Goal: Task Accomplishment & Management: Manage account settings

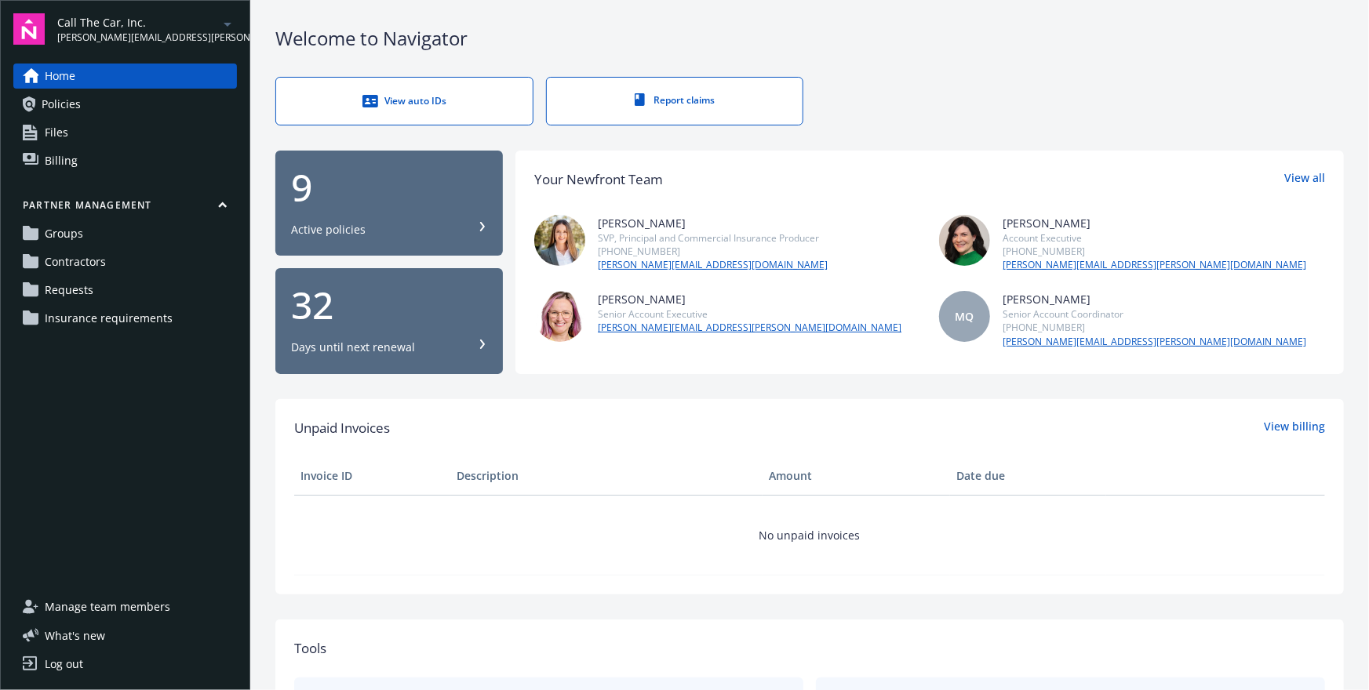
click at [111, 267] on link "Contractors" at bounding box center [125, 261] width 224 height 25
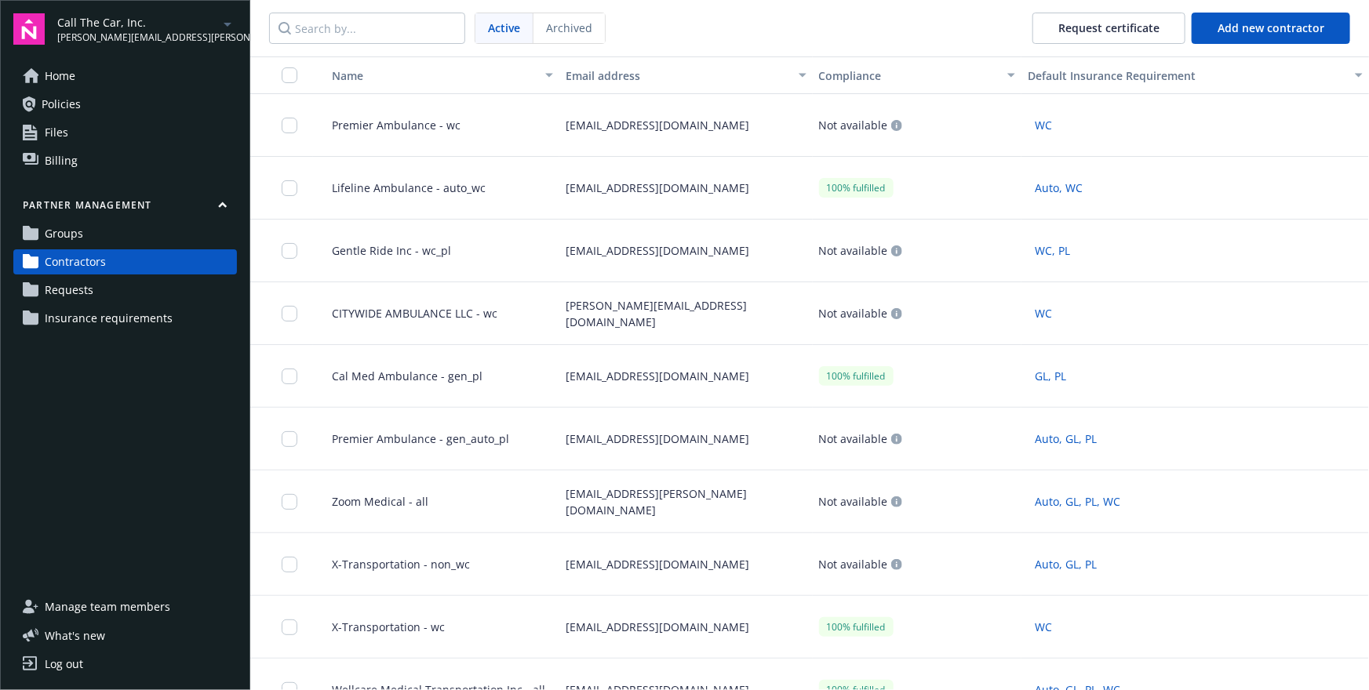
click at [907, 71] on div "Compliance" at bounding box center [908, 75] width 179 height 16
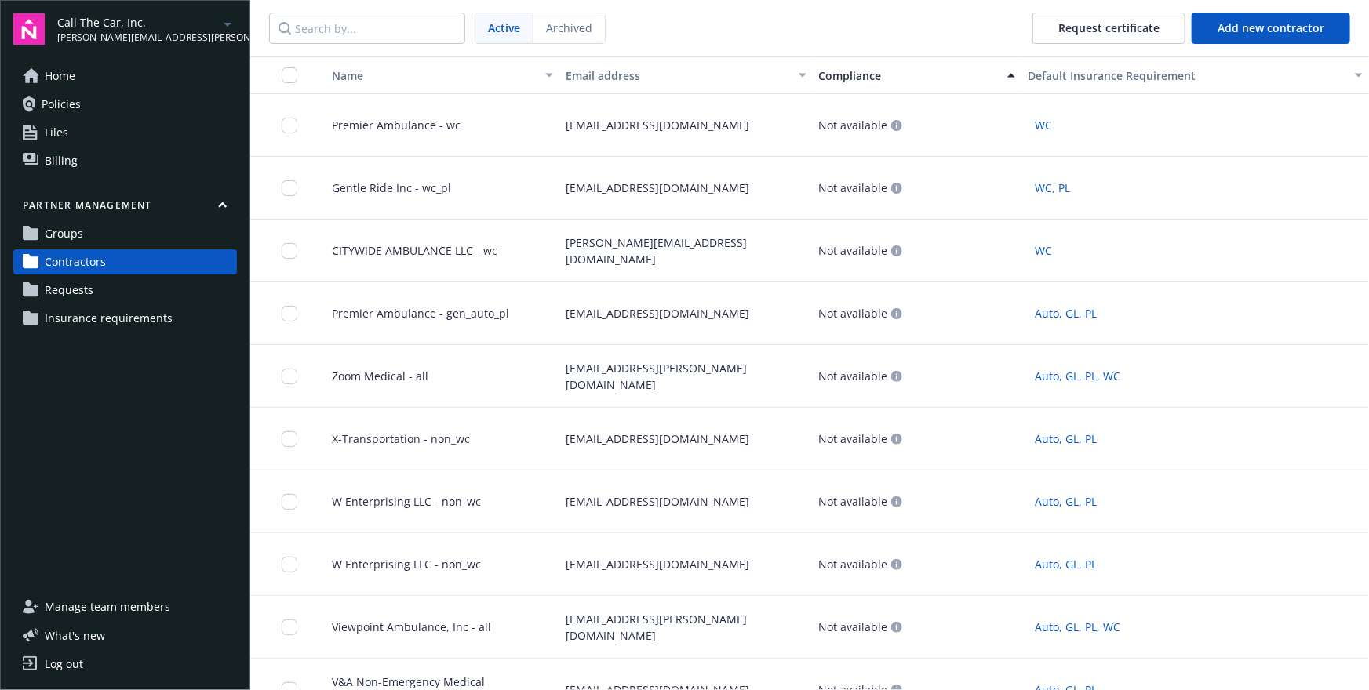
click at [907, 81] on div "Compliance" at bounding box center [908, 75] width 179 height 16
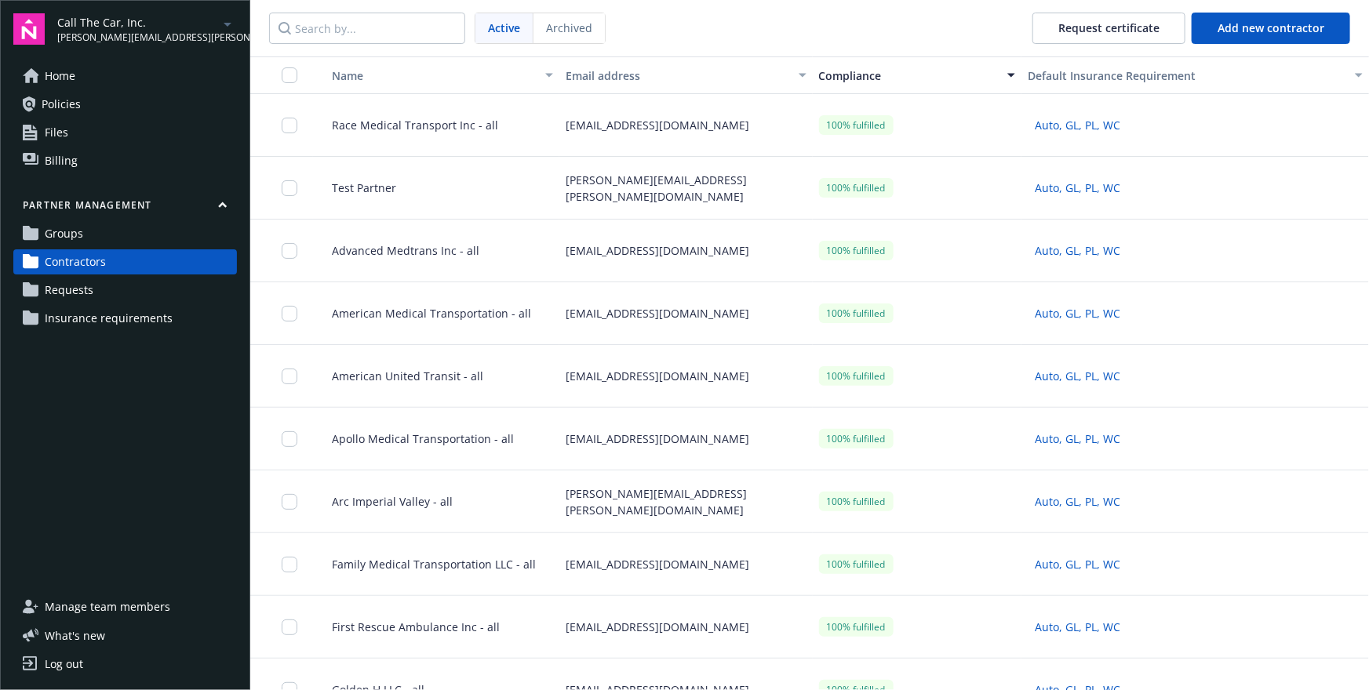
click at [176, 291] on link "Requests" at bounding box center [125, 290] width 224 height 25
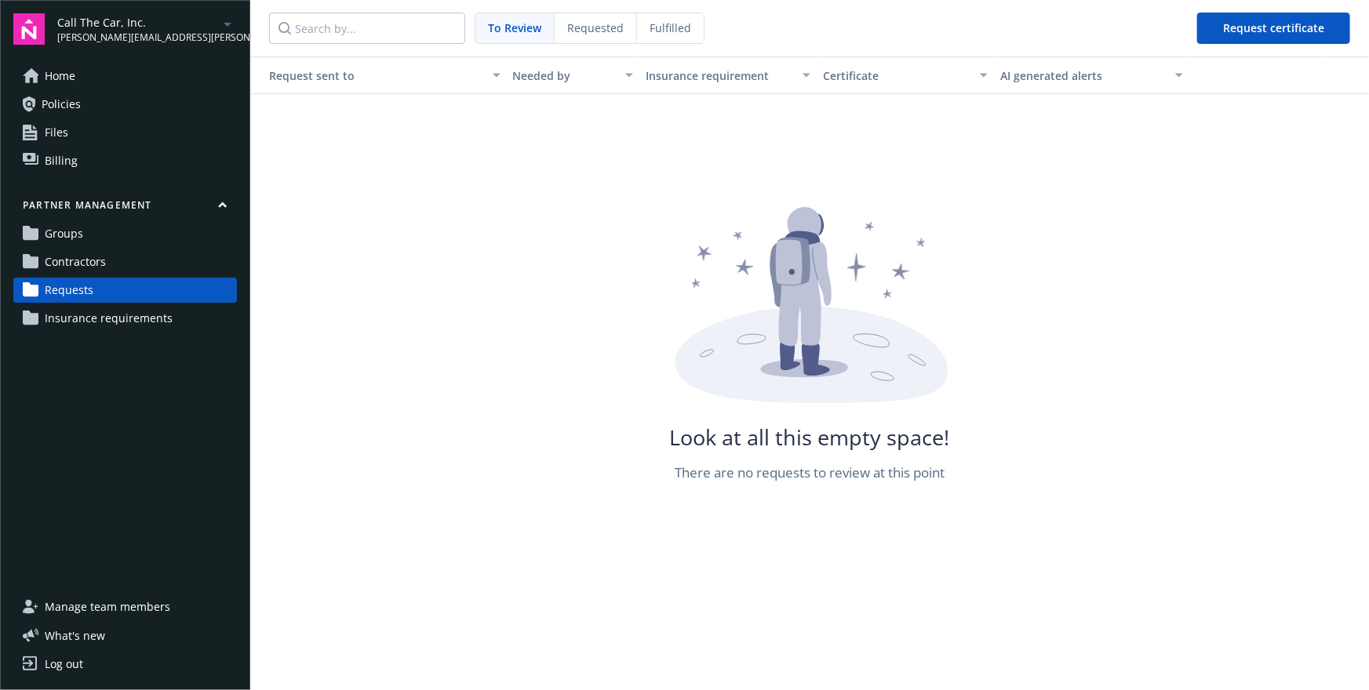
click at [670, 25] on span "Fulfilled" at bounding box center [670, 28] width 42 height 16
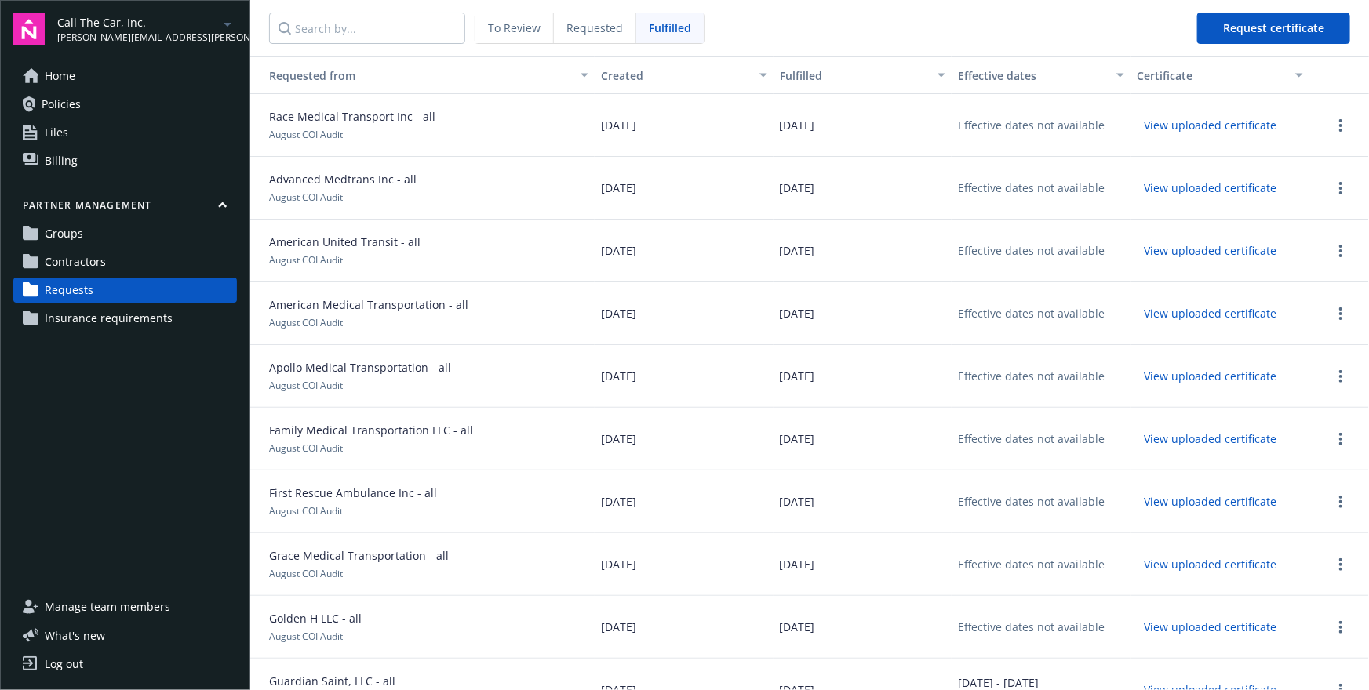
click at [109, 256] on link "Contractors" at bounding box center [125, 261] width 224 height 25
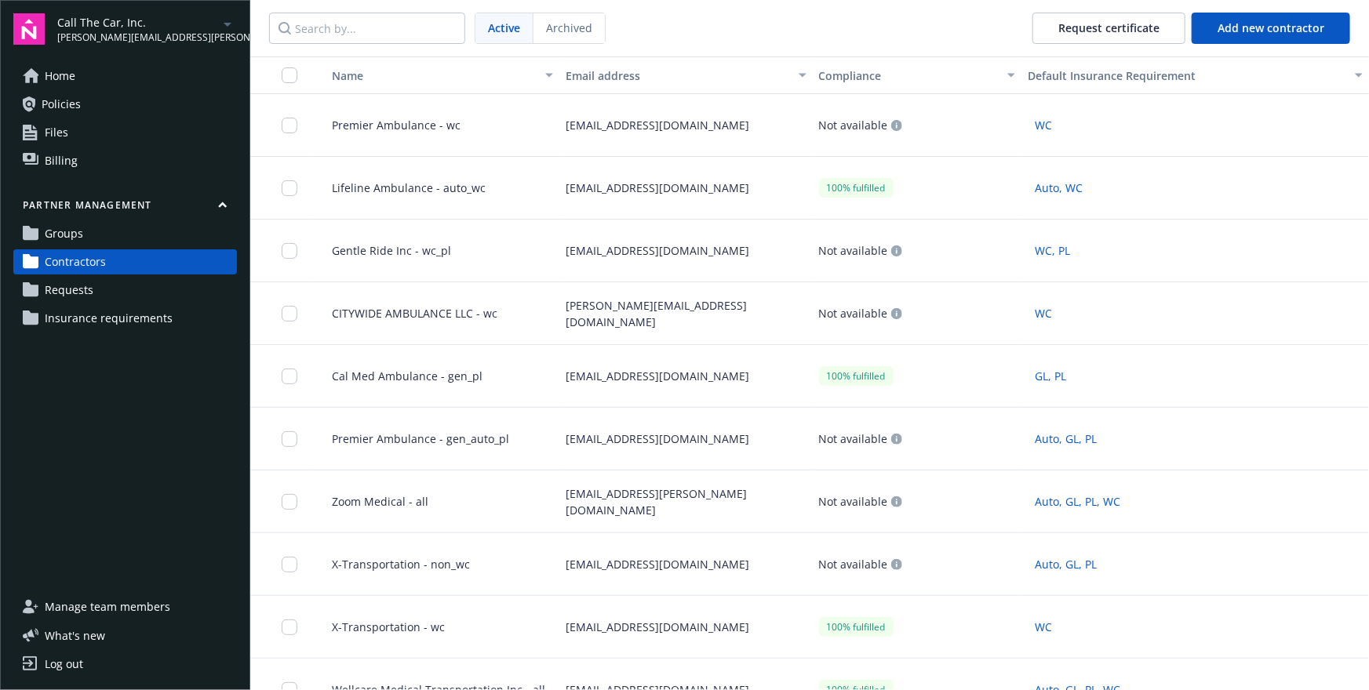
click at [901, 70] on div "Compliance" at bounding box center [908, 75] width 179 height 16
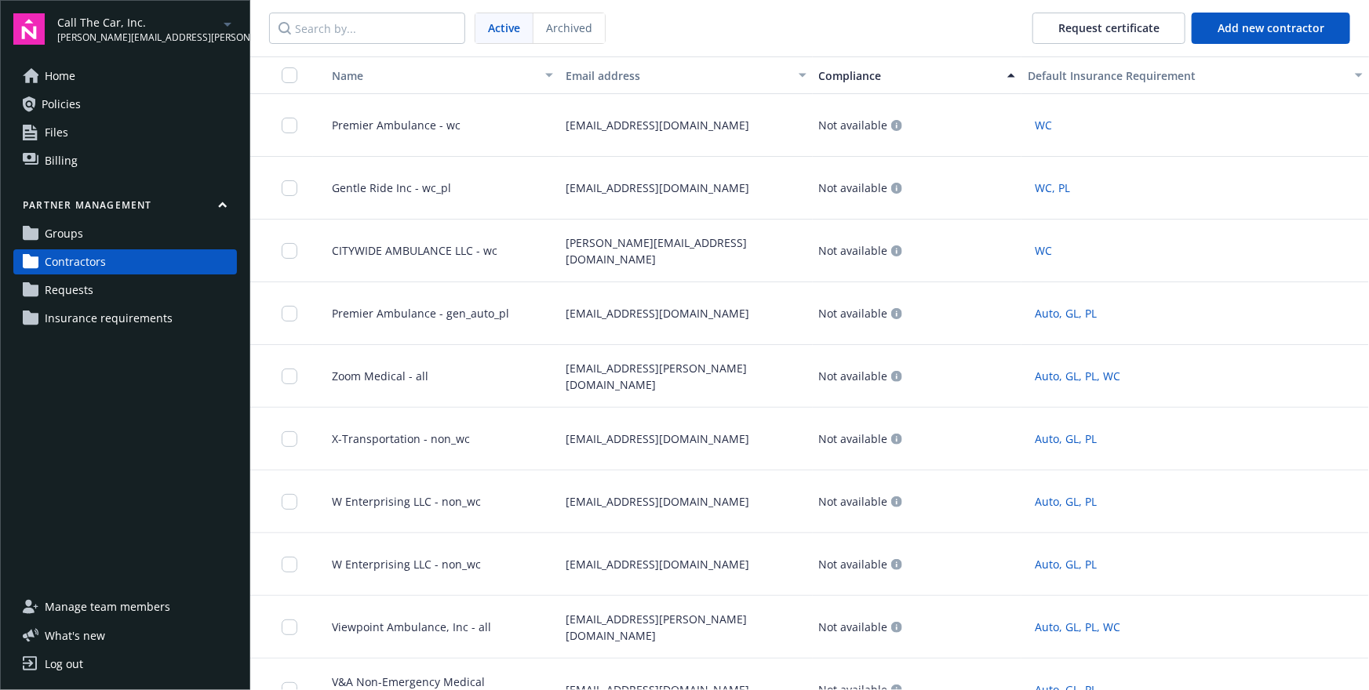
click at [901, 75] on div "Compliance" at bounding box center [908, 75] width 179 height 16
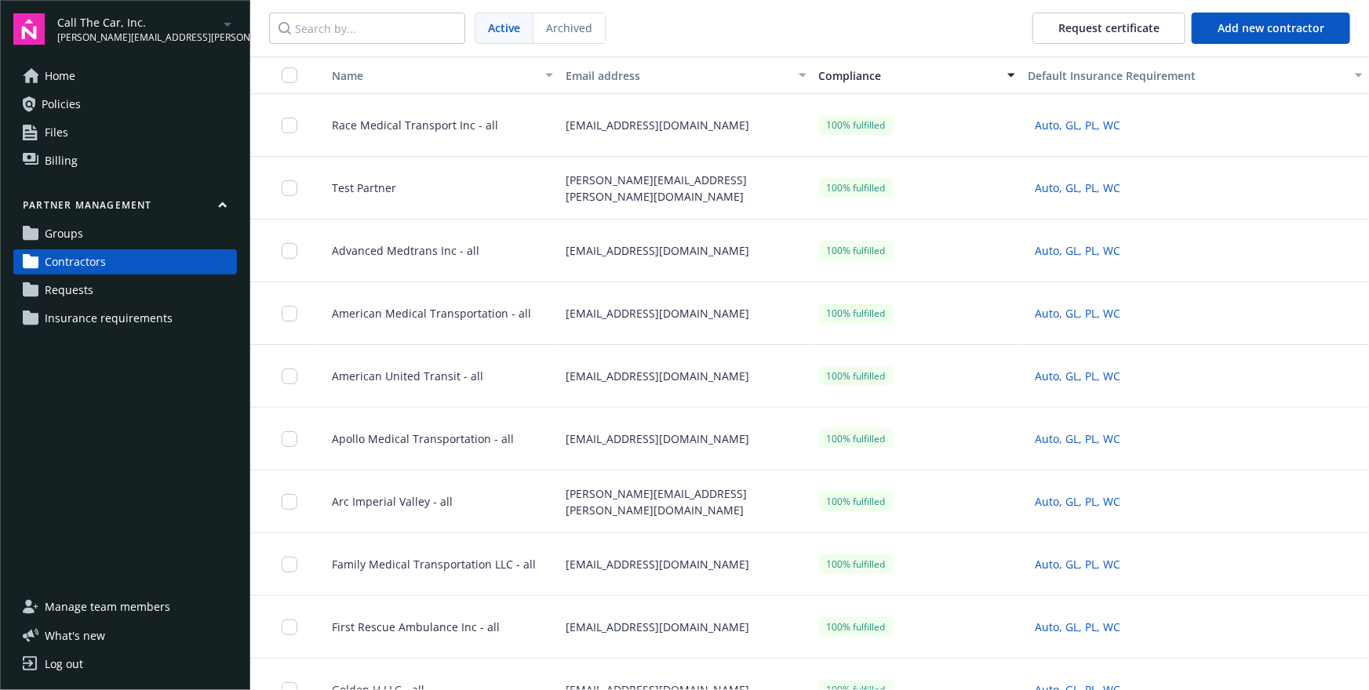
click at [402, 124] on span "Race Medical Transport Inc - all" at bounding box center [408, 125] width 179 height 16
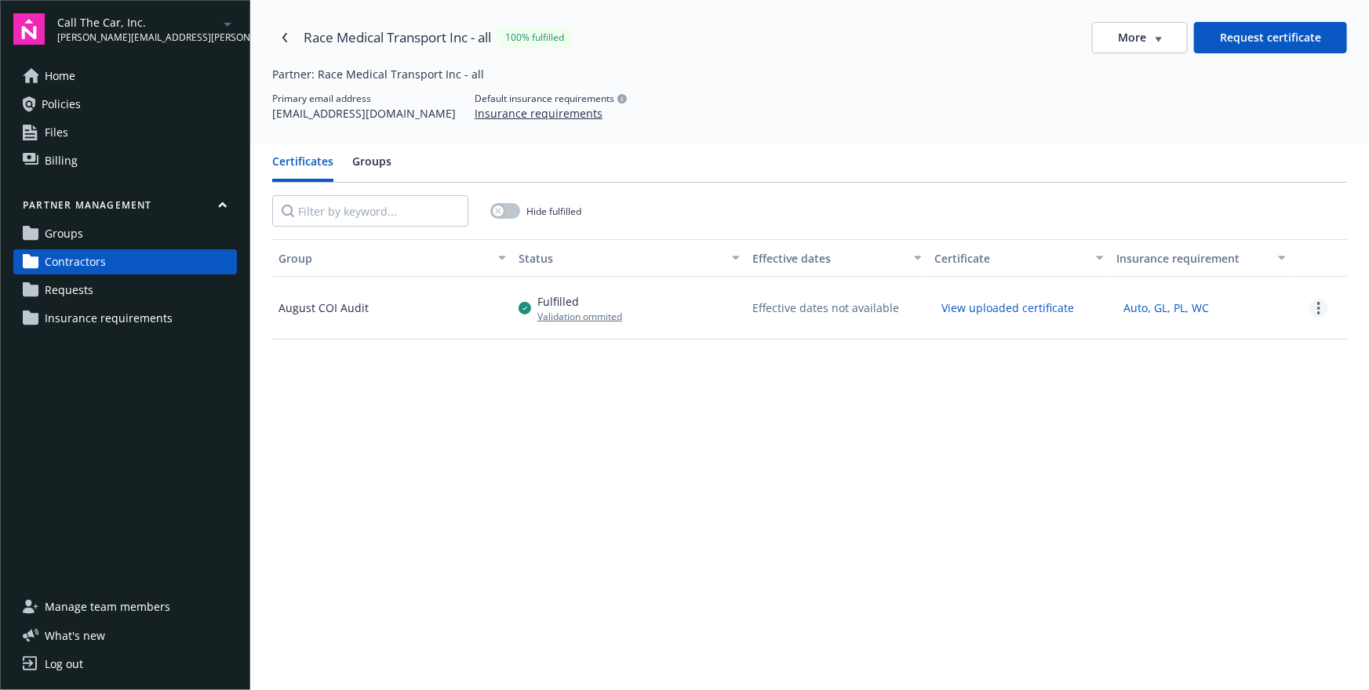
click at [1313, 302] on link "more" at bounding box center [1318, 308] width 19 height 19
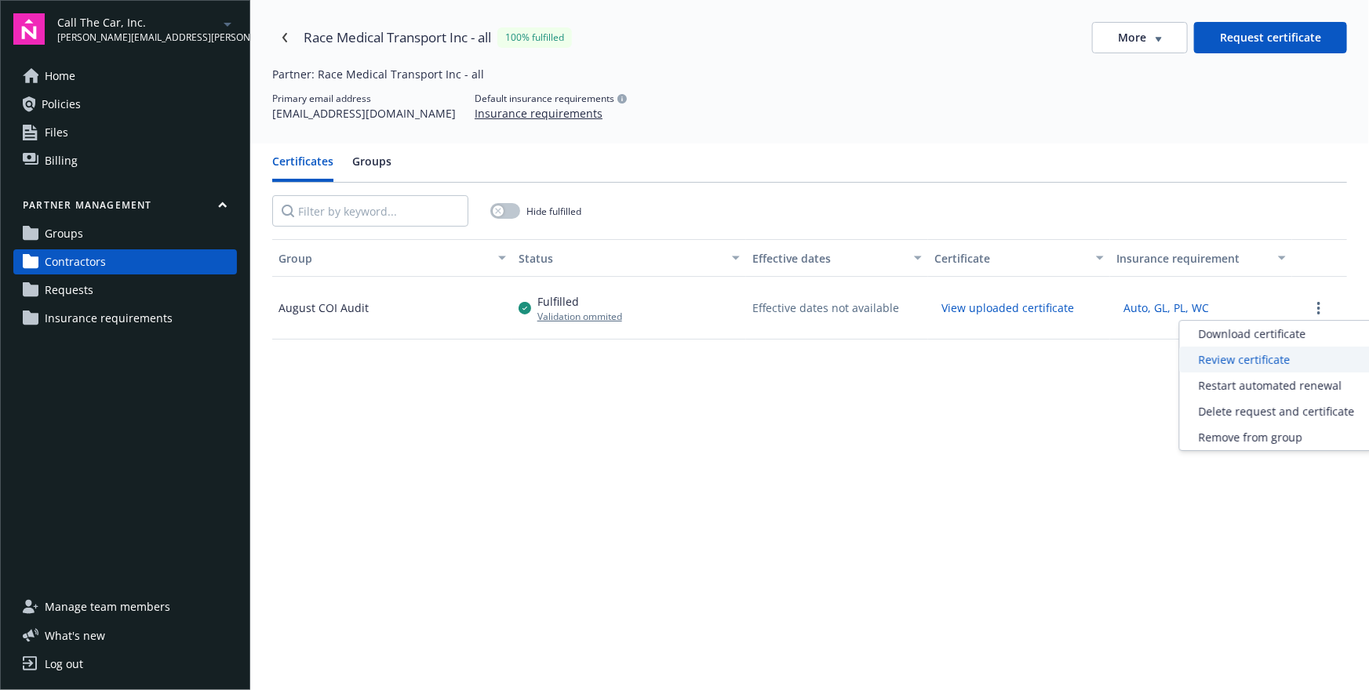
click at [1256, 365] on div "Review certificate" at bounding box center [1277, 360] width 194 height 26
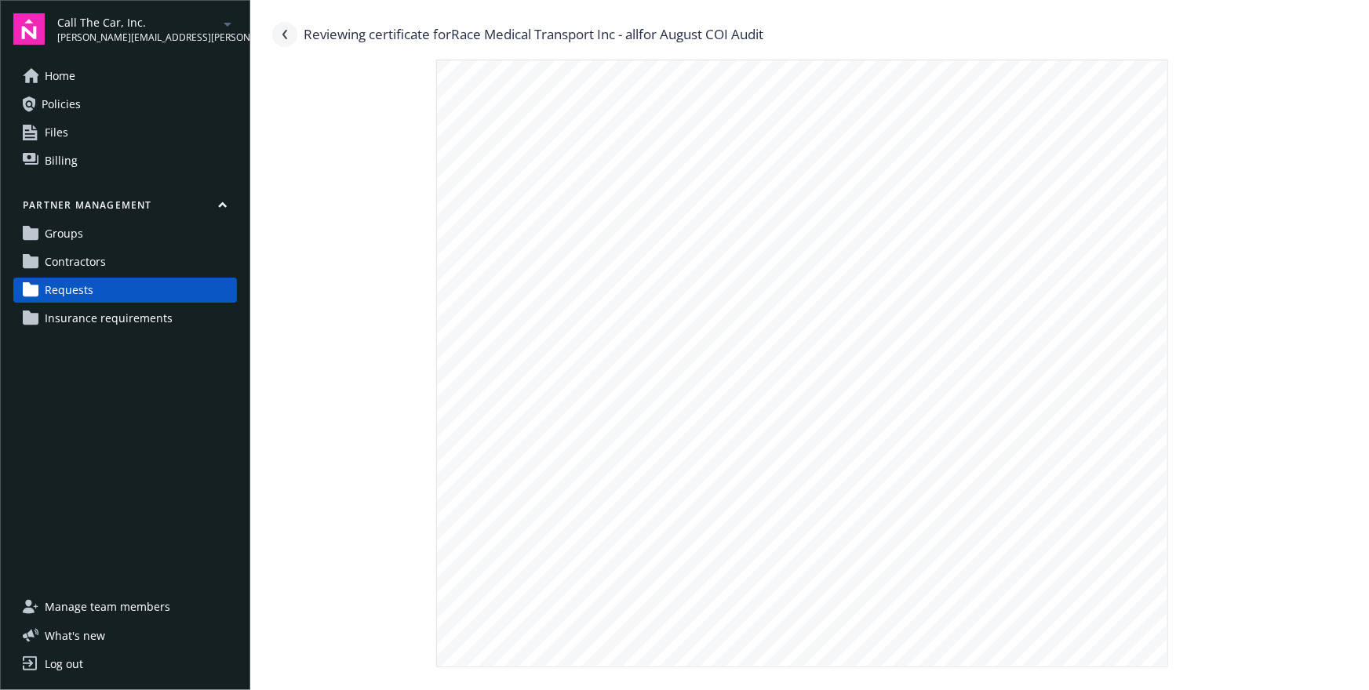
click at [282, 31] on icon "Navigate back" at bounding box center [284, 34] width 9 height 9
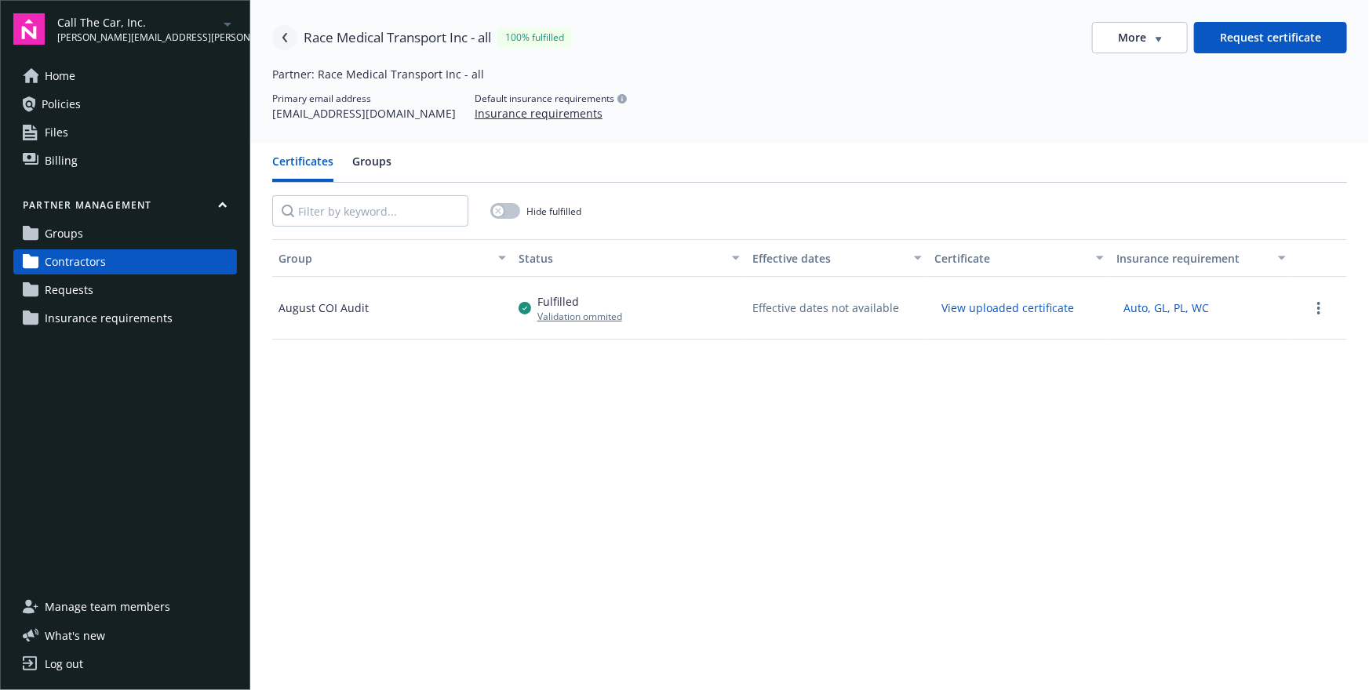
click at [284, 35] on icon "Navigate back" at bounding box center [284, 37] width 9 height 9
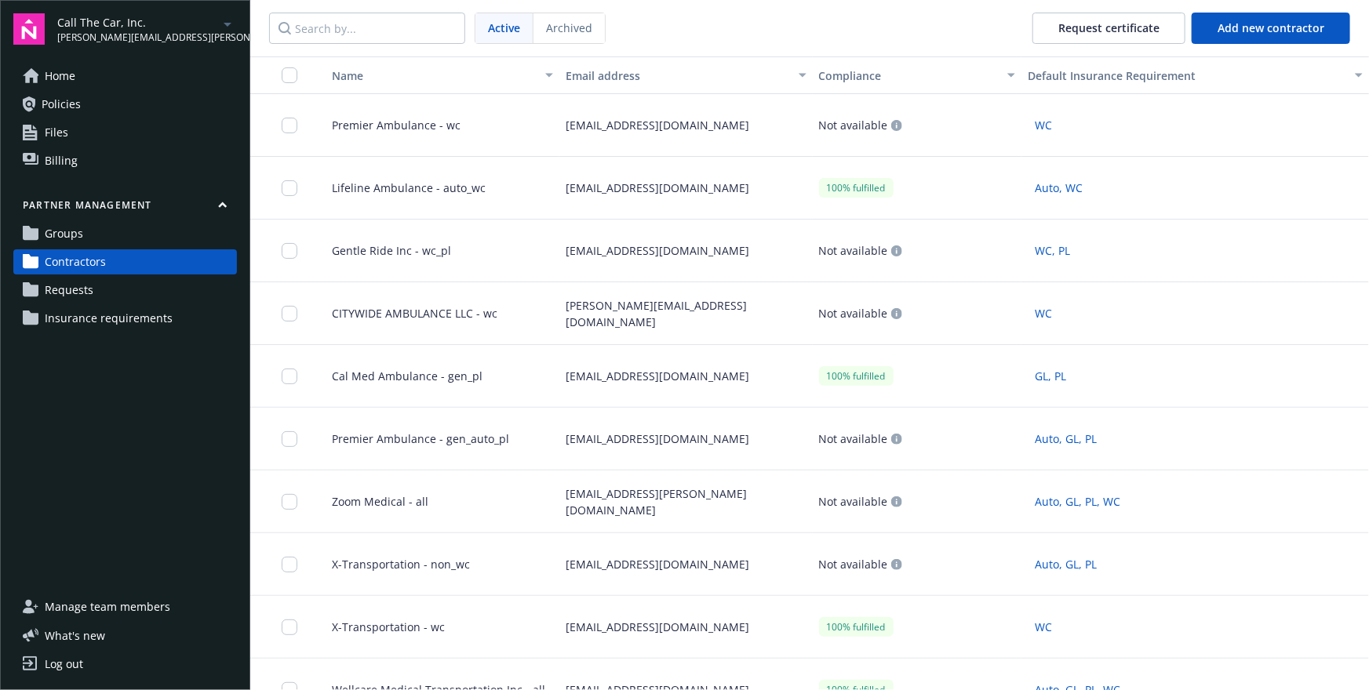
click at [455, 382] on span "Cal Med Ambulance - gen_pl" at bounding box center [400, 376] width 163 height 16
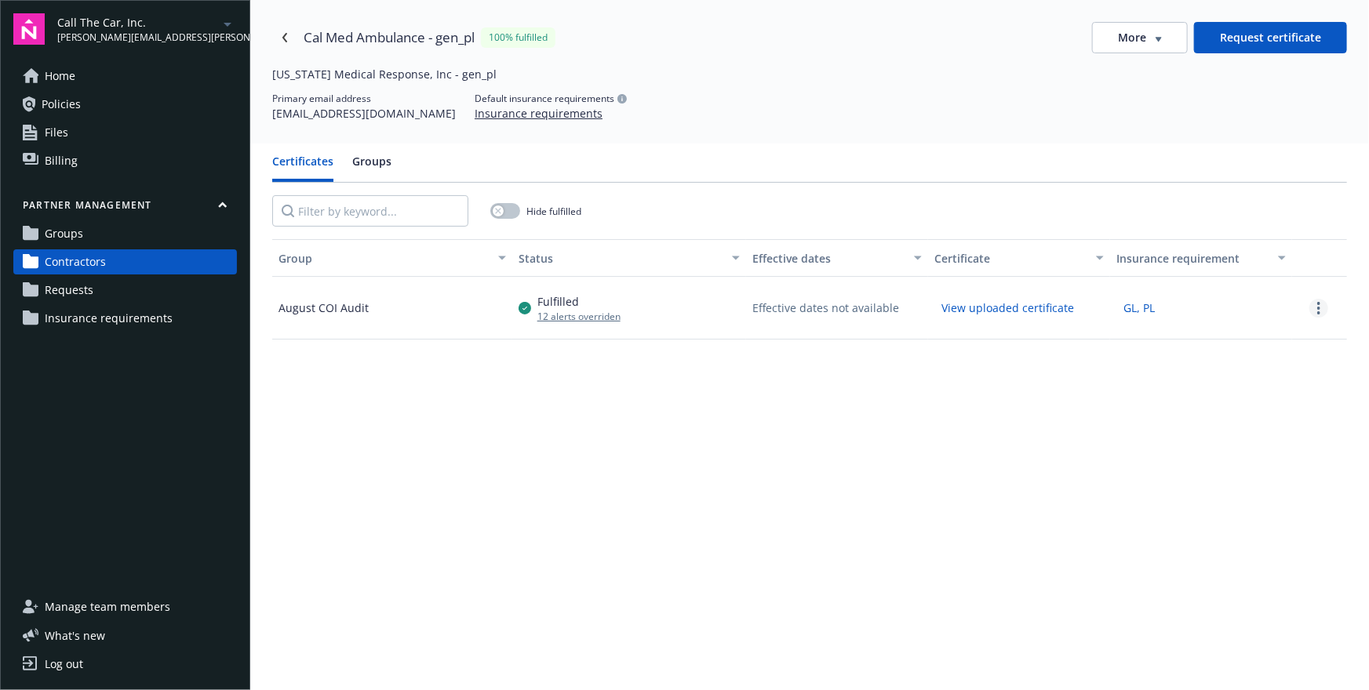
click at [1317, 300] on link "more" at bounding box center [1318, 308] width 19 height 19
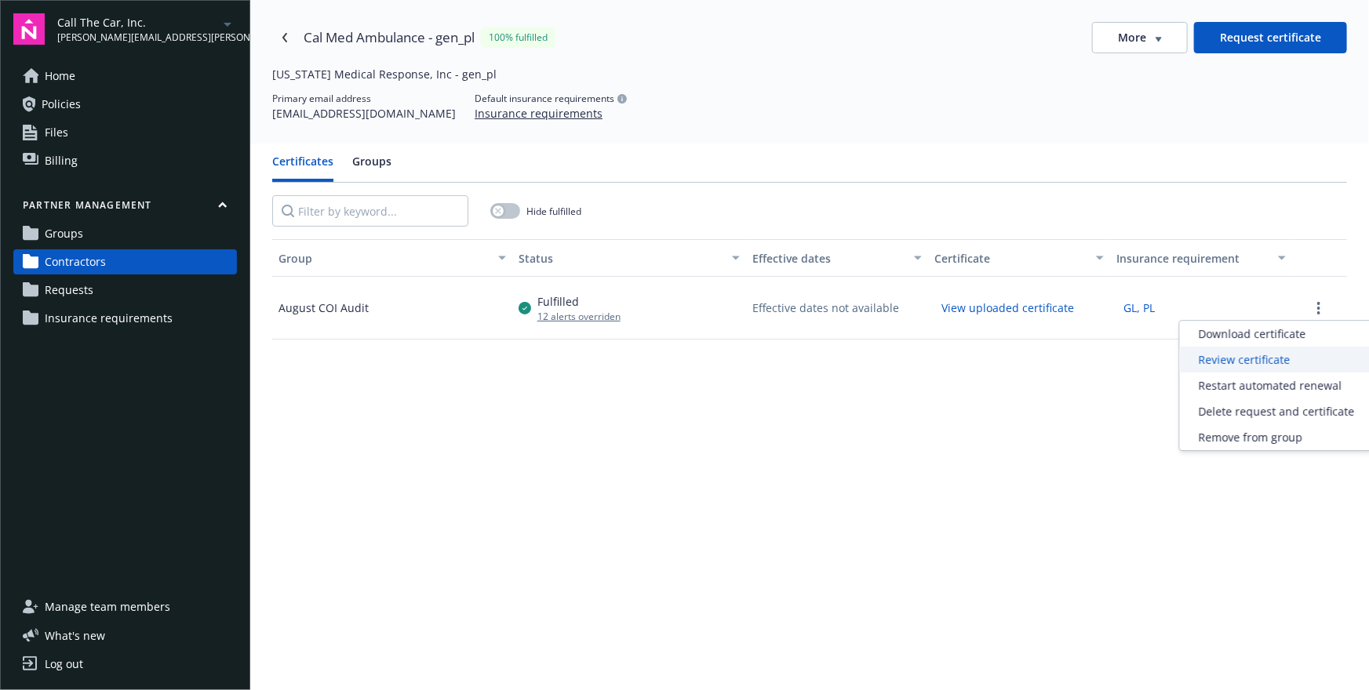
click at [1247, 351] on div "Review certificate" at bounding box center [1277, 360] width 194 height 26
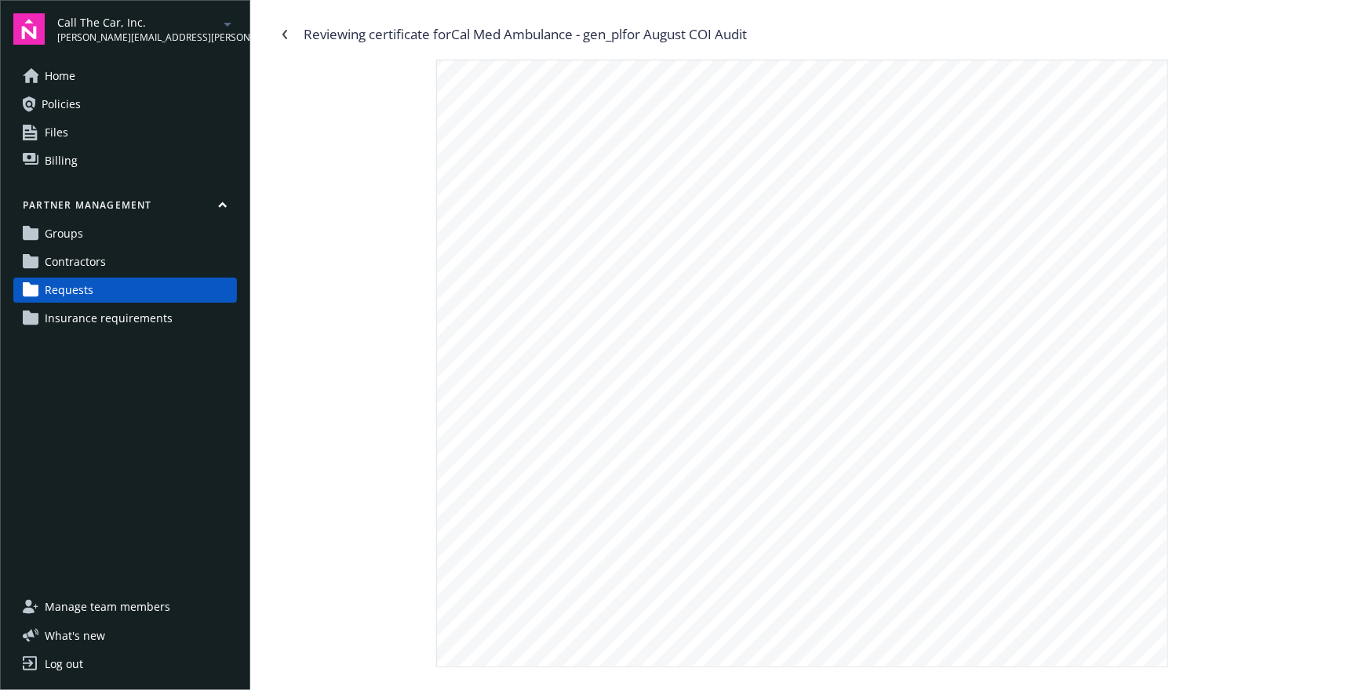
scroll to position [1064, 0]
click at [287, 38] on icon "Navigate back" at bounding box center [284, 34] width 9 height 9
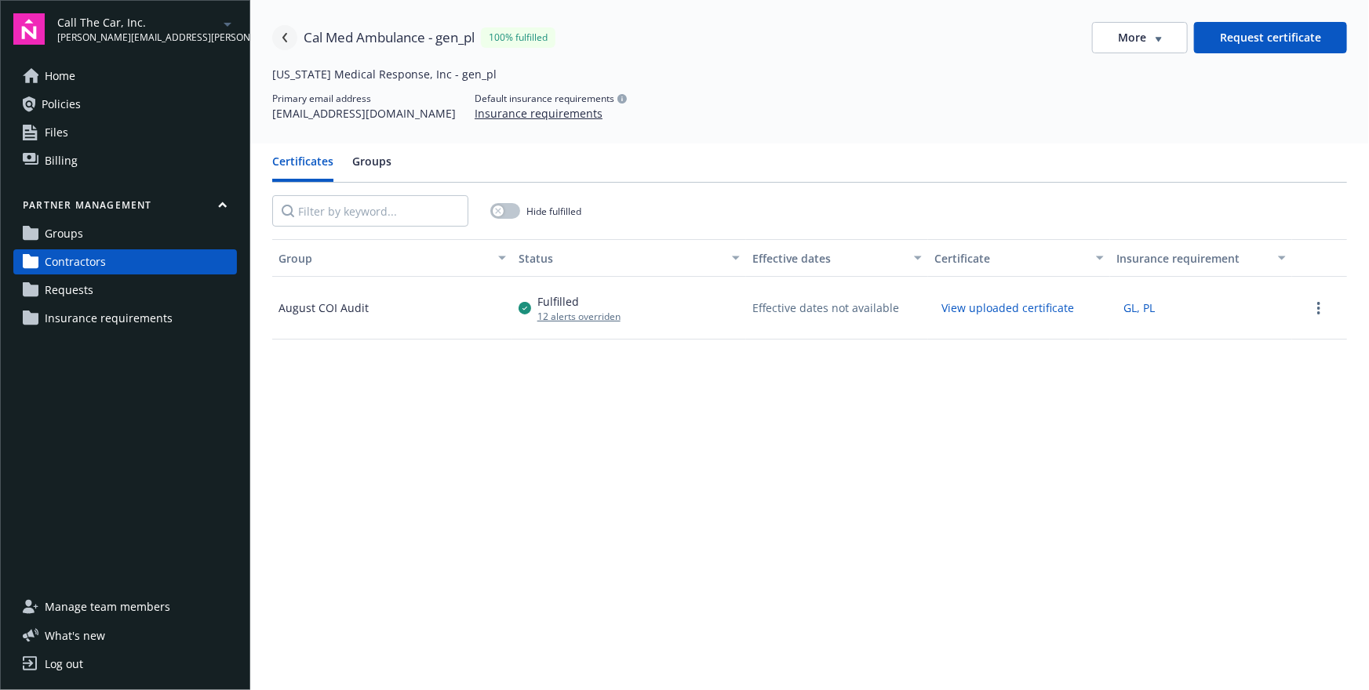
click at [288, 38] on icon "Navigate back" at bounding box center [284, 37] width 9 height 9
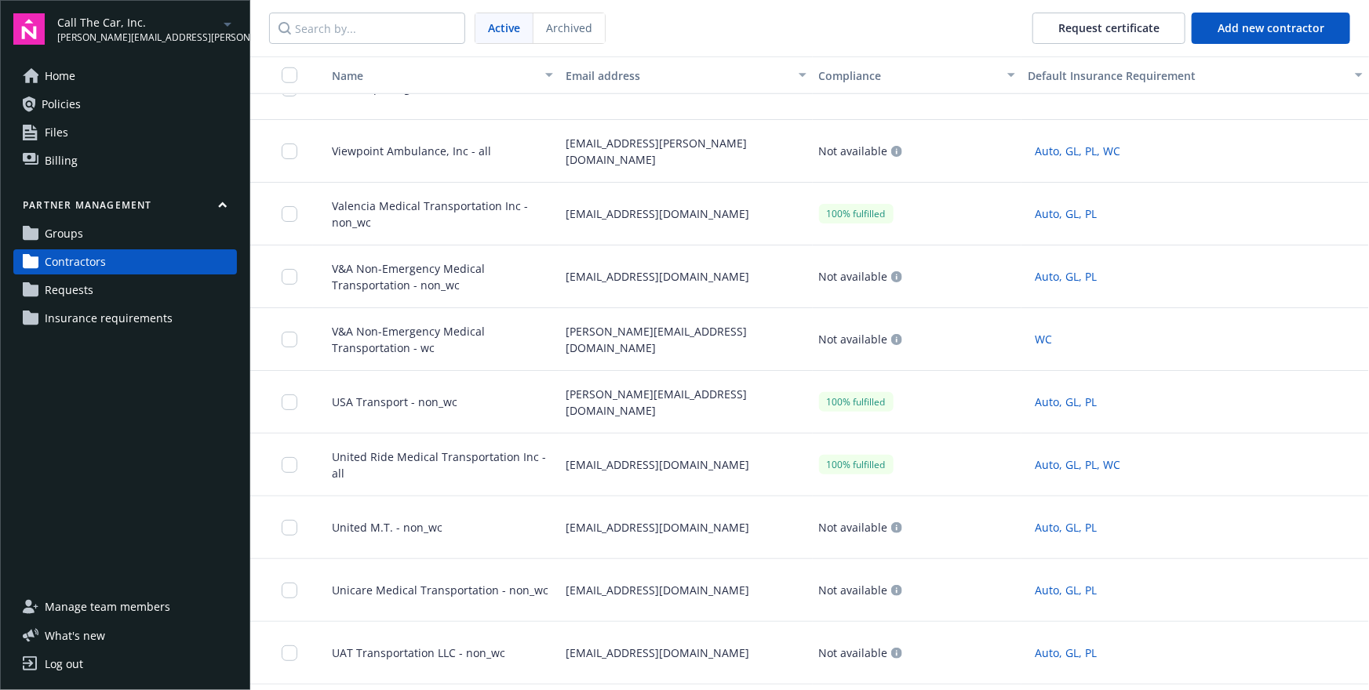
scroll to position [921, 0]
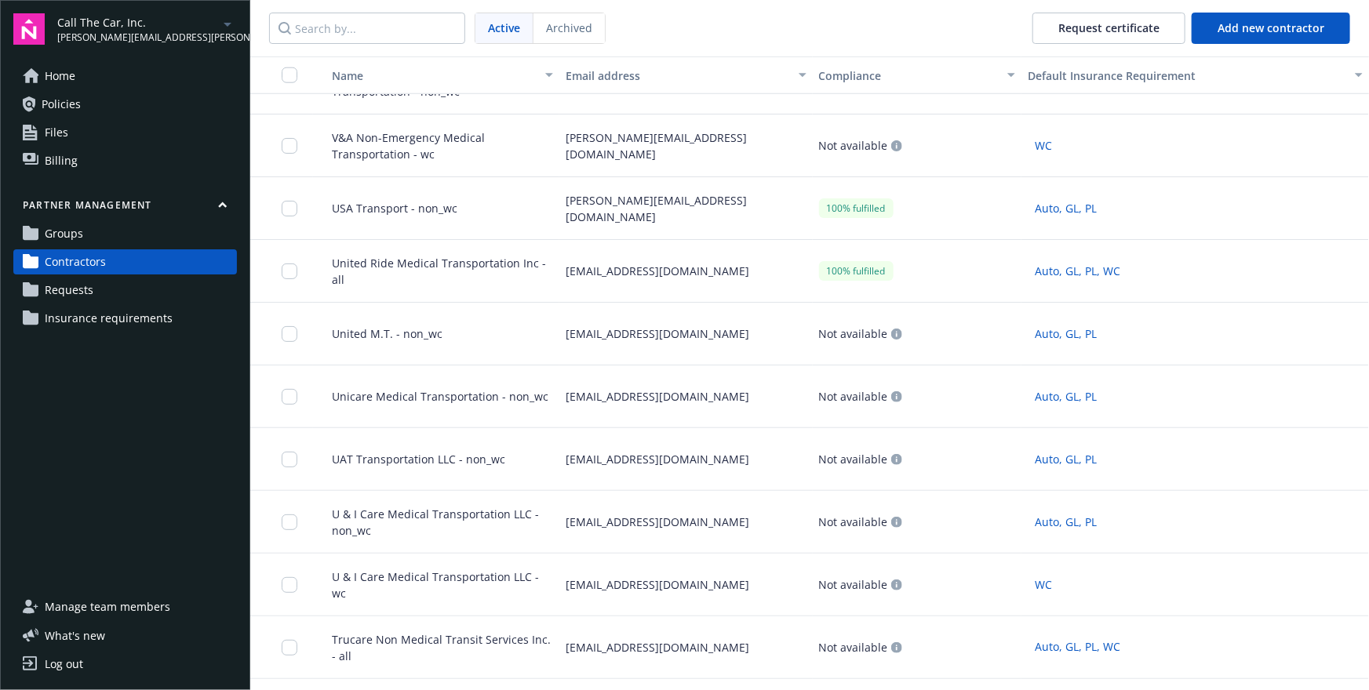
click at [509, 266] on span "United Ride Medical Transportation Inc - all" at bounding box center [436, 271] width 234 height 33
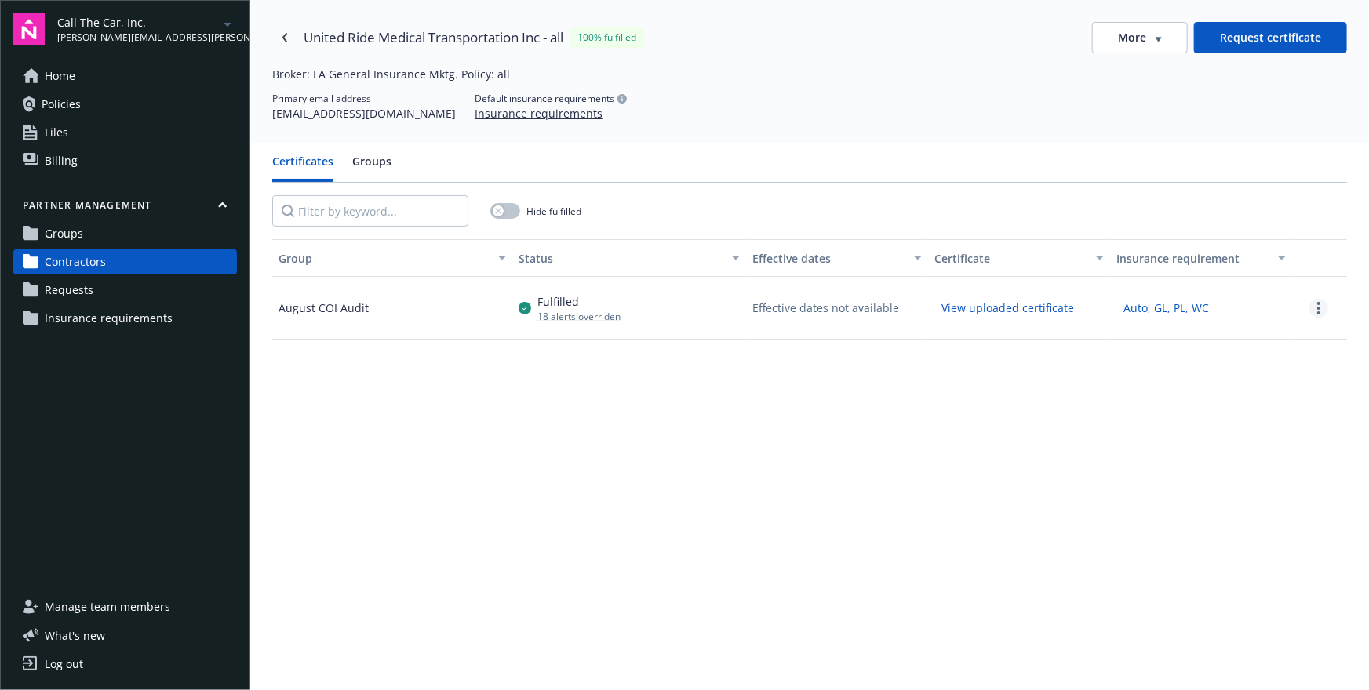
click at [1322, 311] on link "more" at bounding box center [1318, 308] width 19 height 19
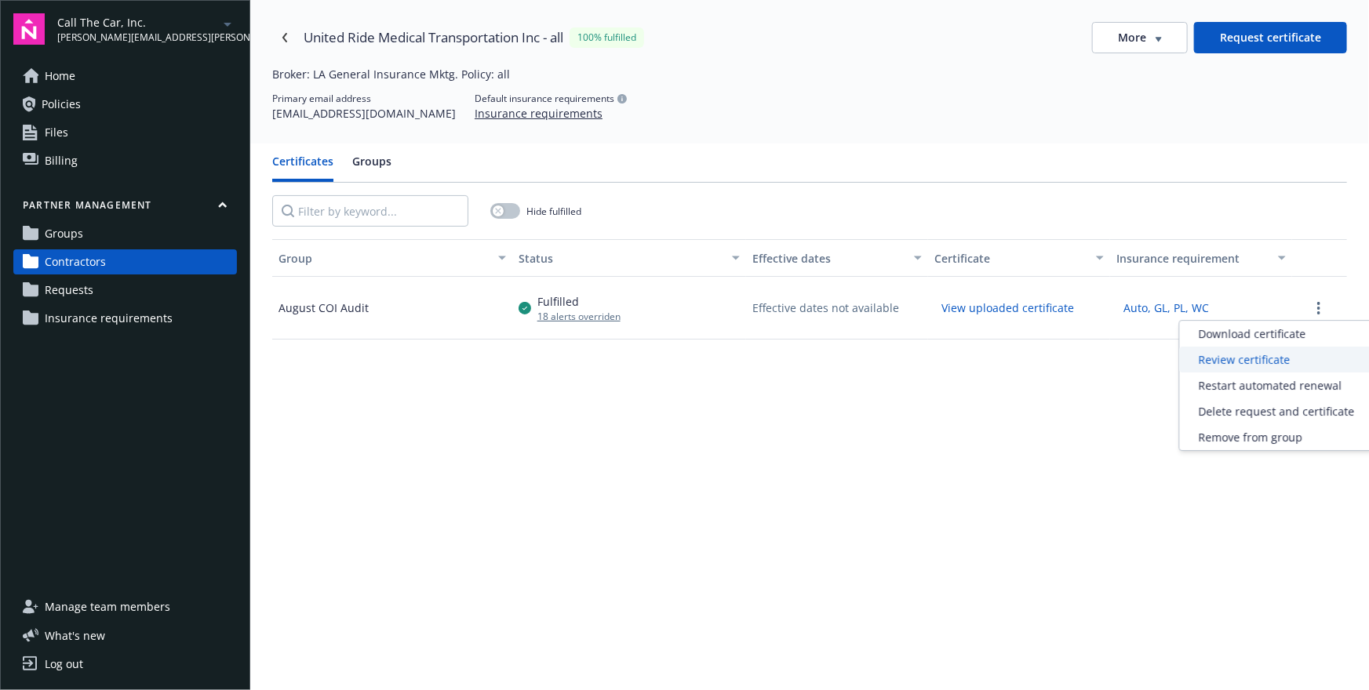
click at [1258, 354] on div "Review certificate" at bounding box center [1277, 360] width 194 height 26
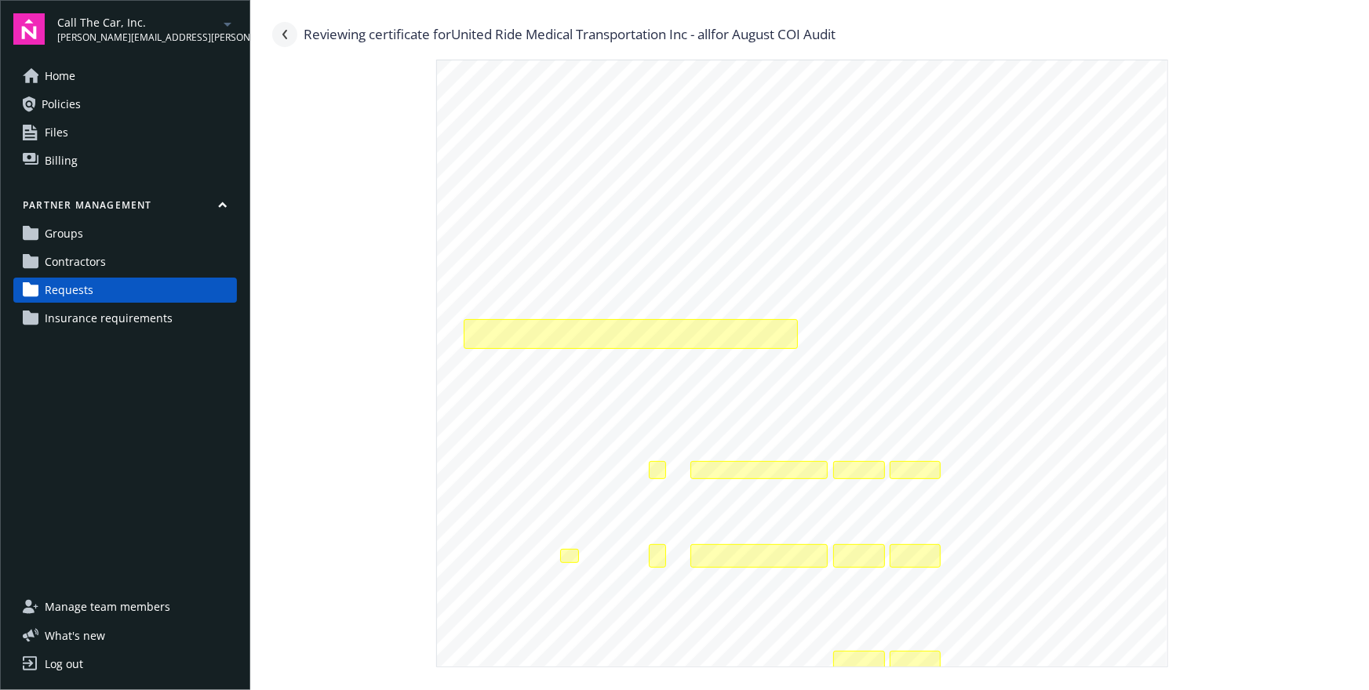
click at [286, 40] on link "Navigate back" at bounding box center [284, 34] width 25 height 25
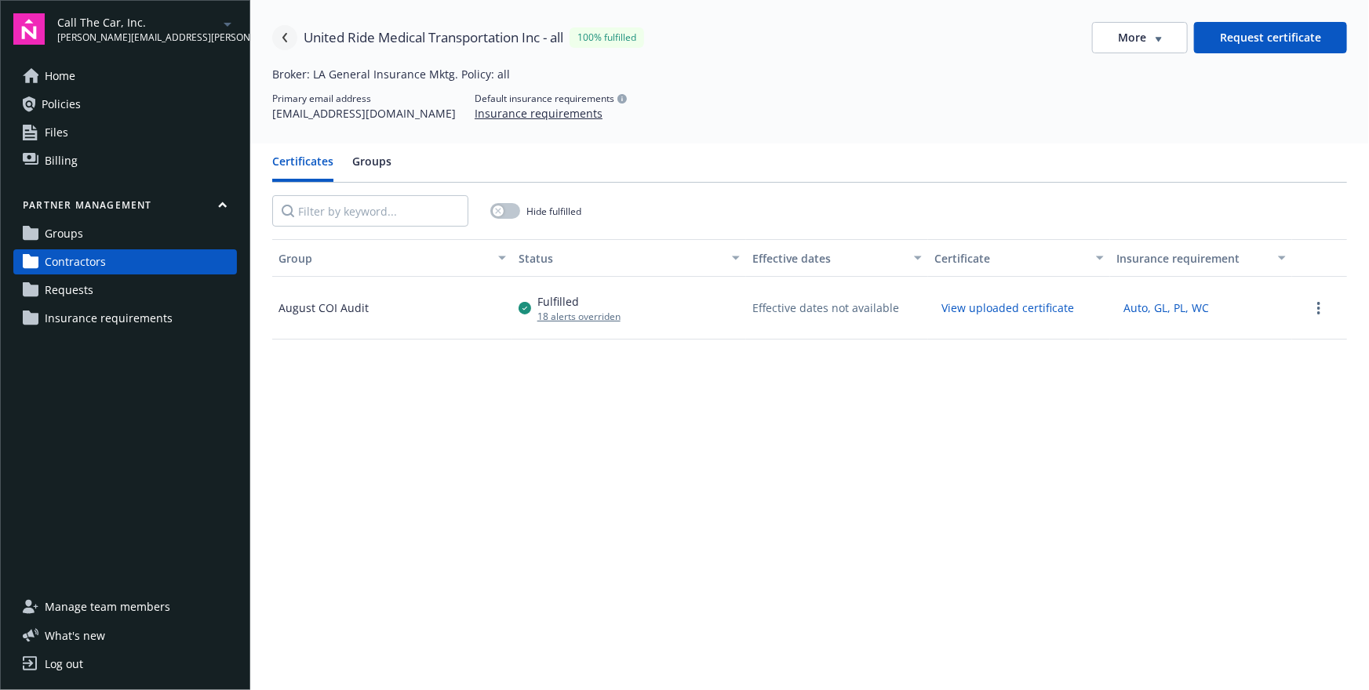
click at [282, 35] on icon "Navigate back" at bounding box center [284, 37] width 9 height 9
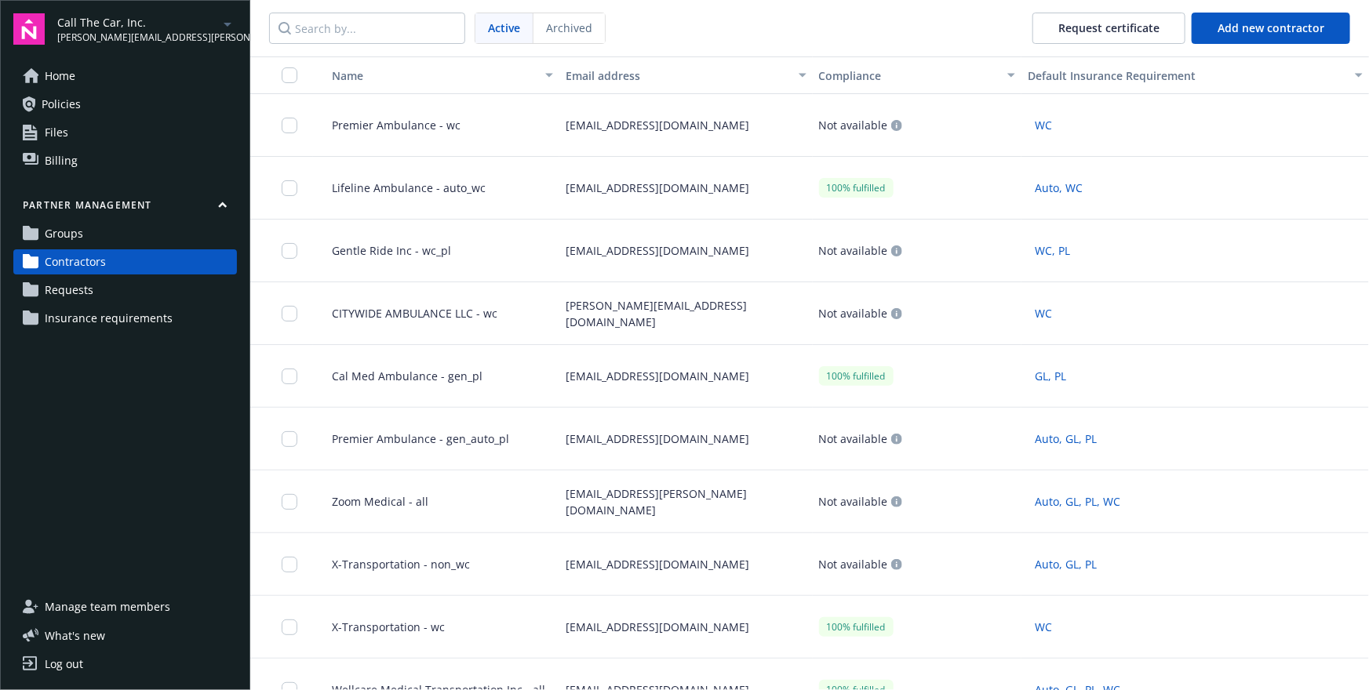
click at [924, 83] on button "Compliance" at bounding box center [917, 75] width 209 height 38
click at [1009, 77] on icon "button" at bounding box center [1011, 75] width 8 height 5
click at [1006, 72] on div "Compliance" at bounding box center [917, 75] width 196 height 16
click at [1008, 77] on icon "button" at bounding box center [1011, 75] width 8 height 5
click at [874, 66] on button "Compliance" at bounding box center [917, 75] width 209 height 38
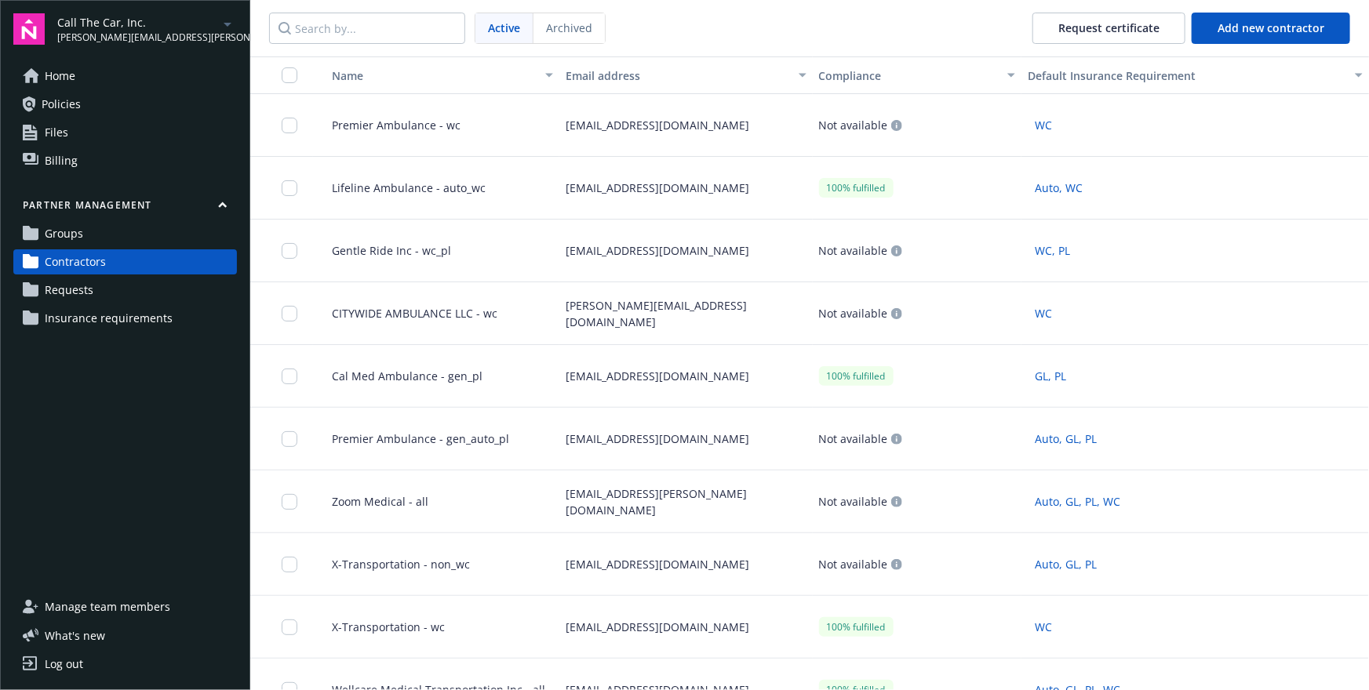
click at [968, 72] on div "Compliance" at bounding box center [908, 75] width 179 height 16
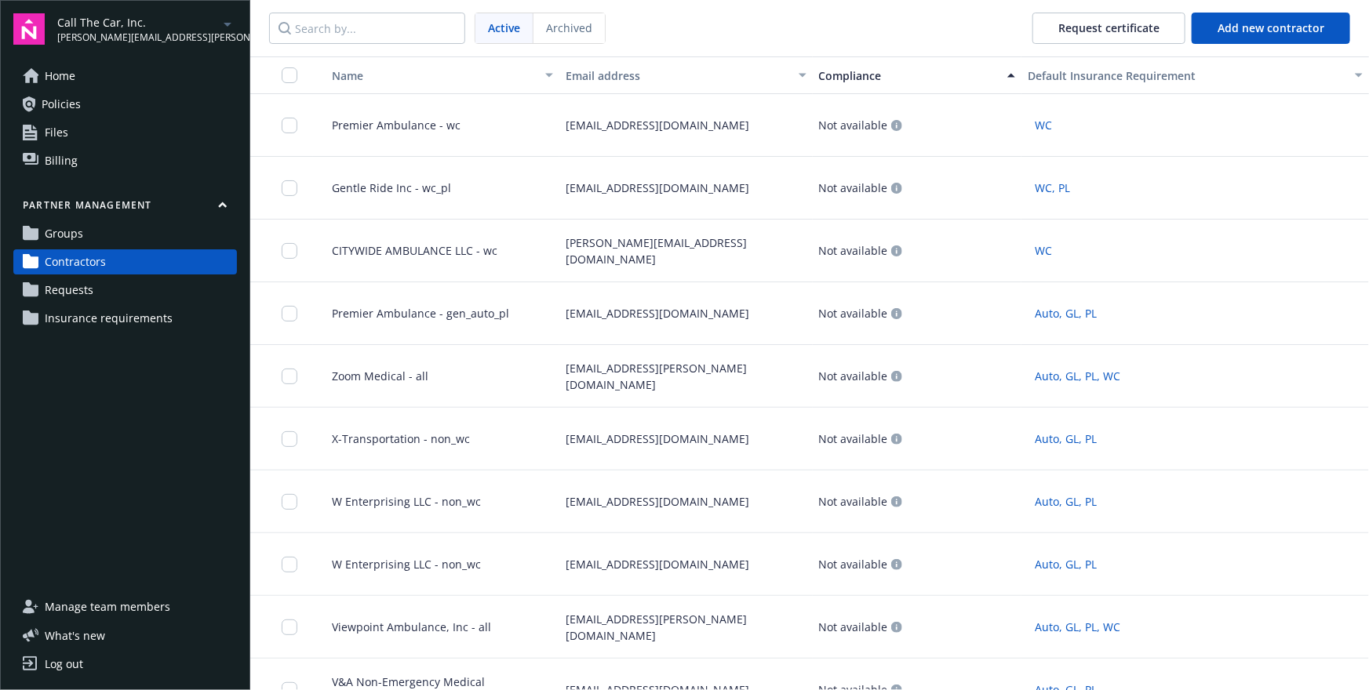
click at [972, 78] on div "Compliance" at bounding box center [908, 75] width 179 height 16
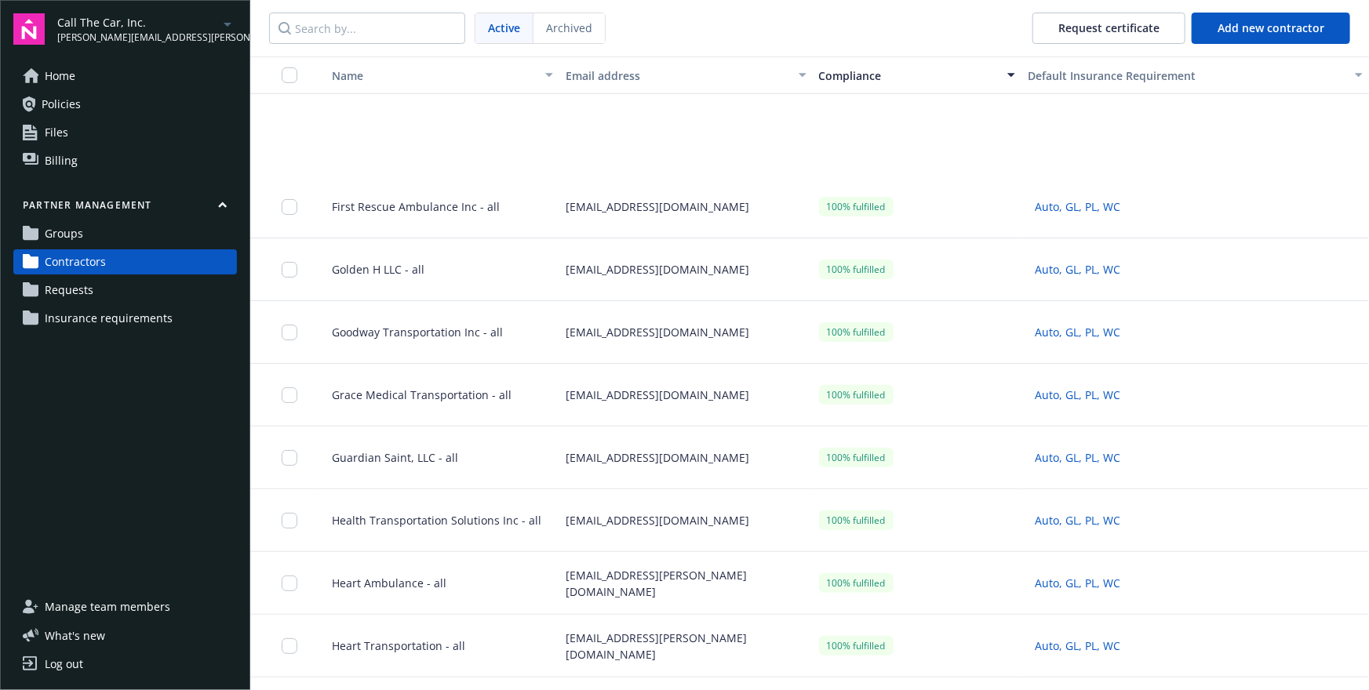
scroll to position [759, 0]
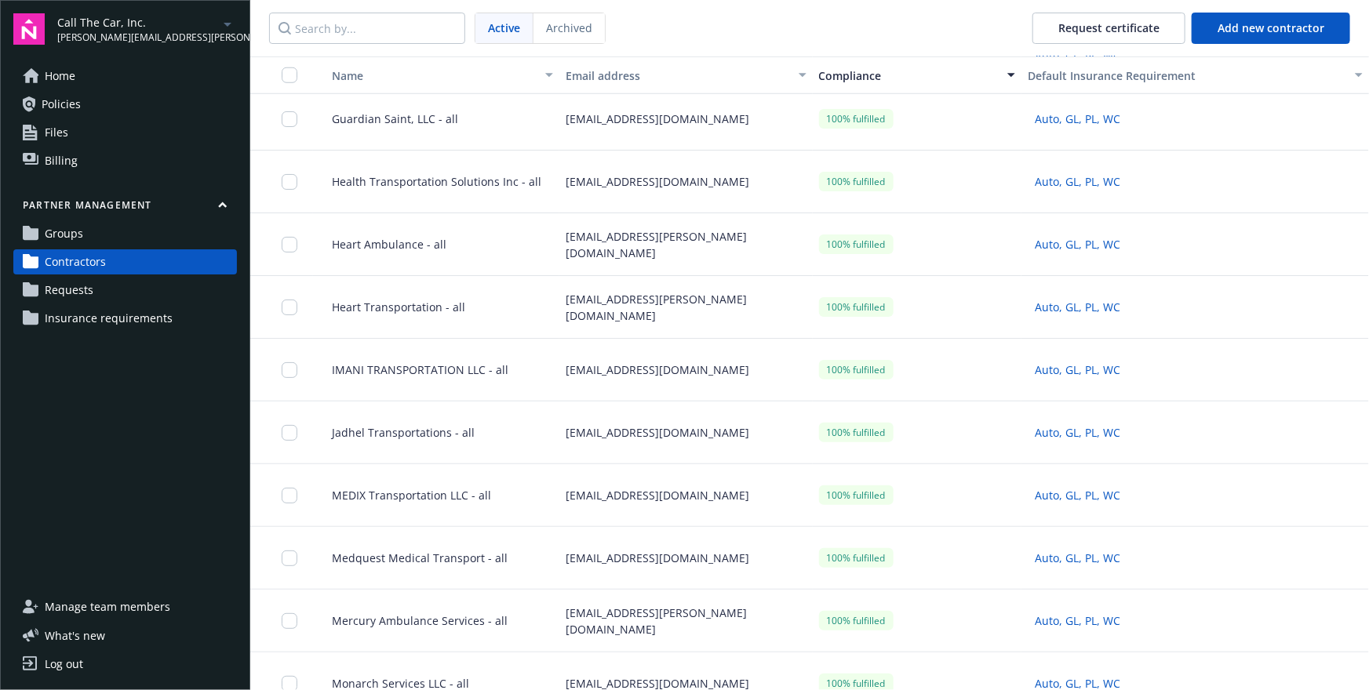
click at [722, 507] on div "policyservices@jarvisins.com" at bounding box center [685, 495] width 253 height 63
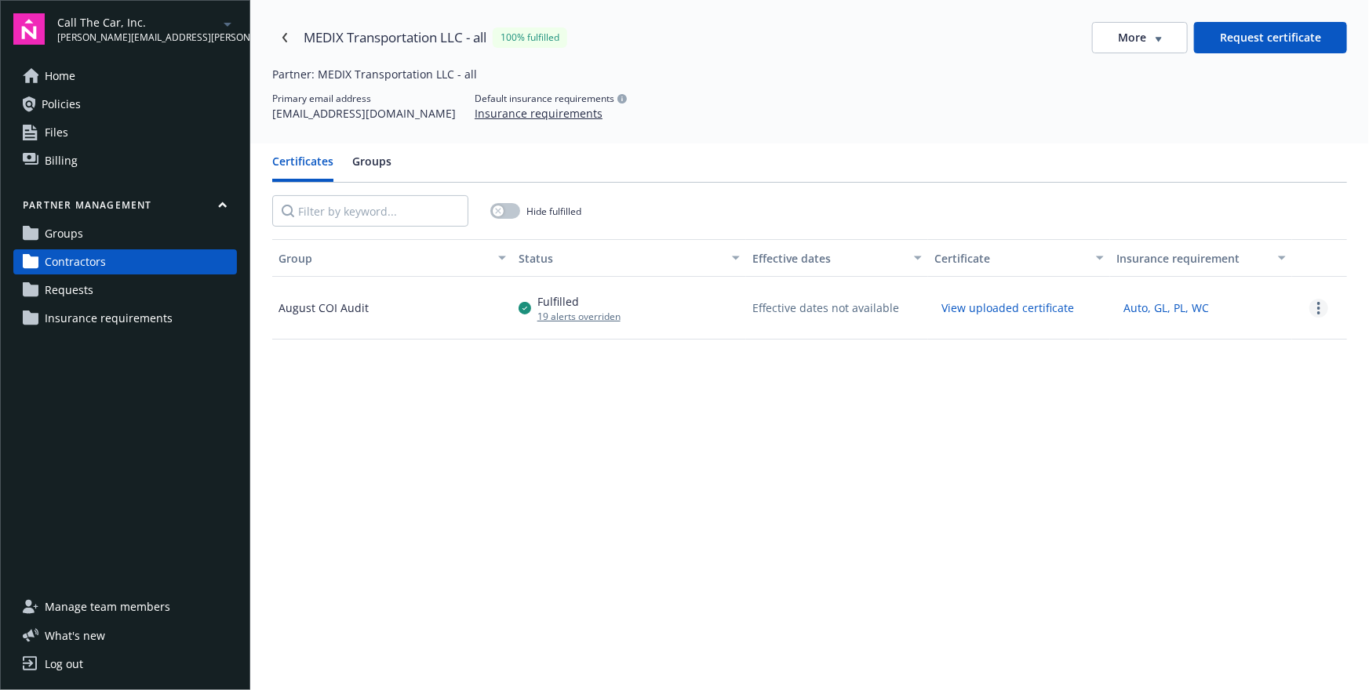
click at [1317, 309] on icon "more" at bounding box center [1318, 308] width 3 height 13
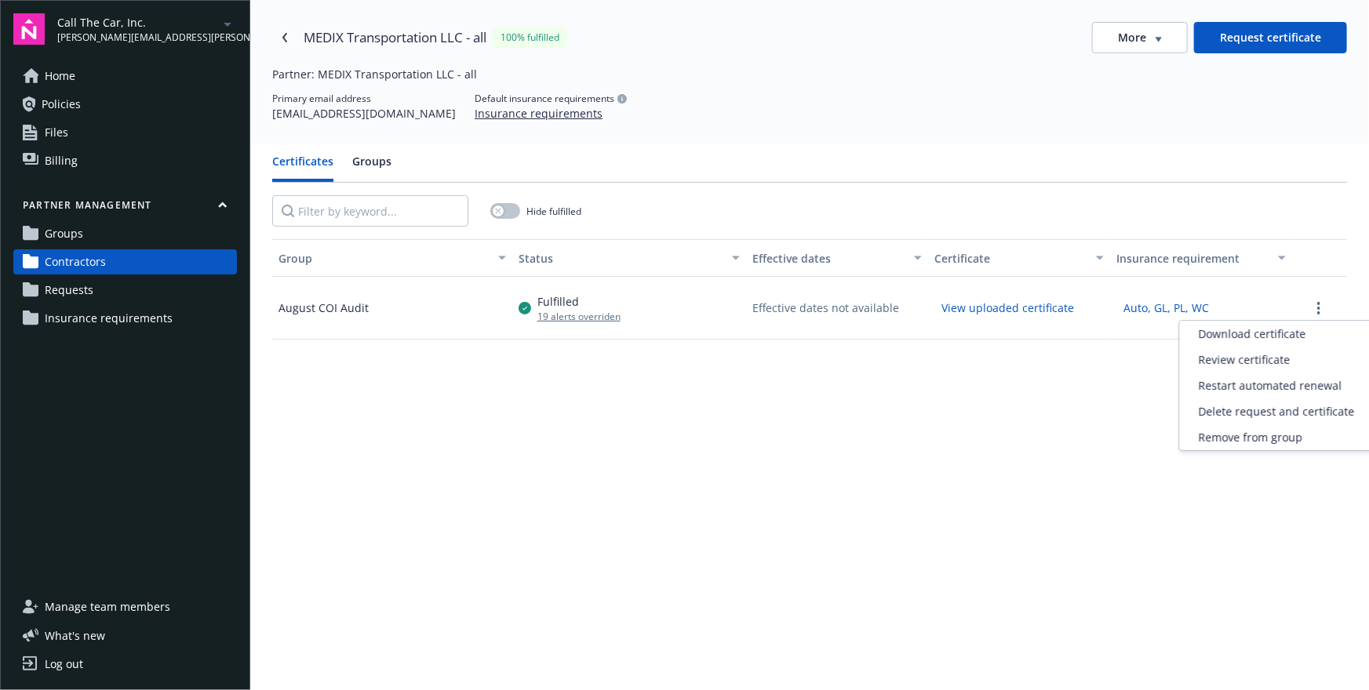
click at [601, 338] on div "Group Status Effective dates Certificate Insurance requirement August COI Audit…" at bounding box center [809, 556] width 1075 height 634
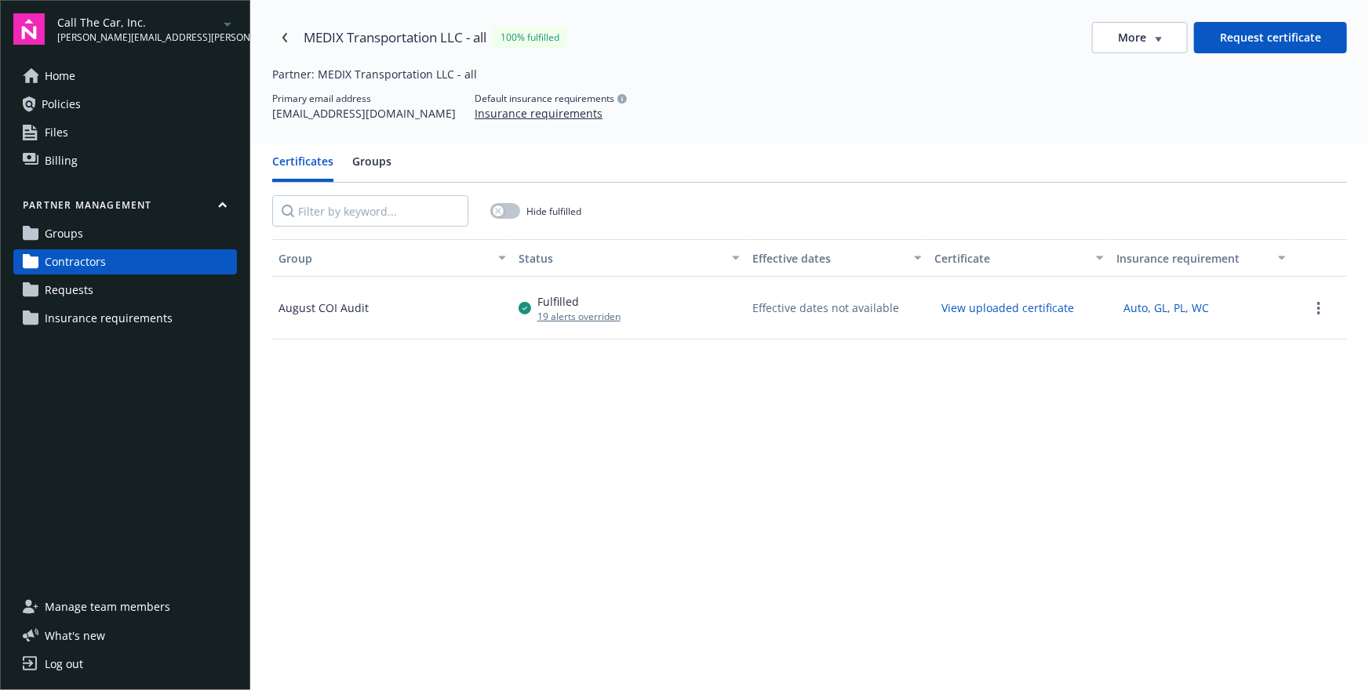
click at [585, 318] on div "19 alerts overriden" at bounding box center [578, 316] width 83 height 13
click at [582, 315] on div "19 alerts overriden" at bounding box center [578, 316] width 83 height 13
click at [536, 300] on div "Fulfilled 19 alerts overriden" at bounding box center [569, 308] width 102 height 30
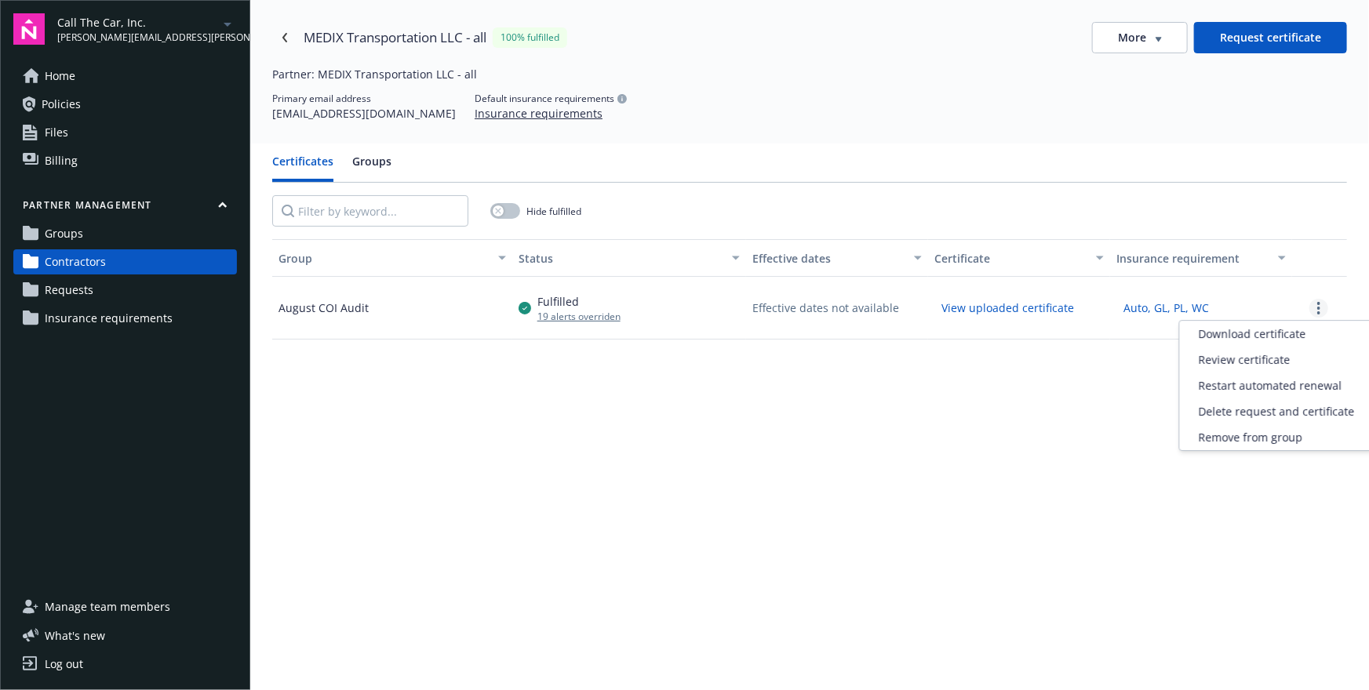
click at [1314, 311] on link "more" at bounding box center [1318, 308] width 19 height 19
click at [1256, 359] on div "Review certificate" at bounding box center [1277, 360] width 194 height 26
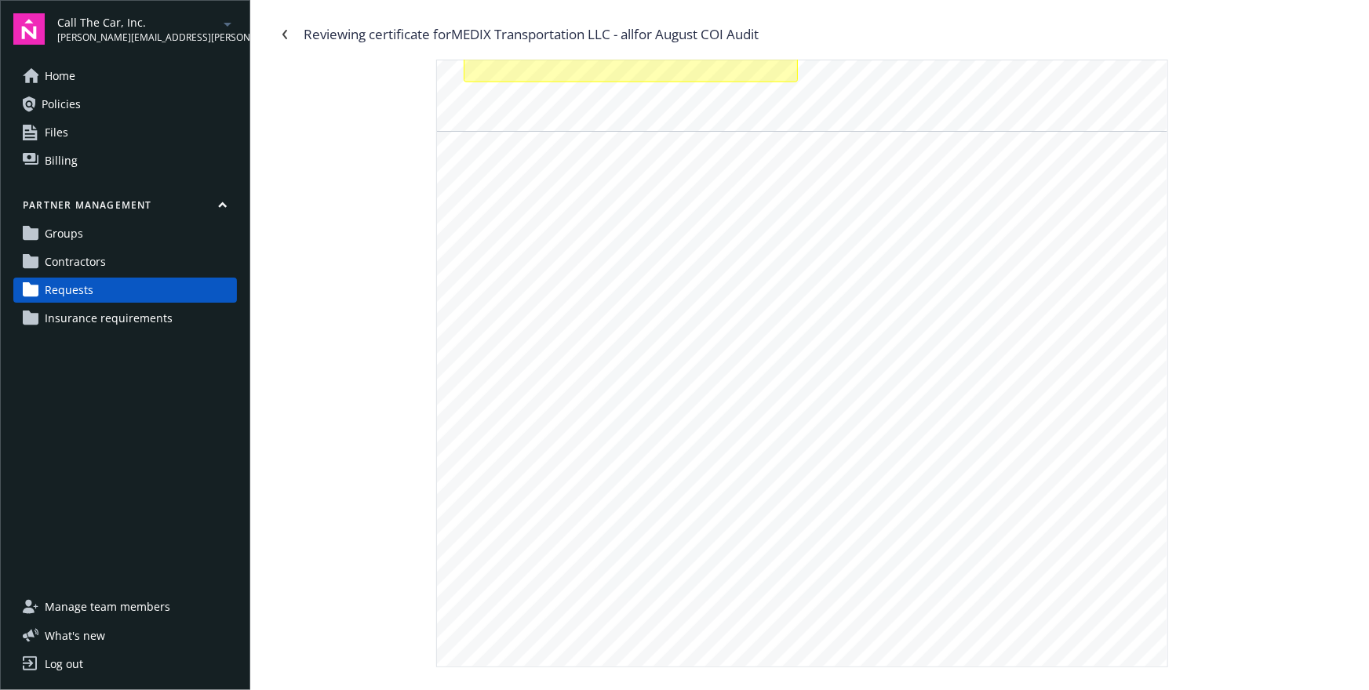
scroll to position [1283, 0]
click at [283, 35] on icon "Navigate back" at bounding box center [284, 34] width 5 height 9
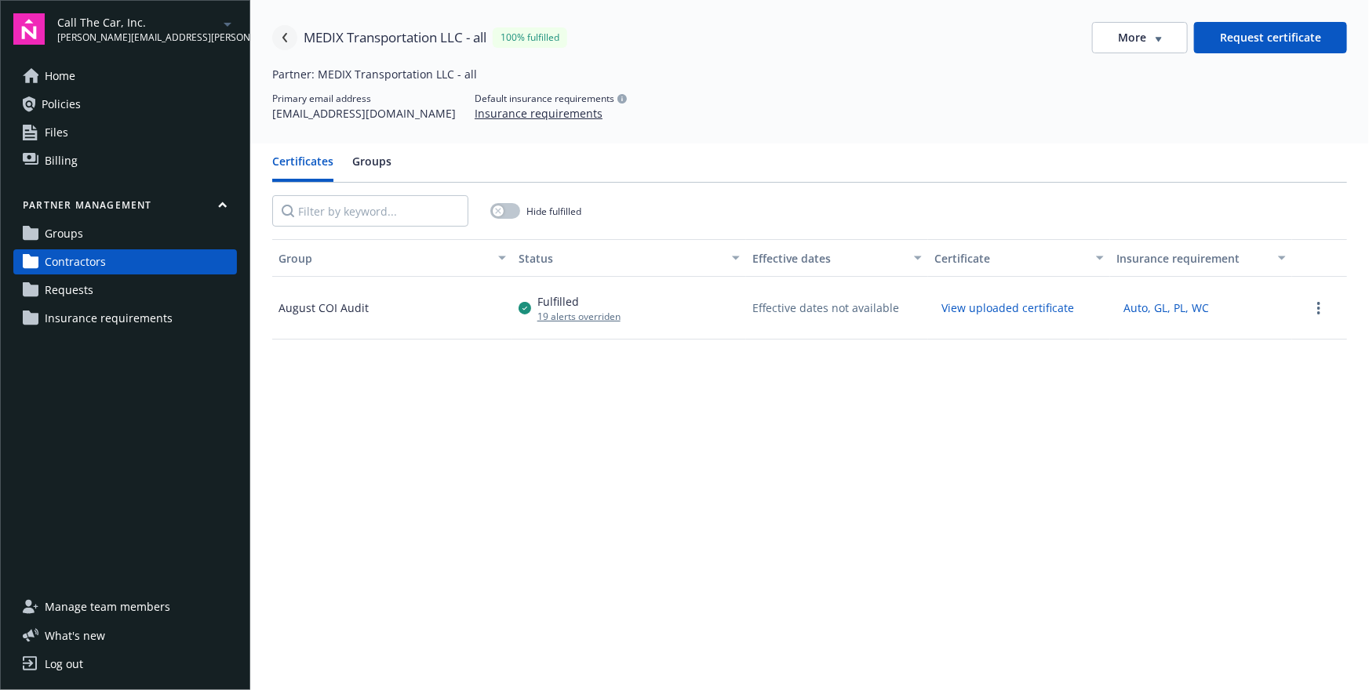
click at [283, 35] on icon "Navigate back" at bounding box center [284, 37] width 9 height 9
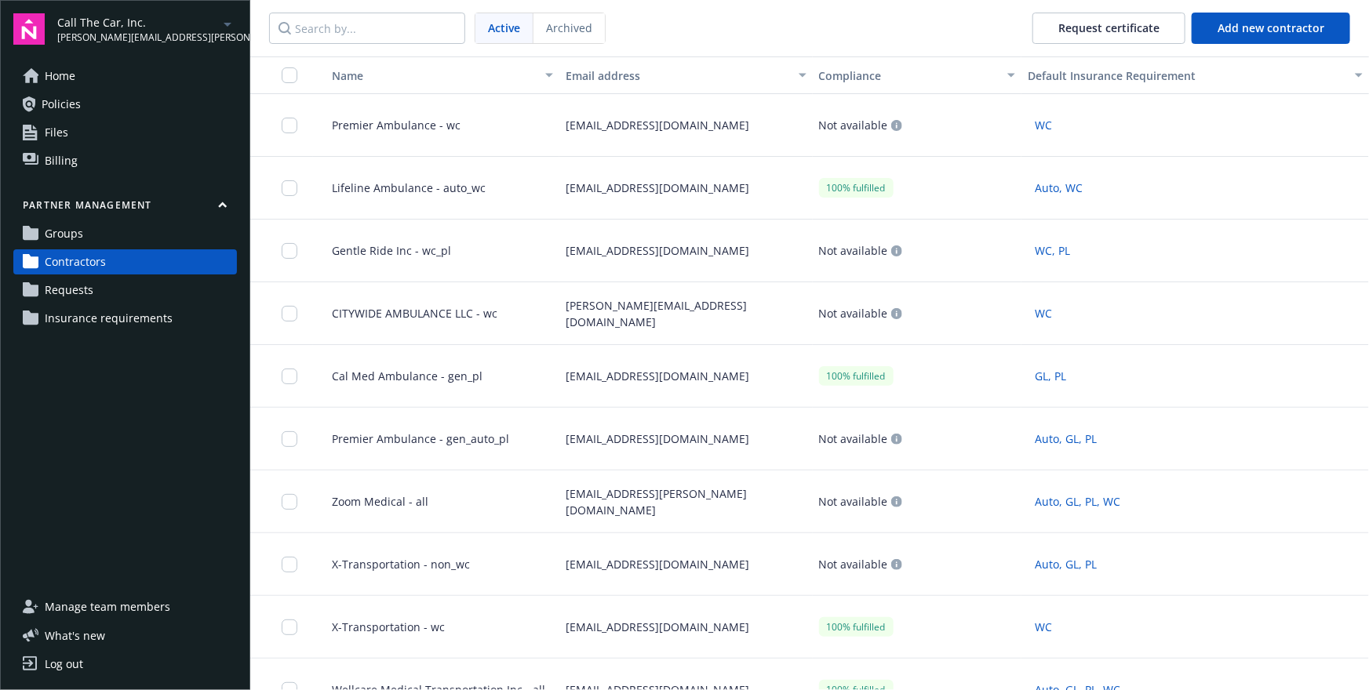
click at [78, 289] on span "Requests" at bounding box center [69, 290] width 49 height 25
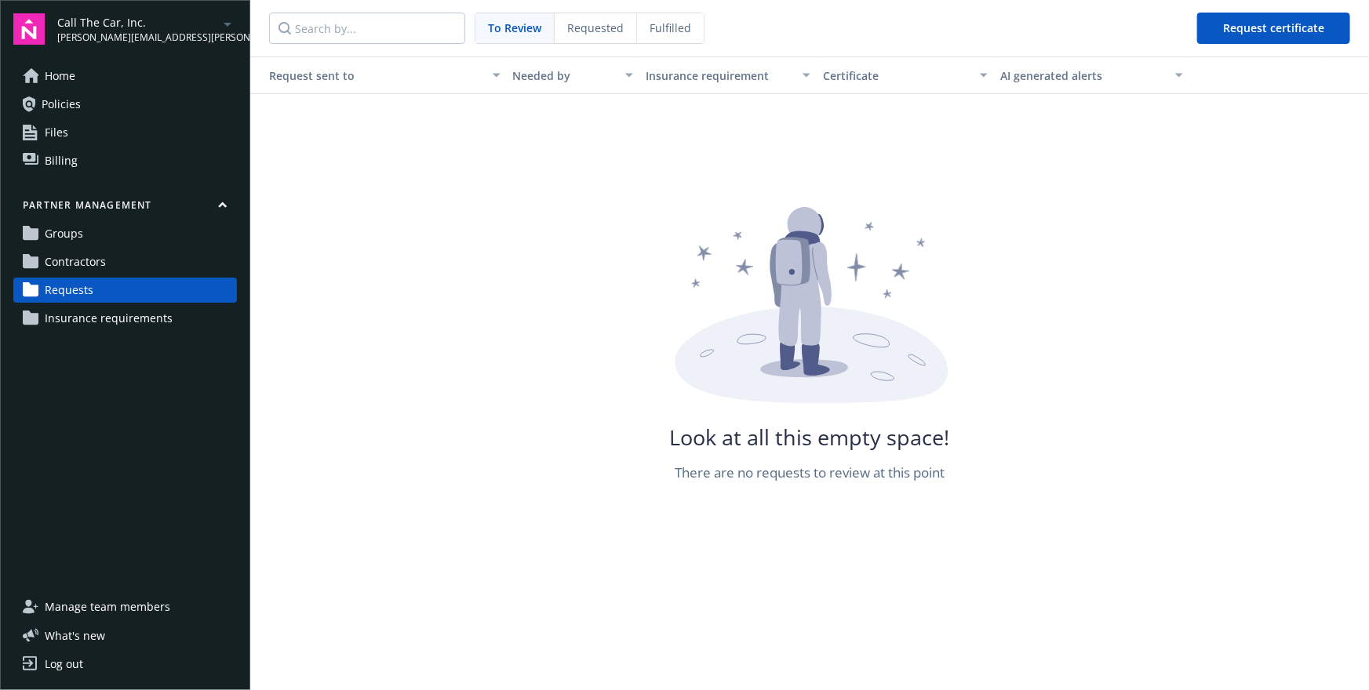
click at [582, 30] on span "Requested" at bounding box center [595, 28] width 56 height 16
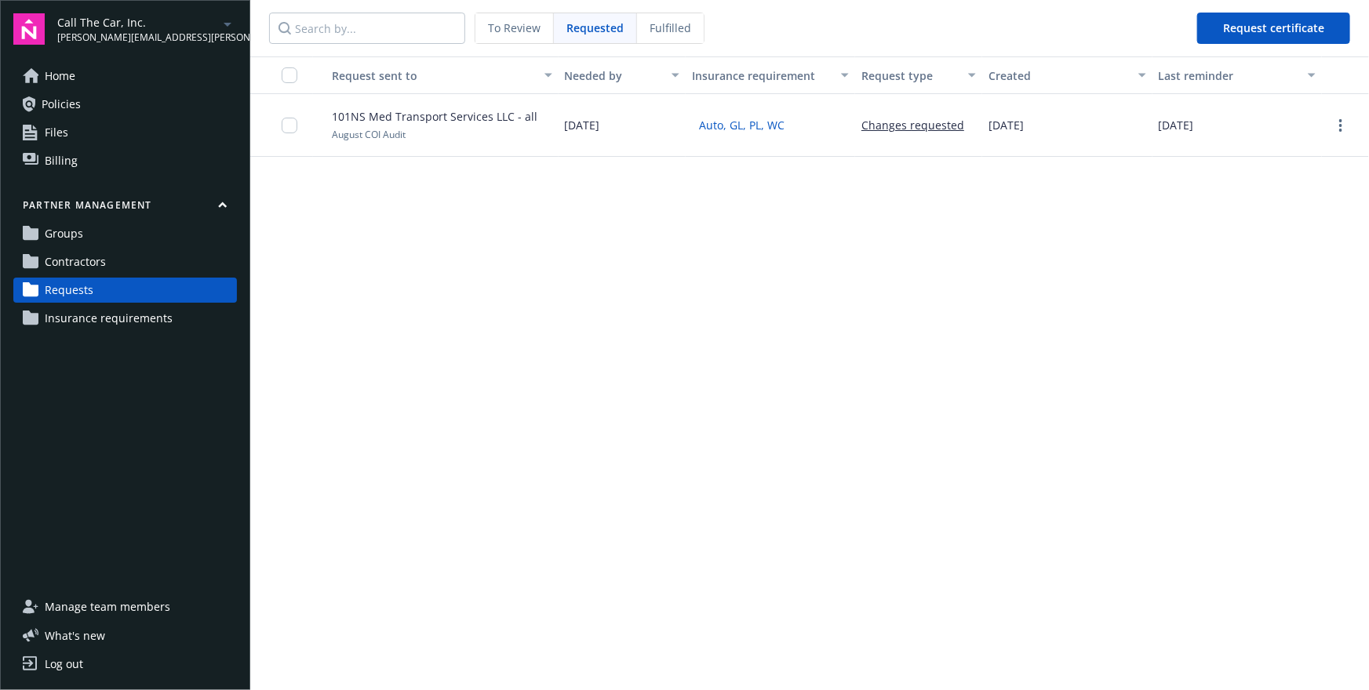
click at [535, 24] on span "To Review" at bounding box center [514, 28] width 53 height 16
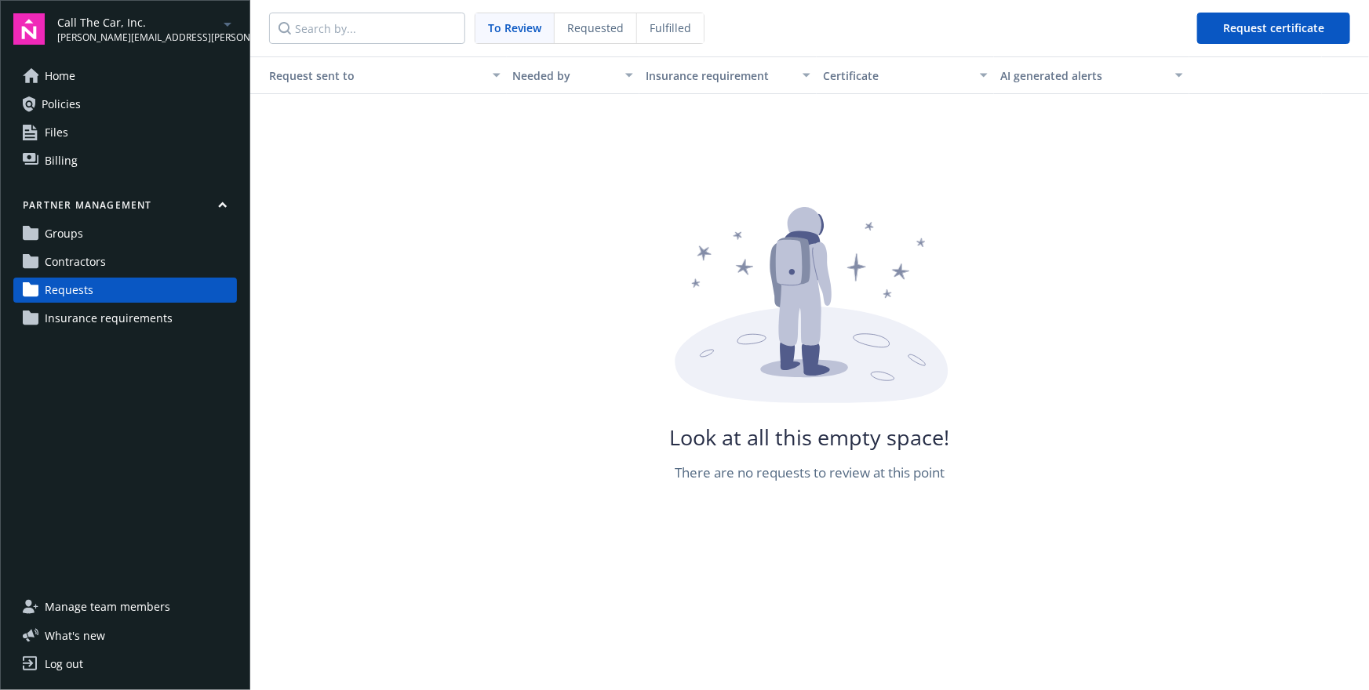
click at [114, 265] on link "Contractors" at bounding box center [125, 261] width 224 height 25
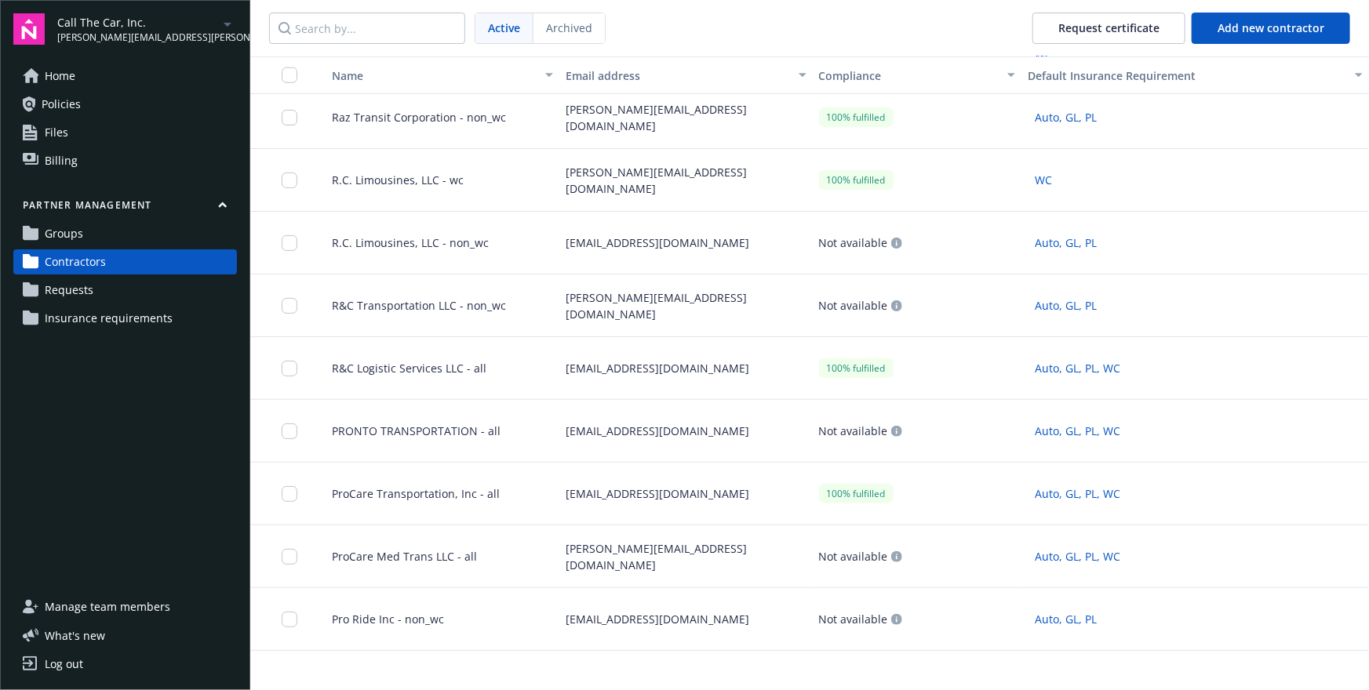
scroll to position [4064, 0]
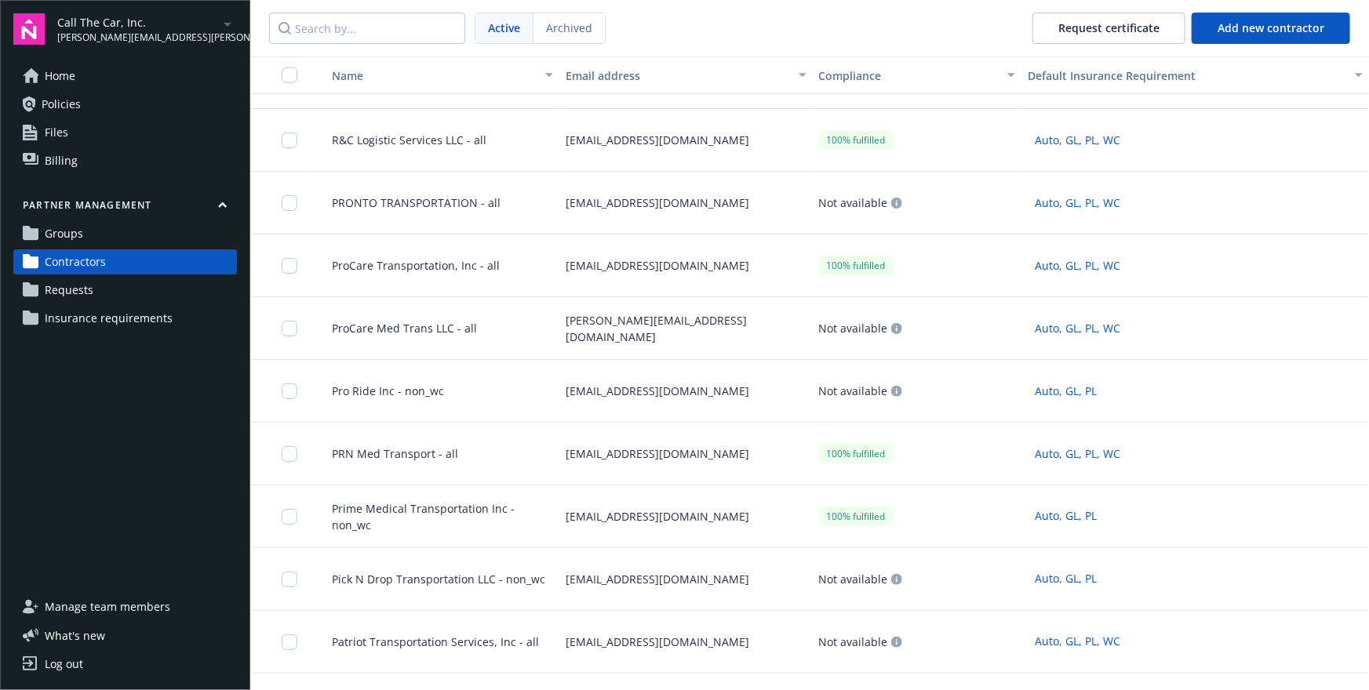
click at [915, 467] on div "100% fulfilled" at bounding box center [917, 454] width 209 height 63
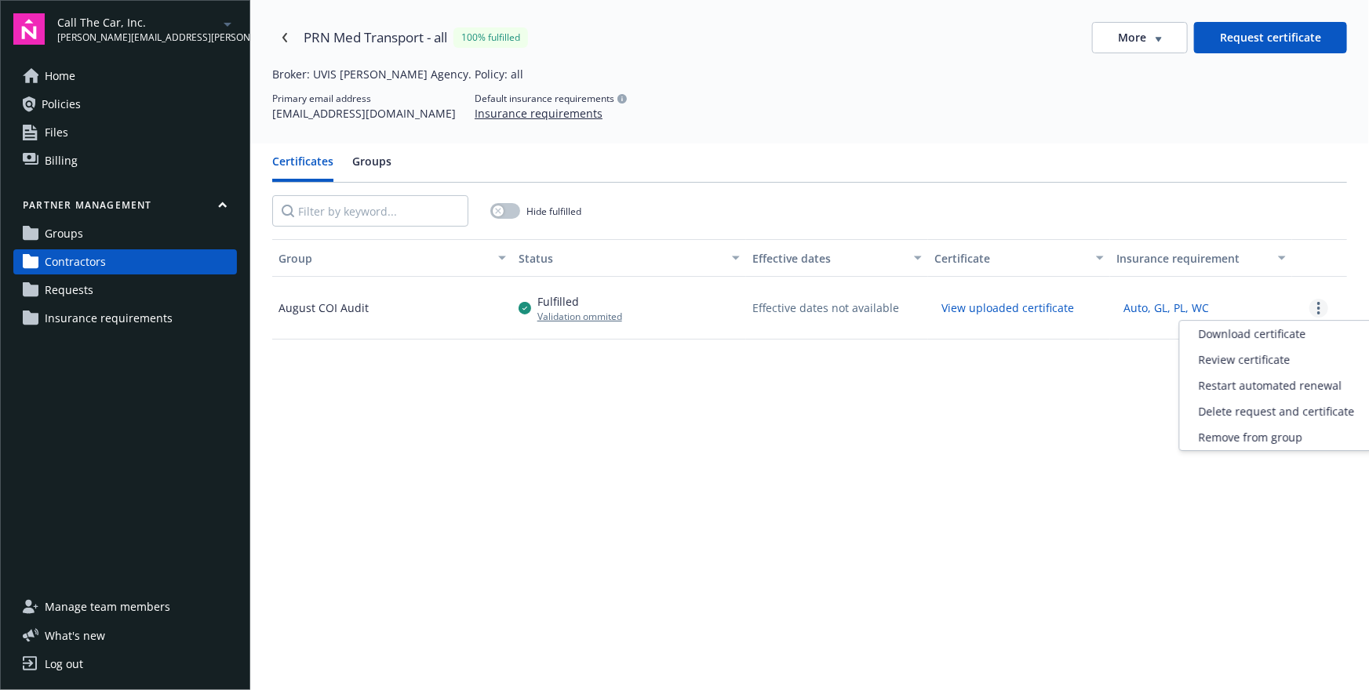
click at [1319, 313] on link "more" at bounding box center [1318, 308] width 19 height 19
click at [1246, 364] on div "Review certificate" at bounding box center [1277, 360] width 194 height 26
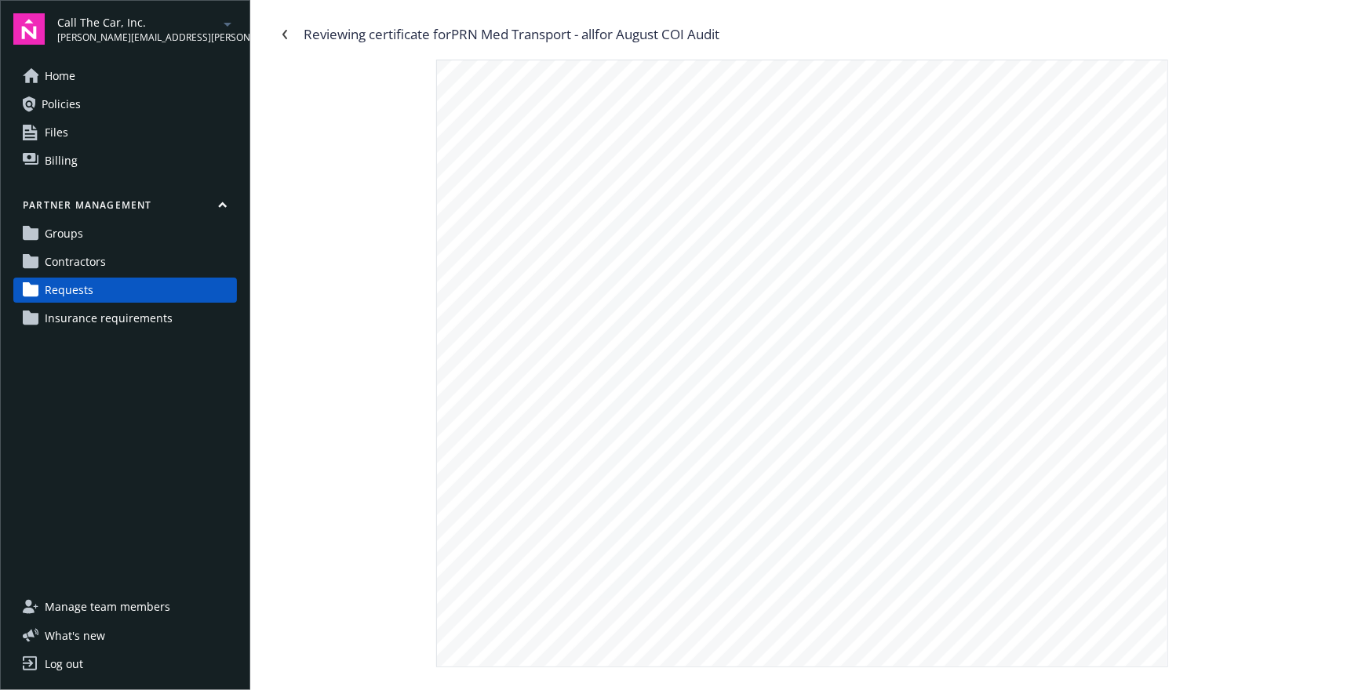
click at [145, 324] on span "Insurance requirements" at bounding box center [109, 318] width 128 height 25
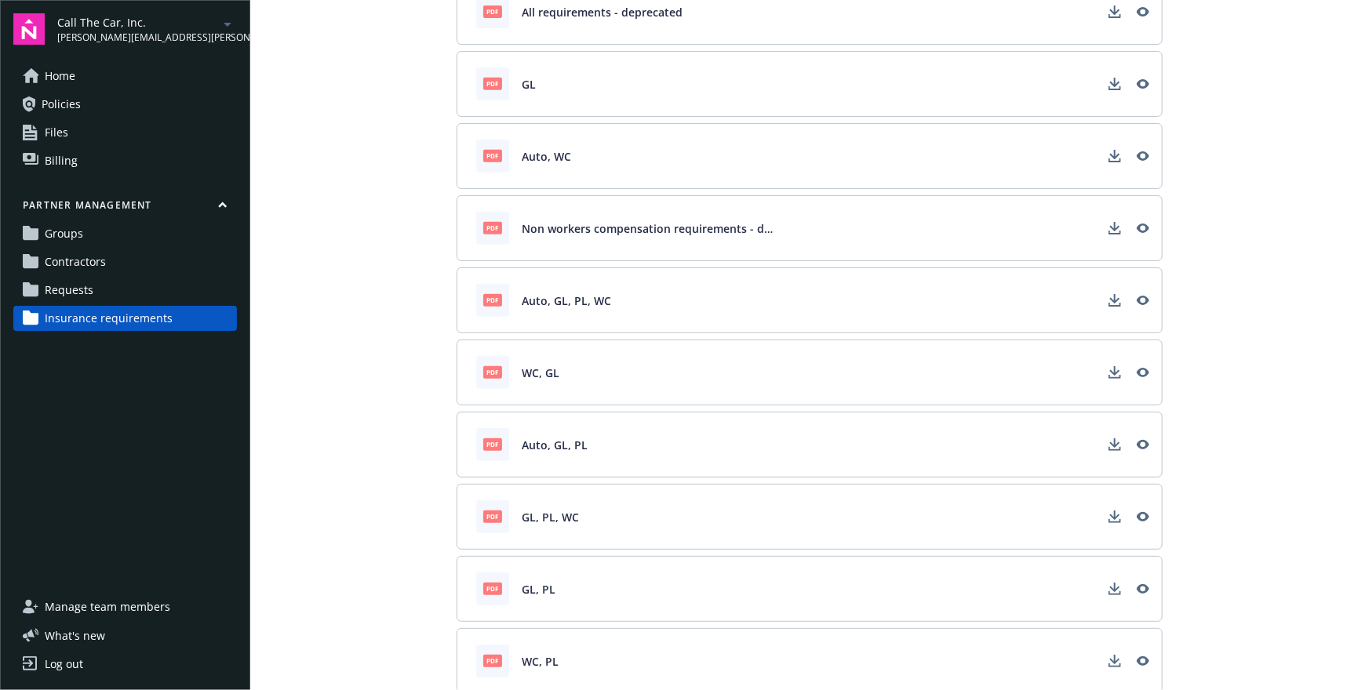
scroll to position [390, 0]
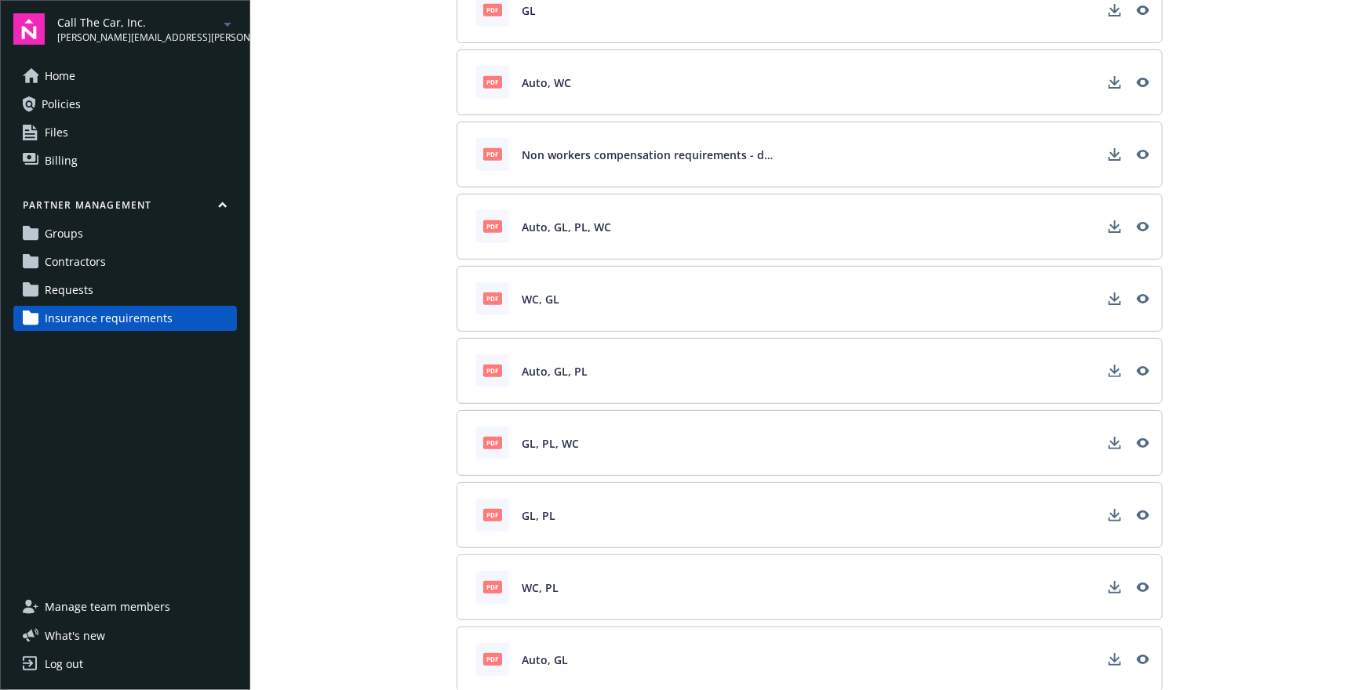
click at [84, 268] on span "Contractors" at bounding box center [75, 261] width 61 height 25
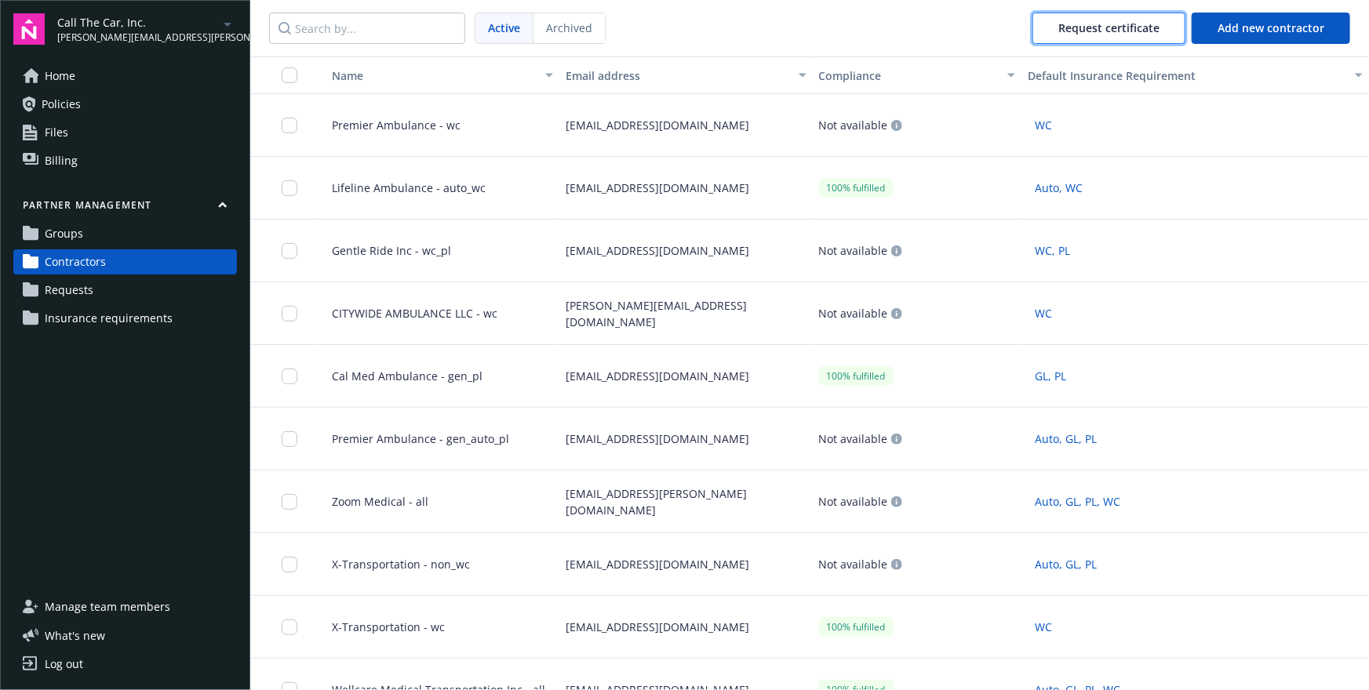
click at [1125, 23] on span "Request certificate" at bounding box center [1108, 27] width 101 height 15
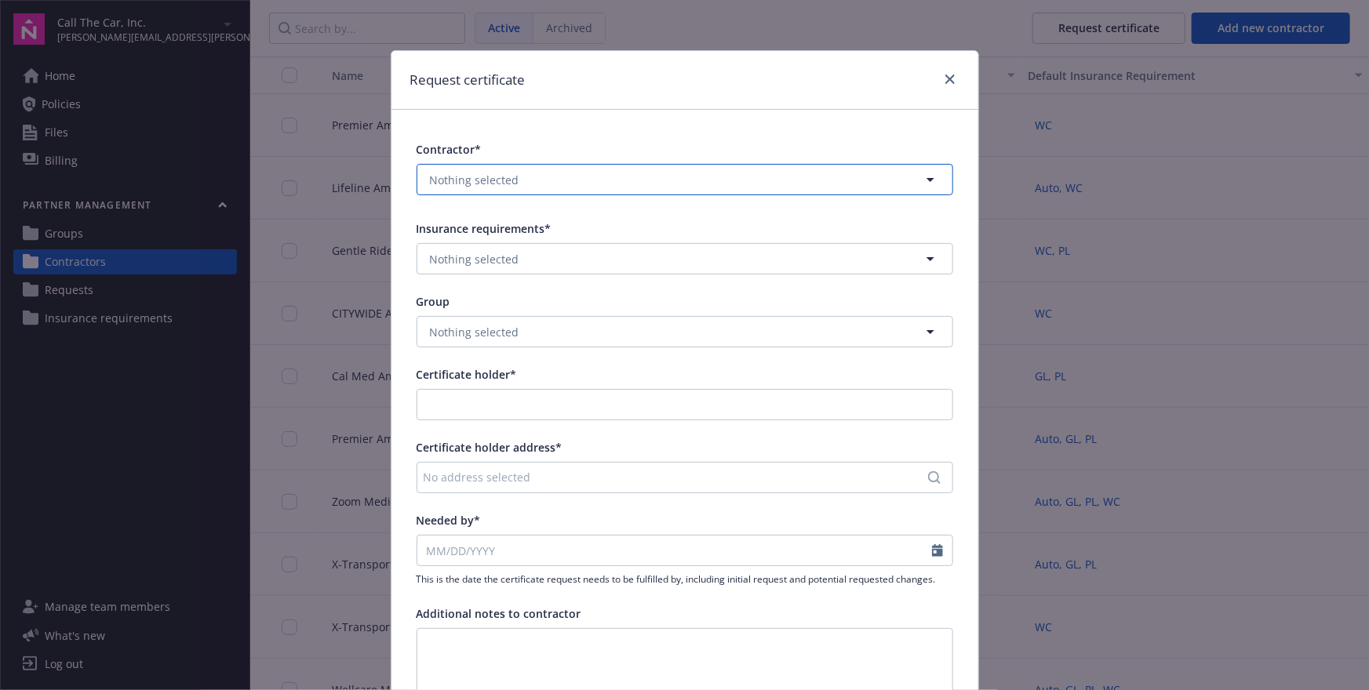
click at [562, 172] on button "Nothing selected" at bounding box center [684, 179] width 536 height 31
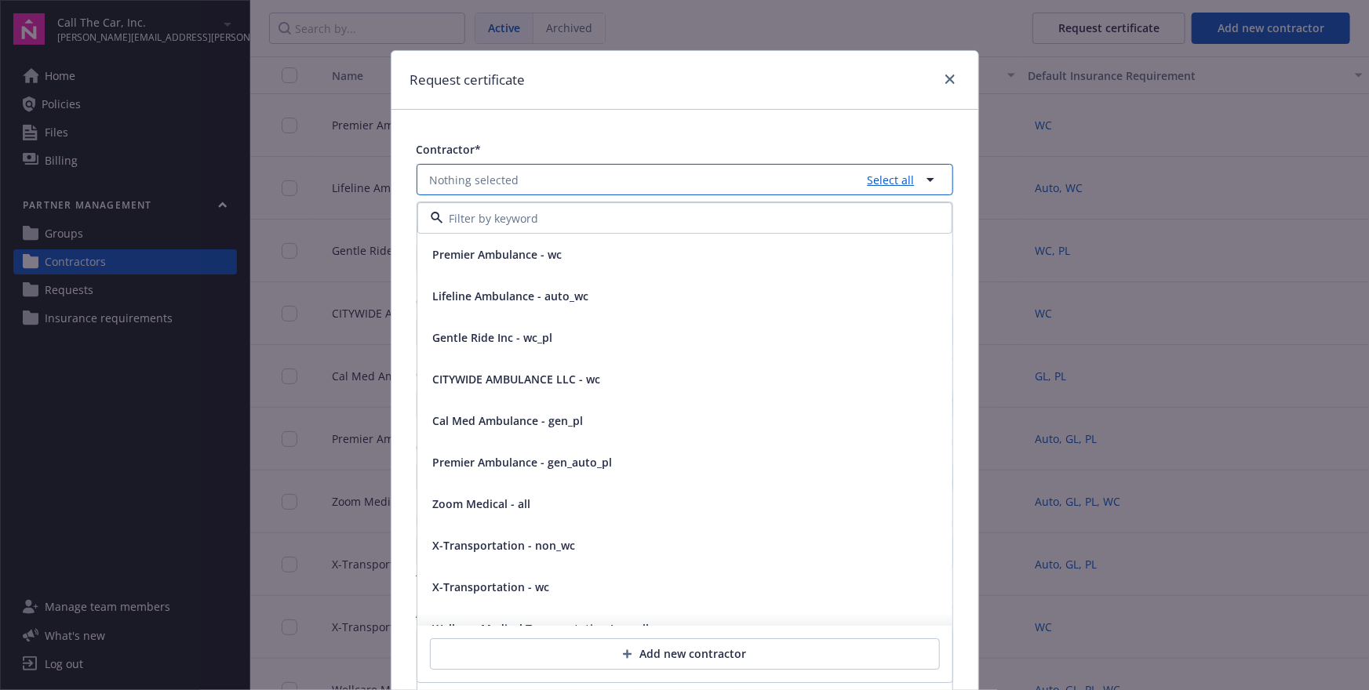
click at [876, 180] on link "Select all" at bounding box center [887, 180] width 53 height 16
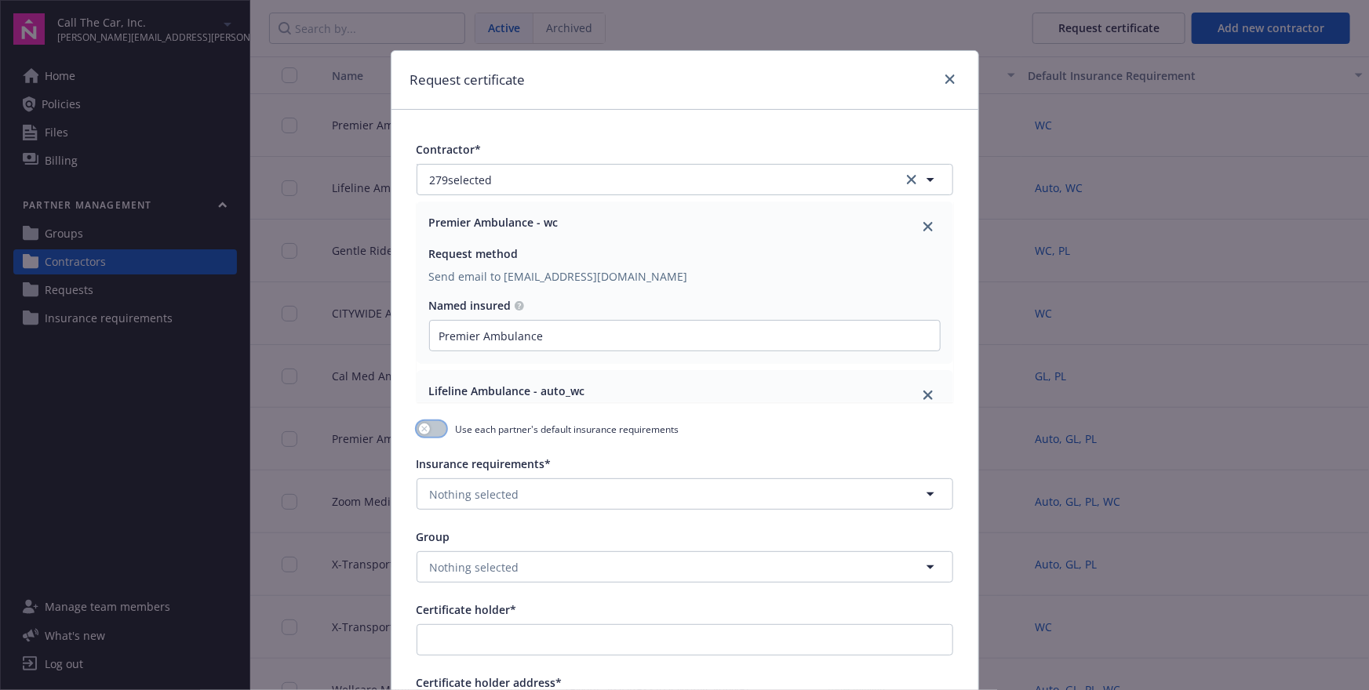
click at [432, 432] on button "button" at bounding box center [431, 429] width 30 height 16
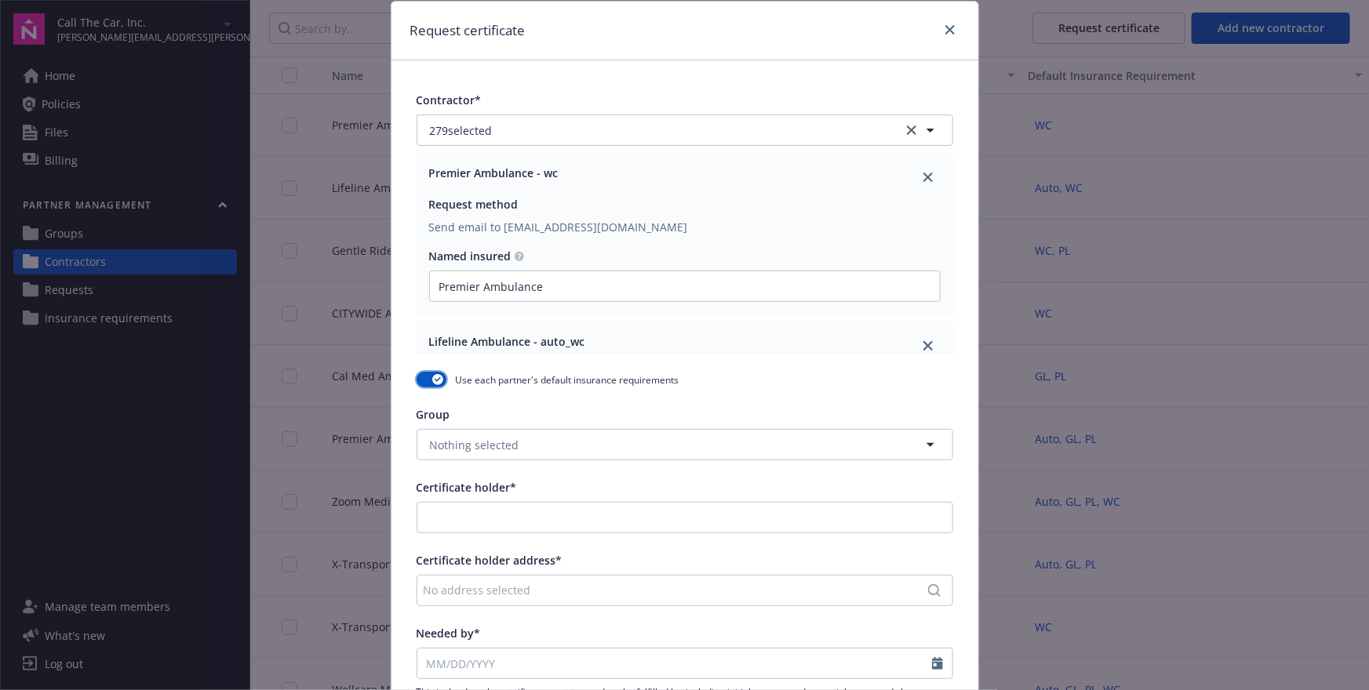
scroll to position [47, 0]
click at [955, 33] on link "close" at bounding box center [949, 32] width 19 height 19
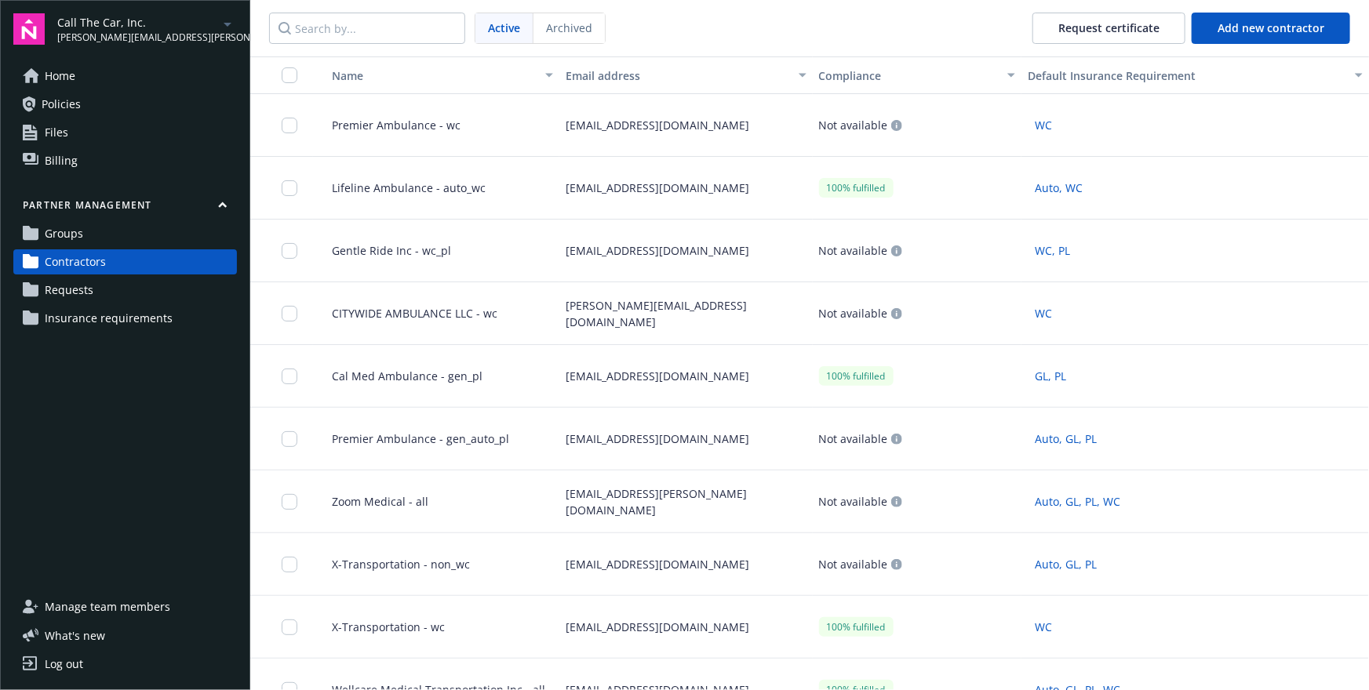
click at [900, 82] on div "Compliance" at bounding box center [908, 75] width 179 height 16
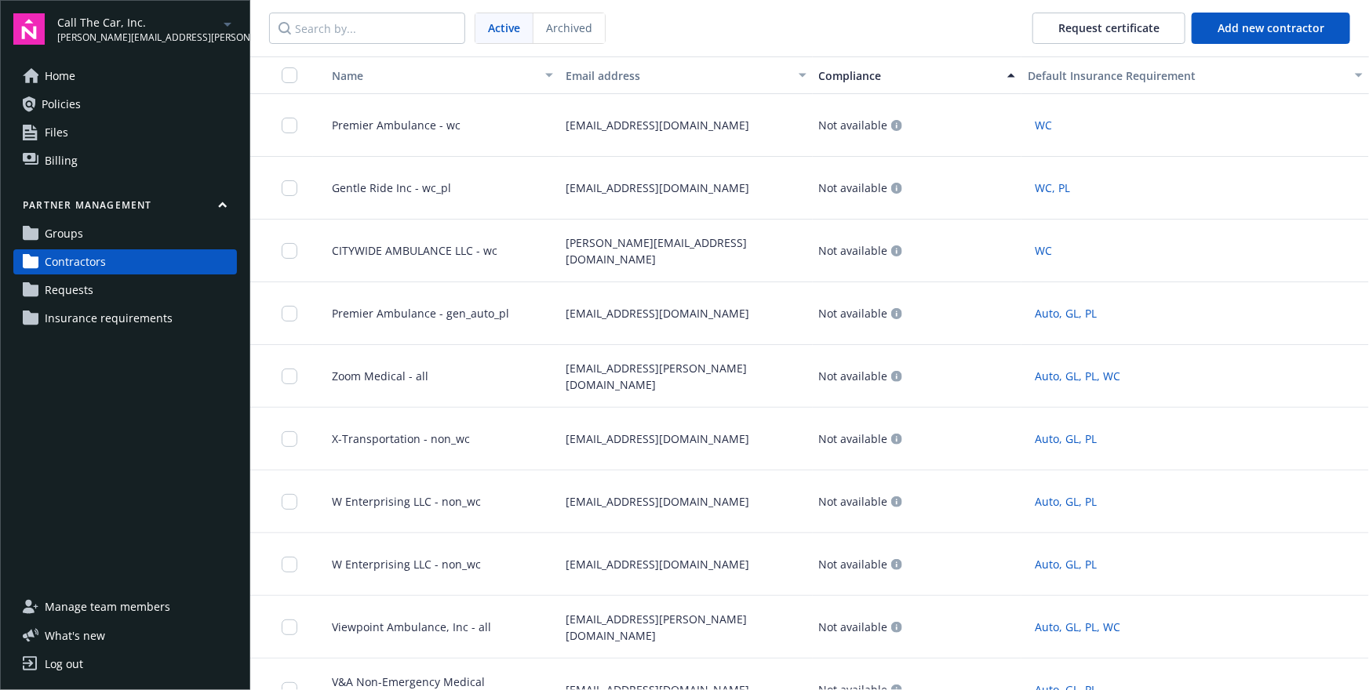
click at [899, 83] on div "Compliance" at bounding box center [908, 75] width 179 height 16
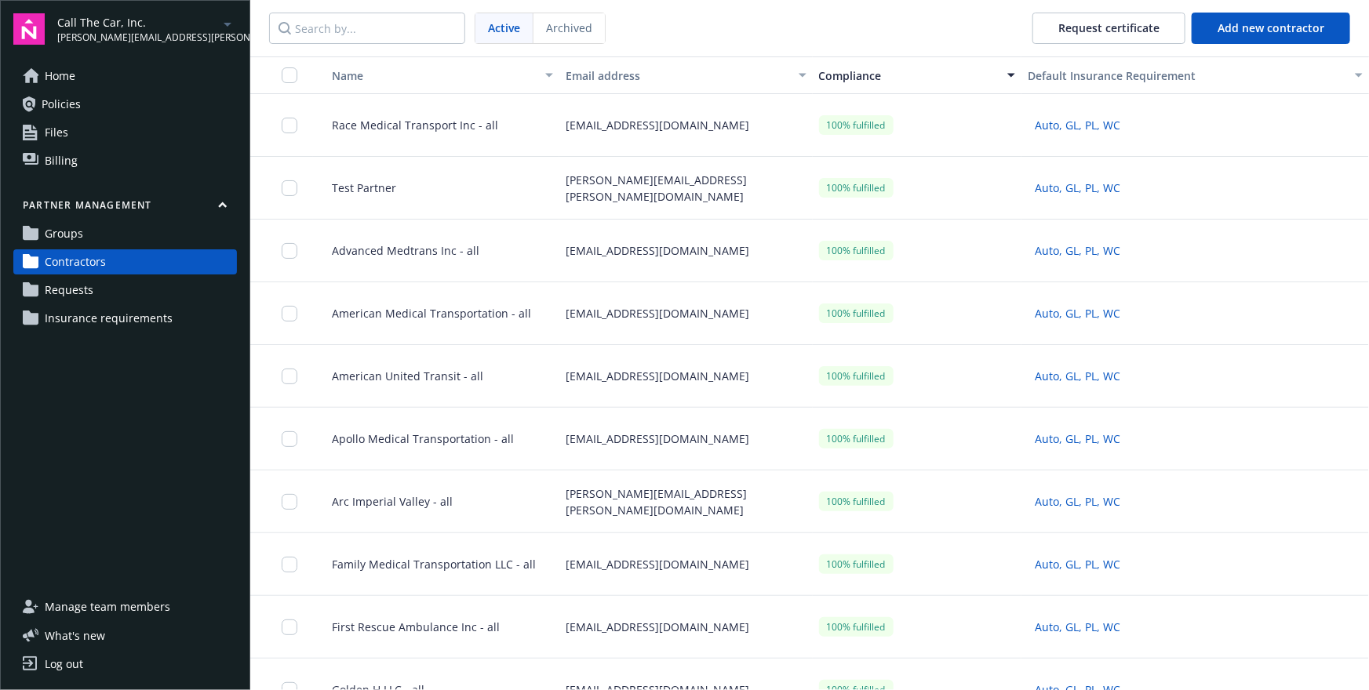
click at [437, 118] on span "Race Medical Transport Inc - all" at bounding box center [408, 125] width 179 height 16
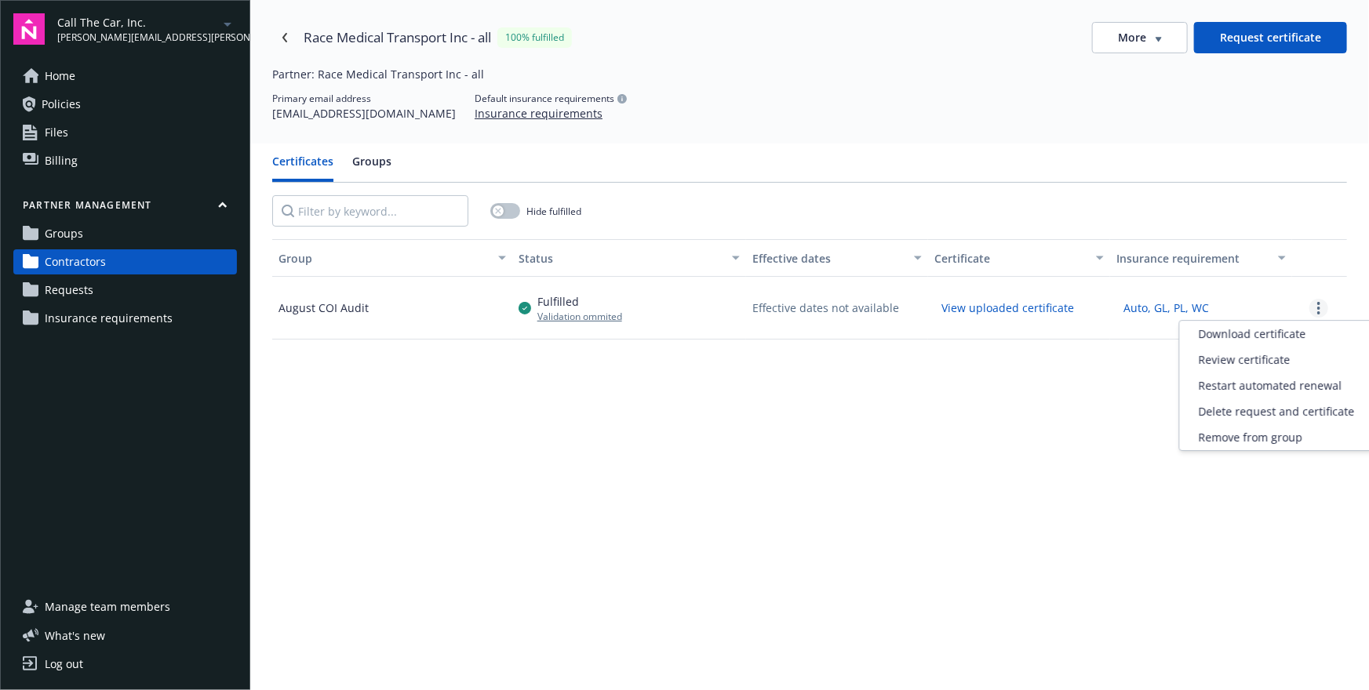
click at [1317, 312] on icon "more" at bounding box center [1318, 308] width 3 height 13
click at [1246, 363] on div "Review certificate" at bounding box center [1277, 360] width 194 height 26
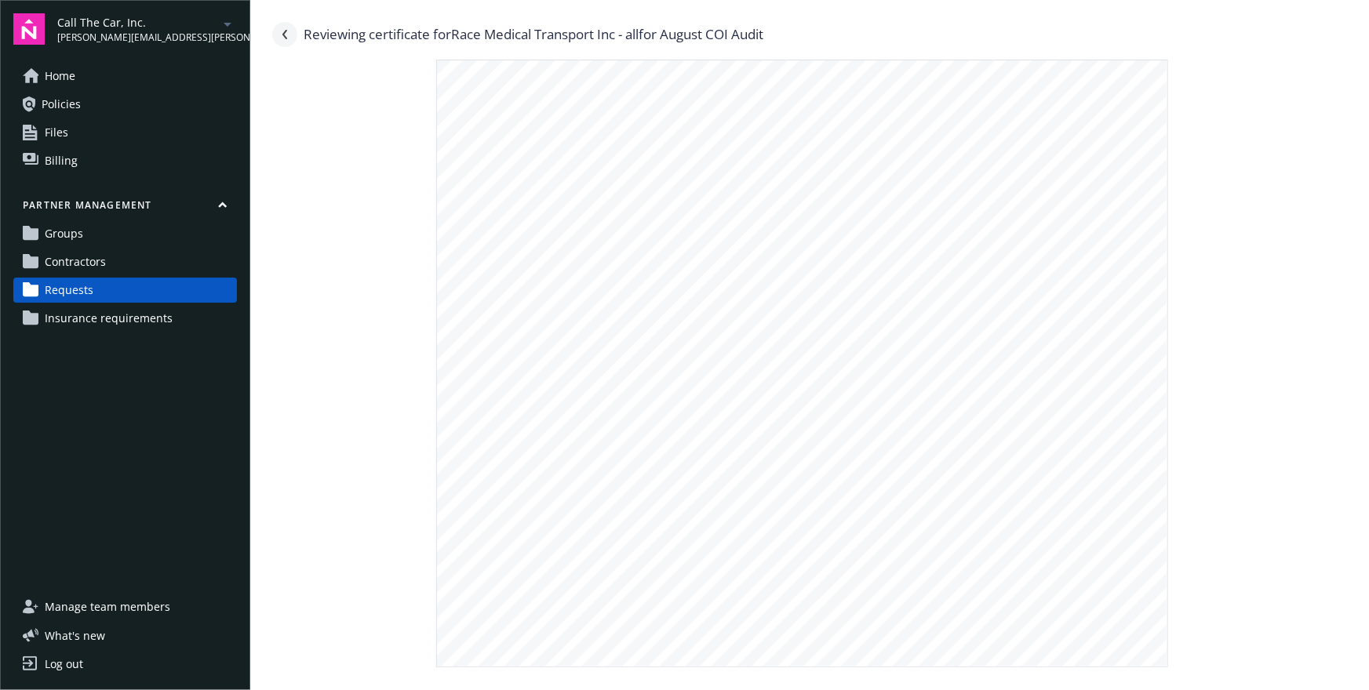
click at [288, 35] on icon "Navigate back" at bounding box center [284, 34] width 9 height 9
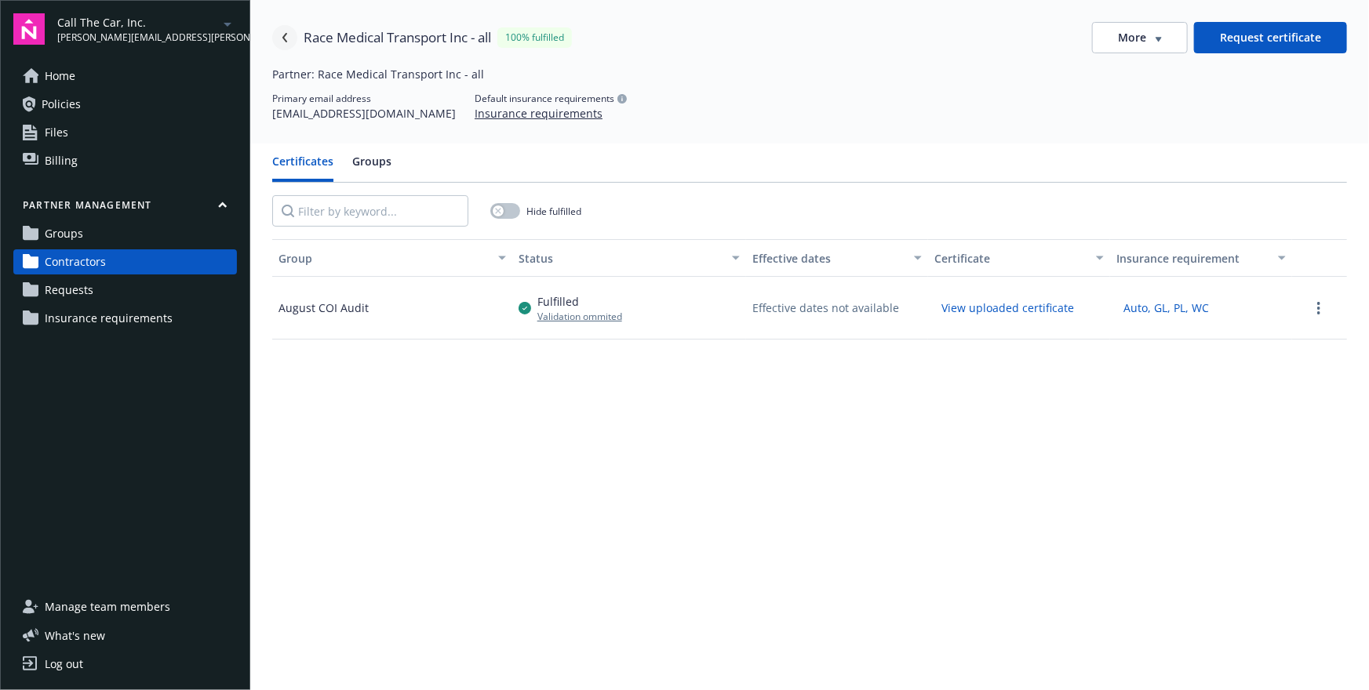
click at [283, 41] on icon "Navigate back" at bounding box center [284, 37] width 9 height 9
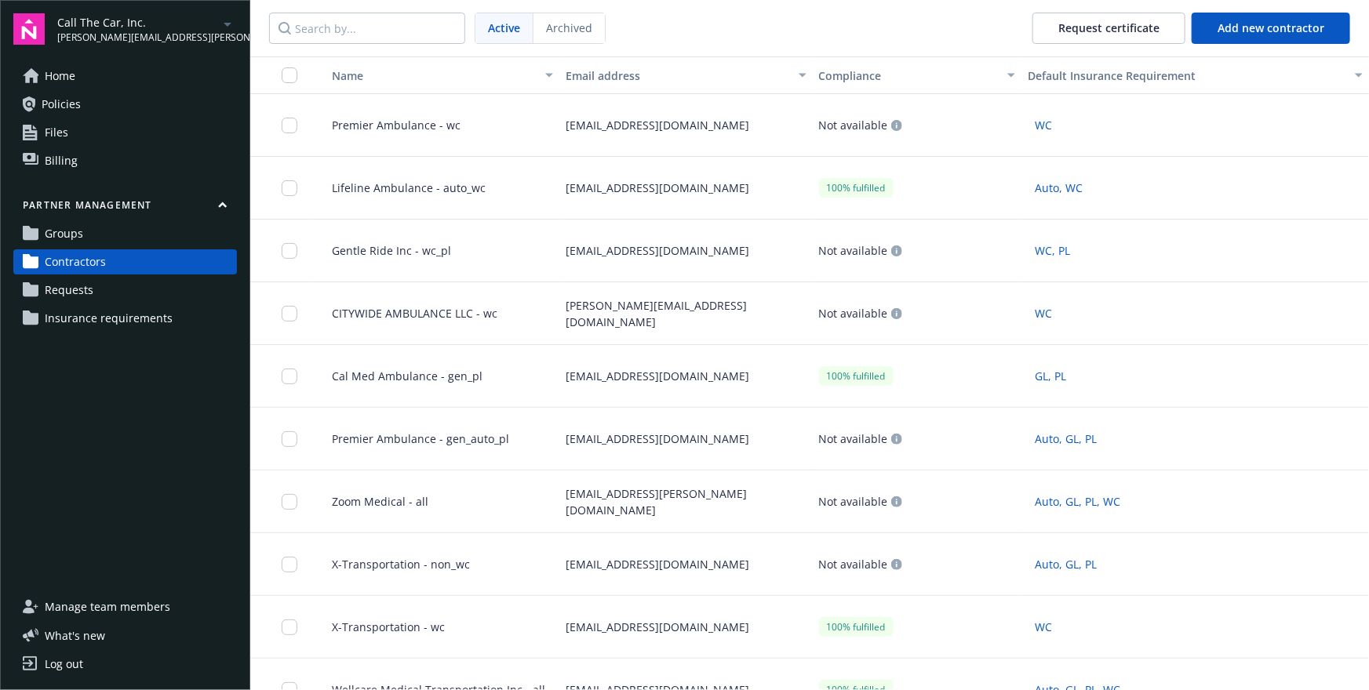
click at [711, 367] on div "van.dang@hubinternational.com" at bounding box center [685, 376] width 253 height 63
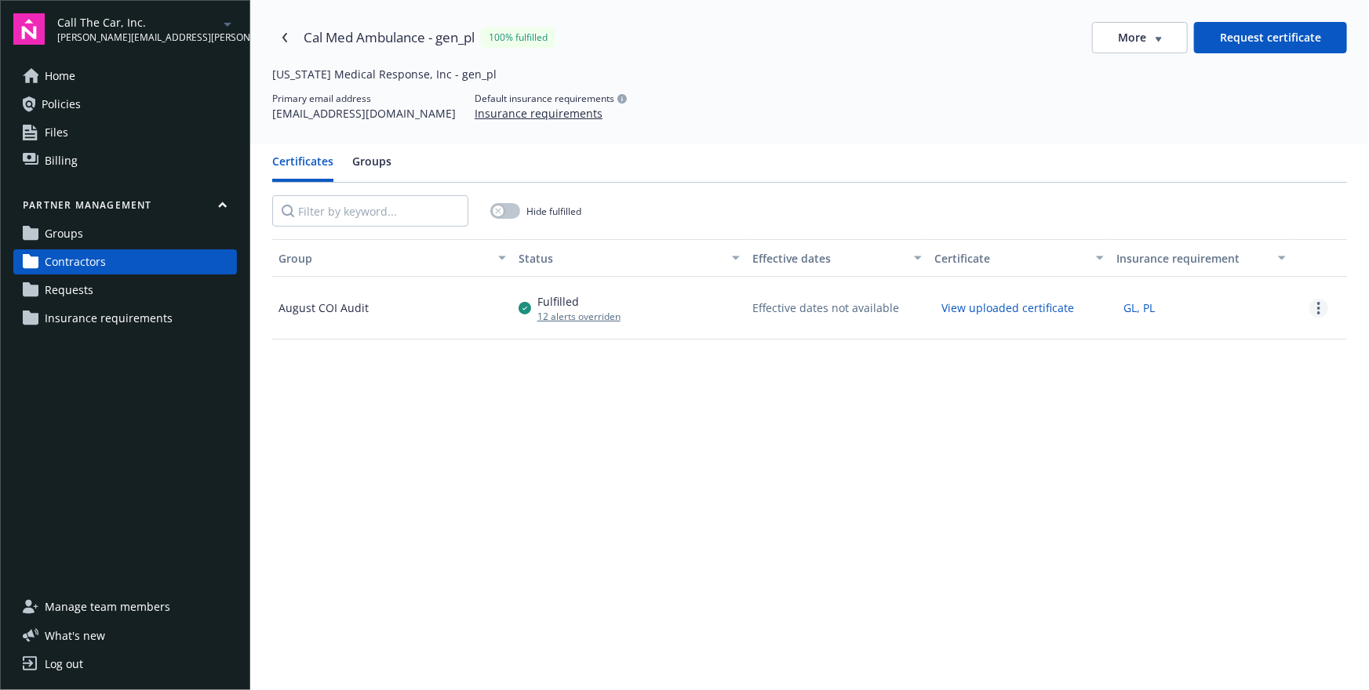
click at [1313, 301] on link "more" at bounding box center [1318, 308] width 19 height 19
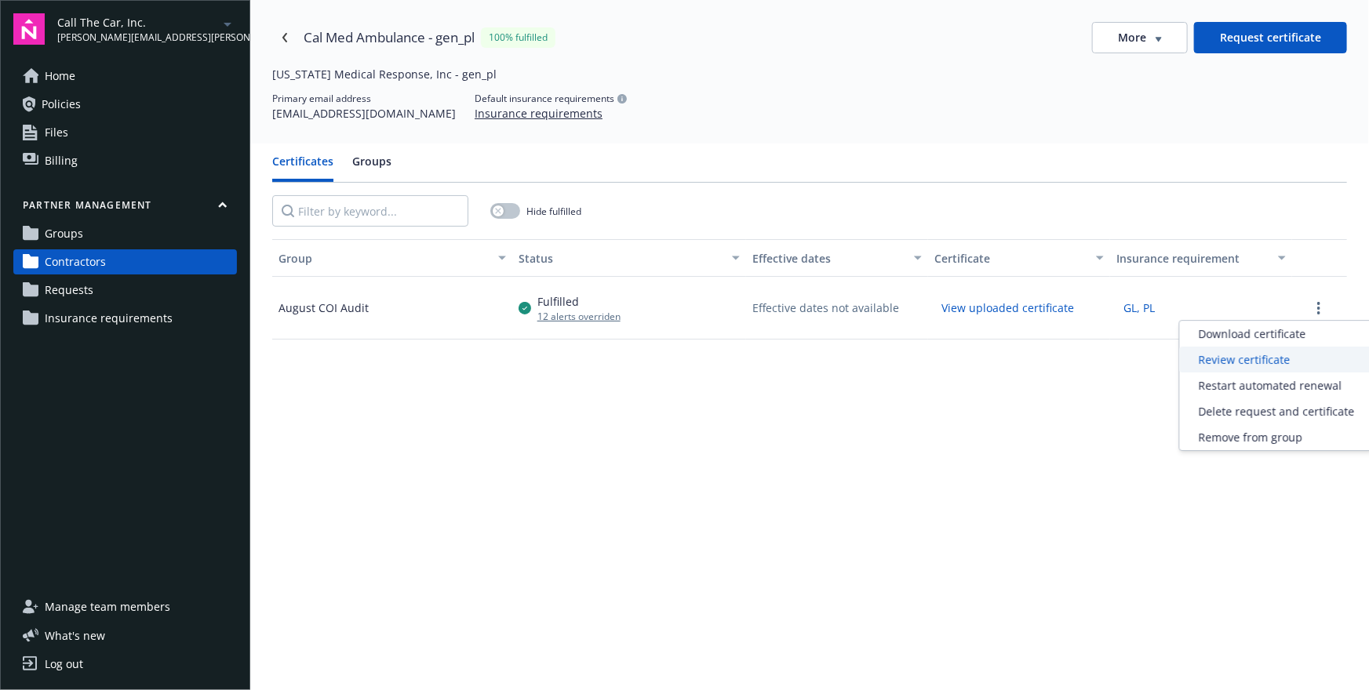
click at [1246, 357] on div "Review certificate" at bounding box center [1277, 360] width 194 height 26
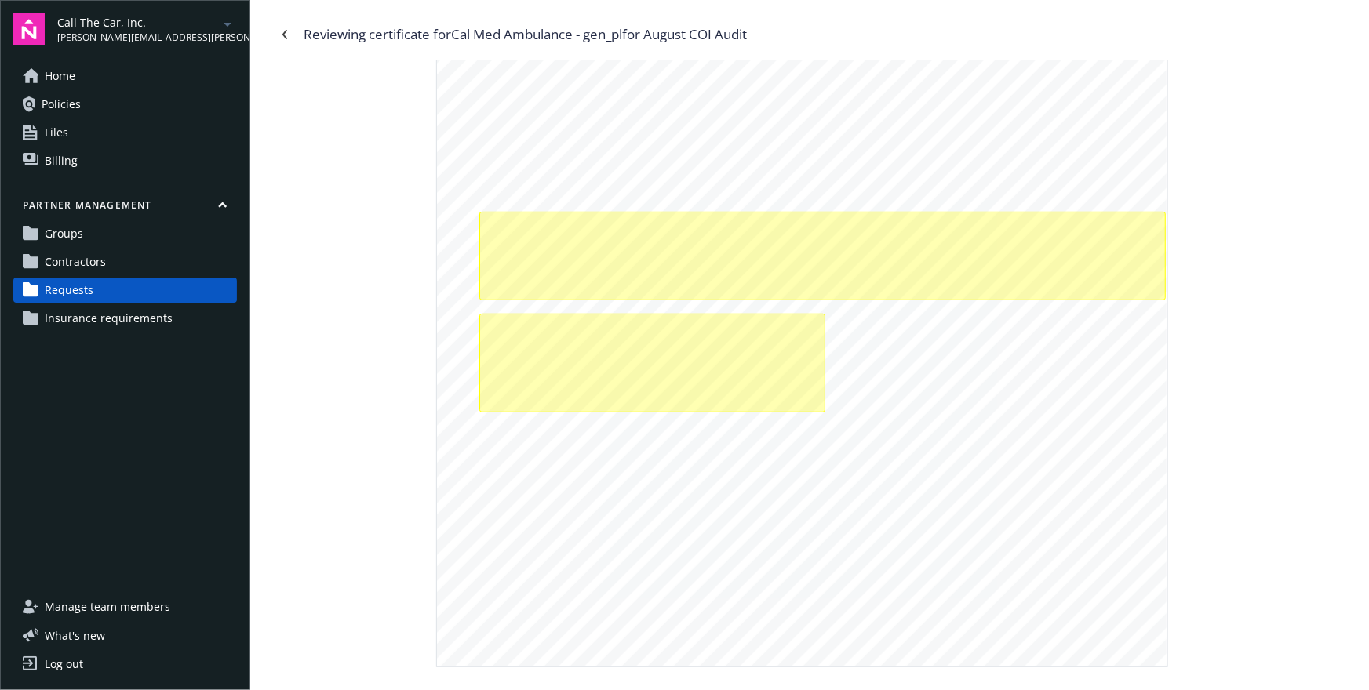
scroll to position [249, 0]
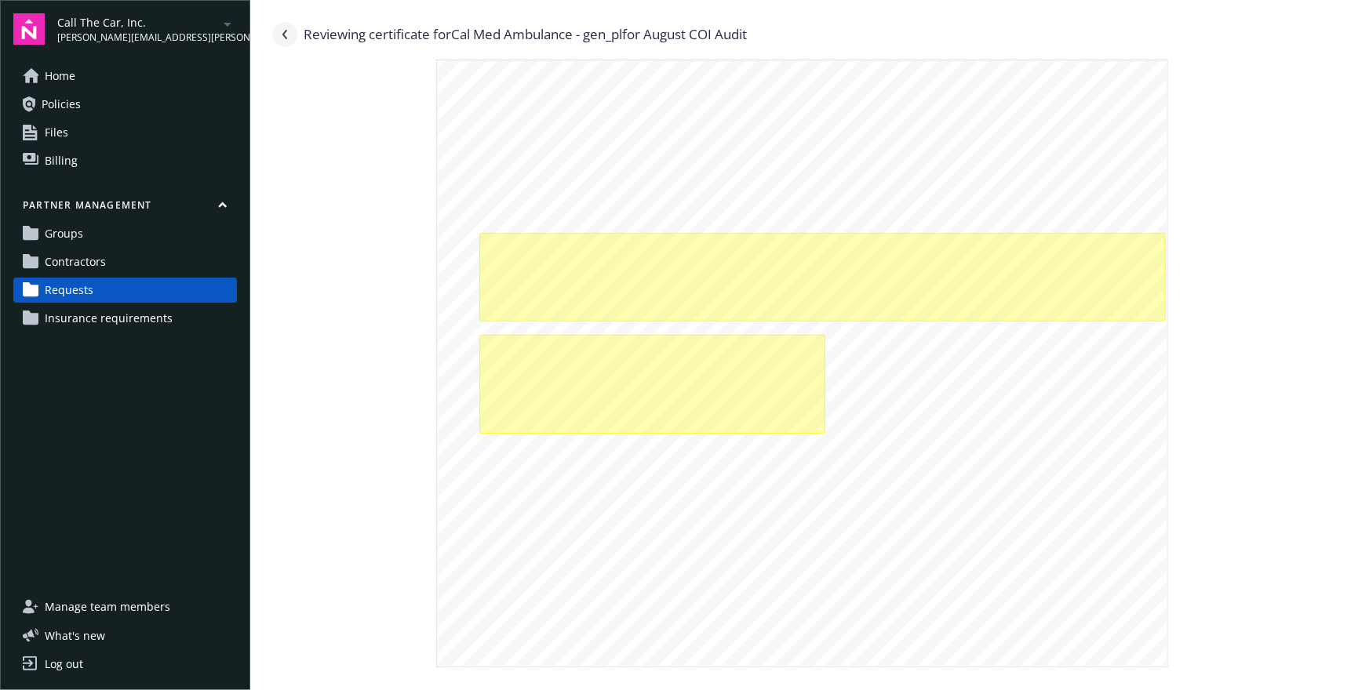
click at [285, 34] on icon "Navigate back" at bounding box center [284, 34] width 9 height 9
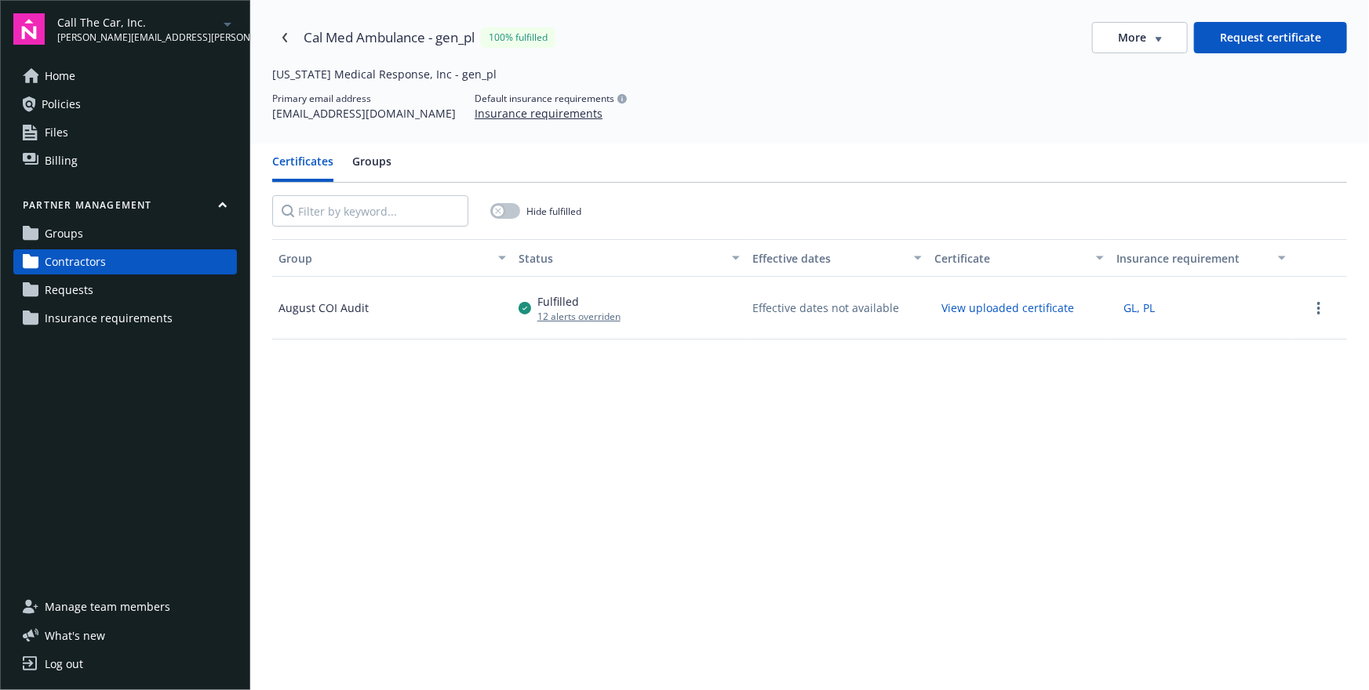
click at [285, 34] on icon "Navigate back" at bounding box center [284, 37] width 9 height 9
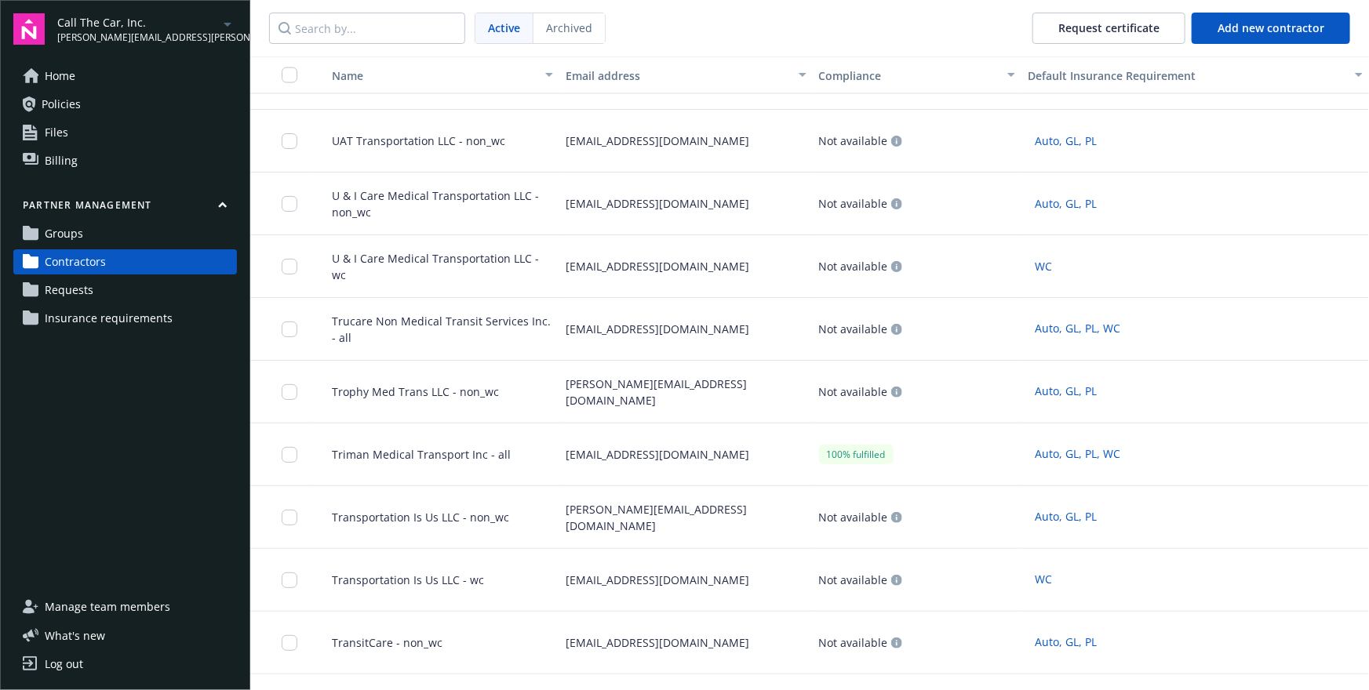
scroll to position [793, 0]
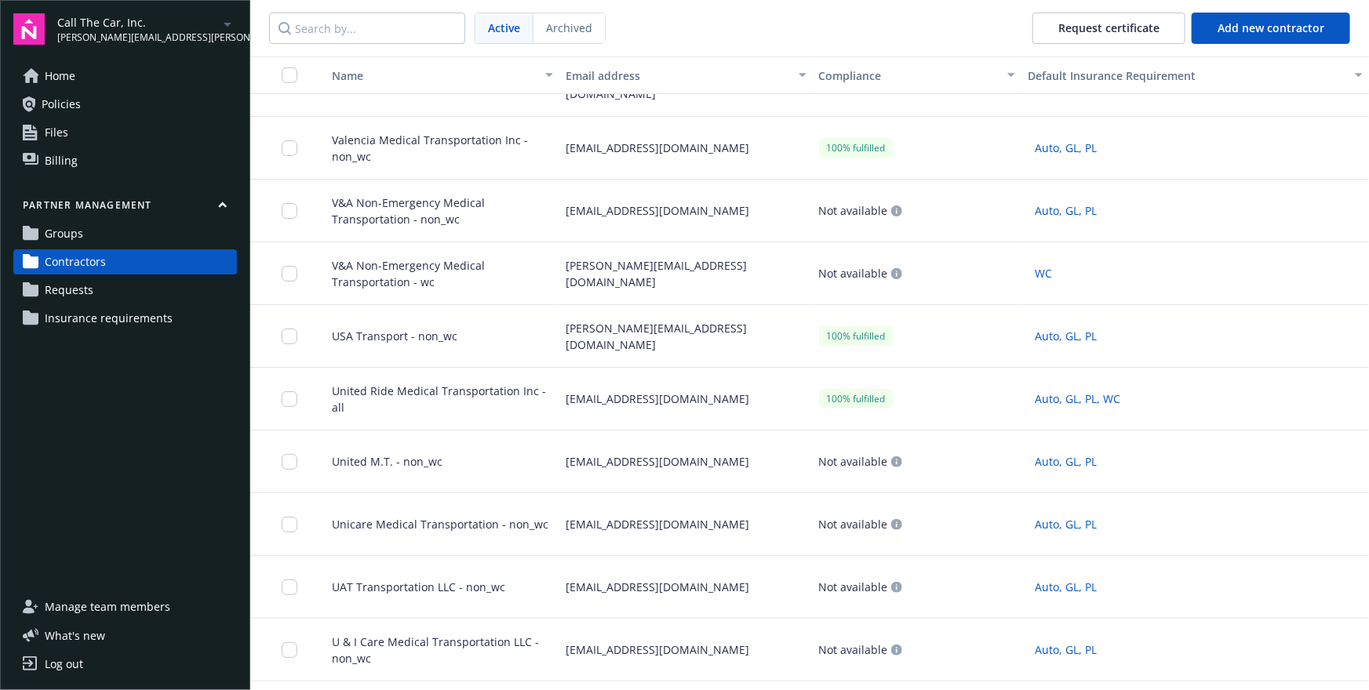
click at [689, 347] on div "craig@boia.net" at bounding box center [685, 336] width 253 height 63
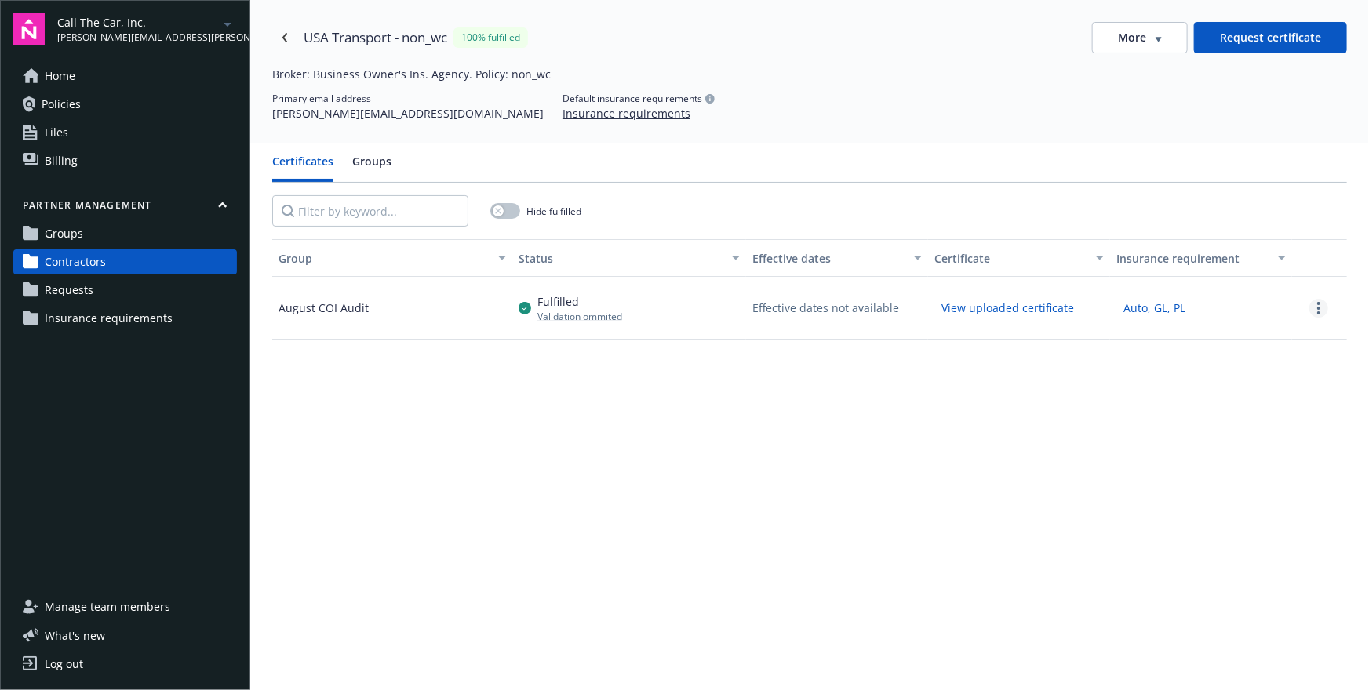
click at [1326, 305] on link "more" at bounding box center [1318, 308] width 19 height 19
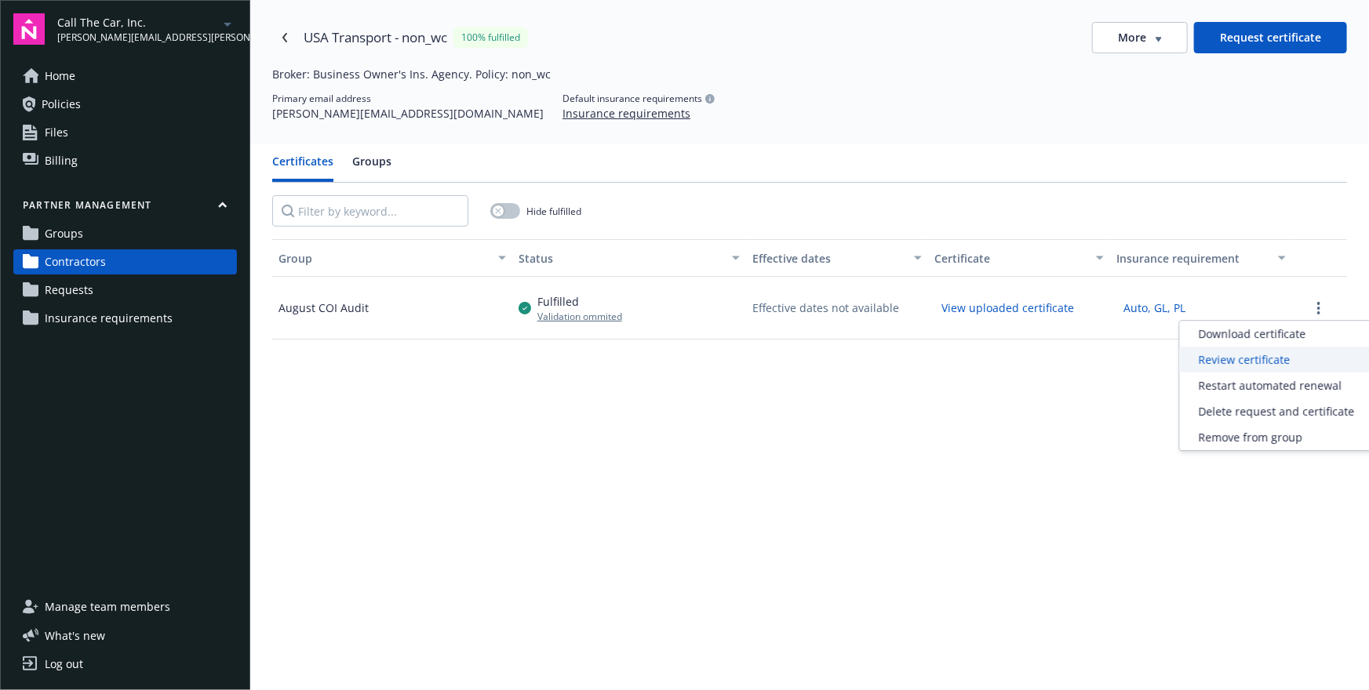
click at [1230, 362] on div "Review certificate" at bounding box center [1277, 360] width 194 height 26
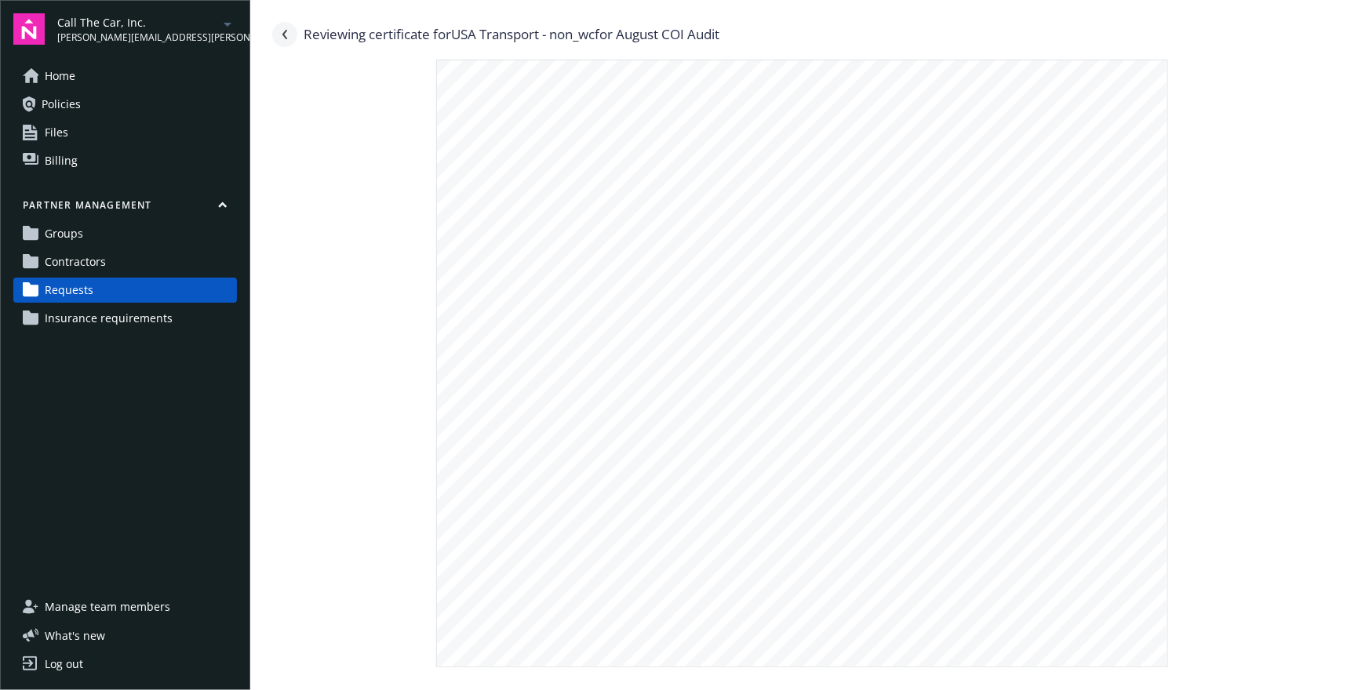
click at [275, 38] on link "Navigate back" at bounding box center [284, 34] width 25 height 25
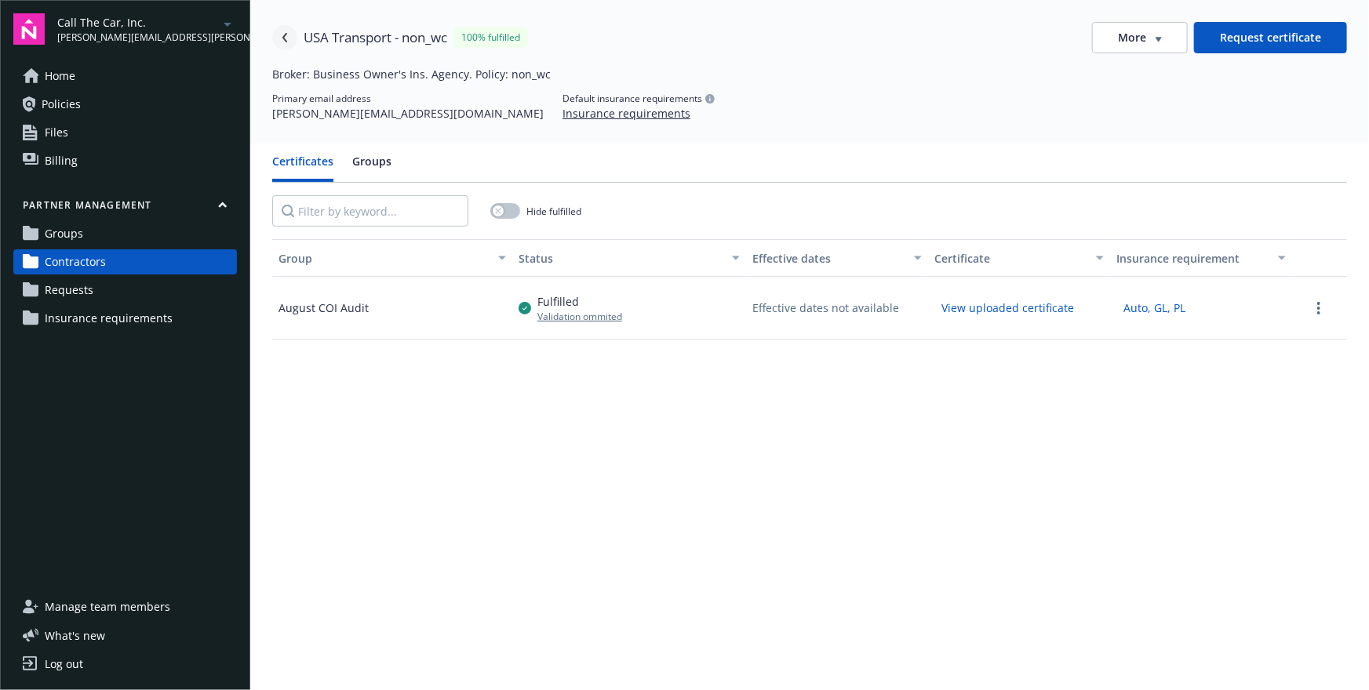
click at [285, 36] on icon "Navigate back" at bounding box center [284, 37] width 9 height 9
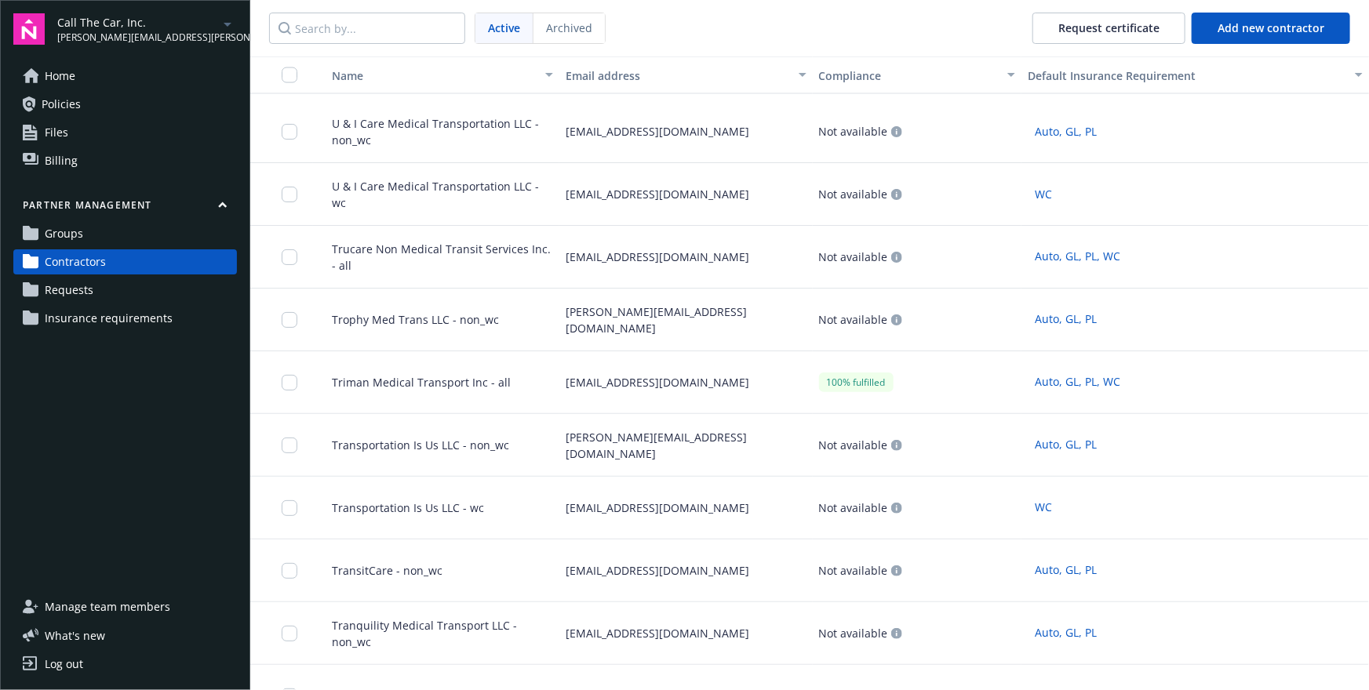
scroll to position [1417, 0]
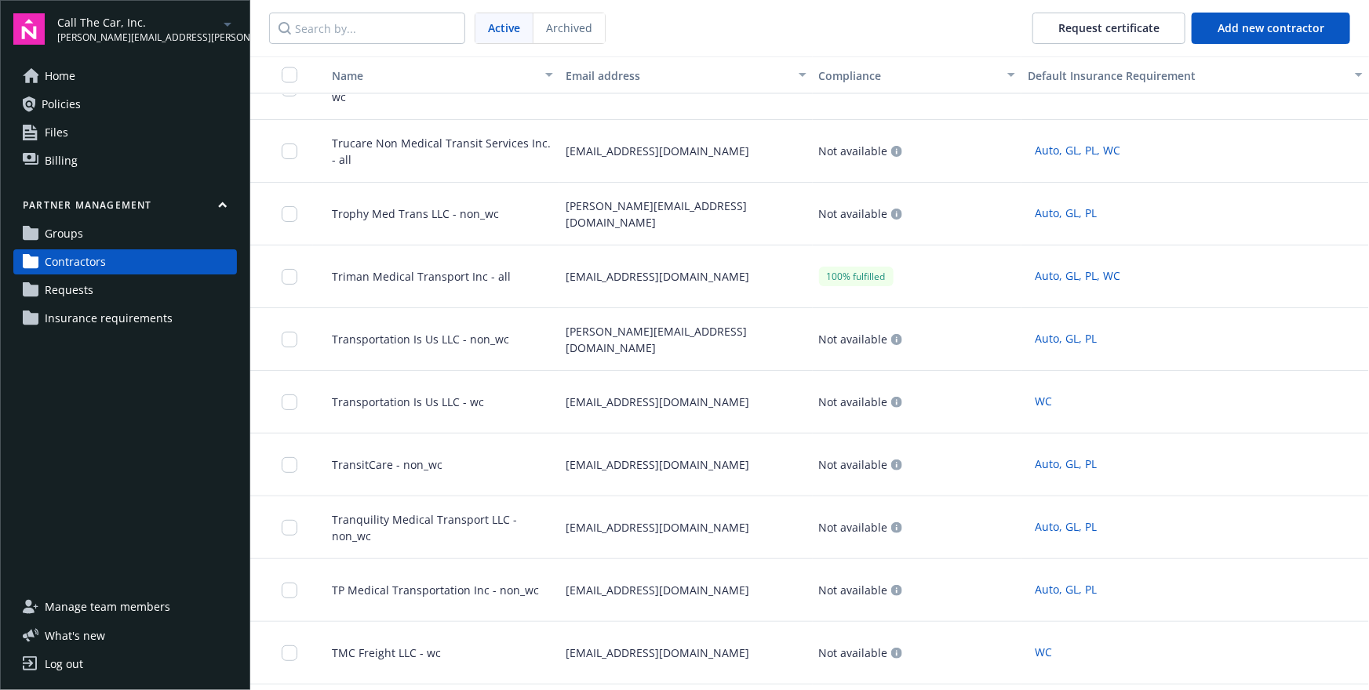
click at [728, 278] on div "policyservices@jarvisins.com" at bounding box center [685, 276] width 253 height 63
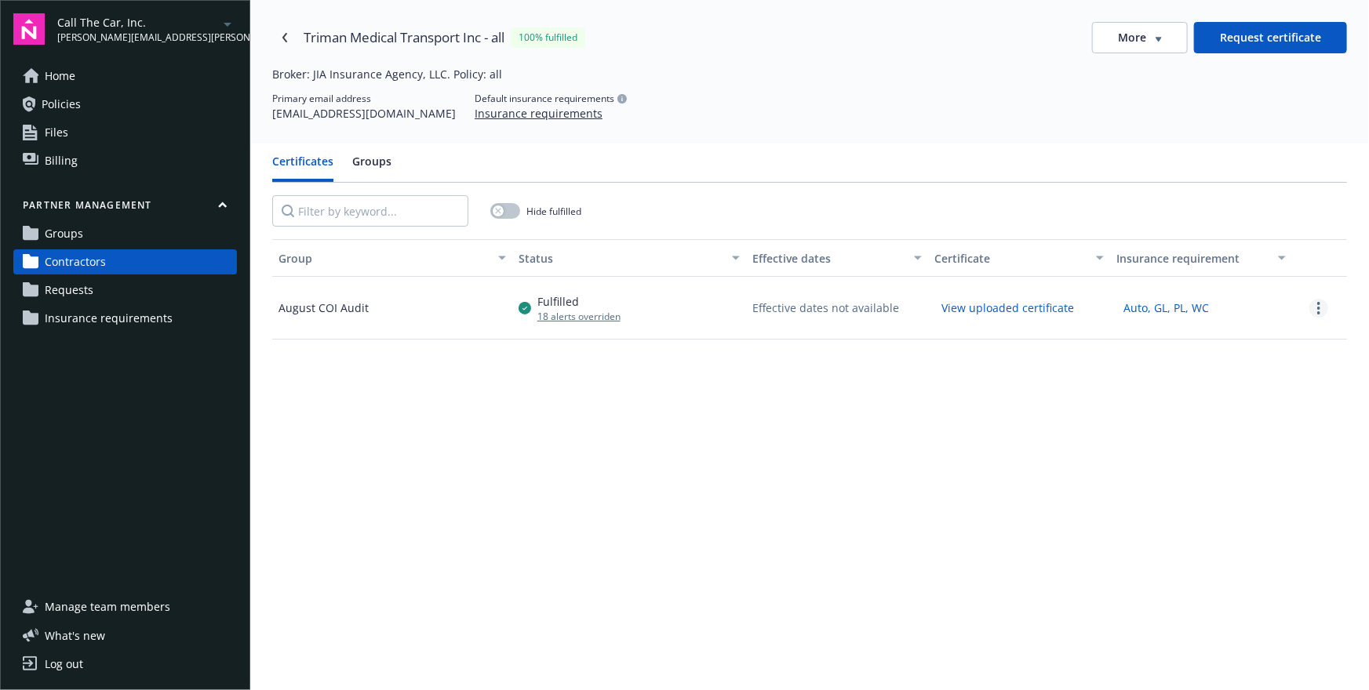
click at [1321, 307] on link "more" at bounding box center [1318, 308] width 19 height 19
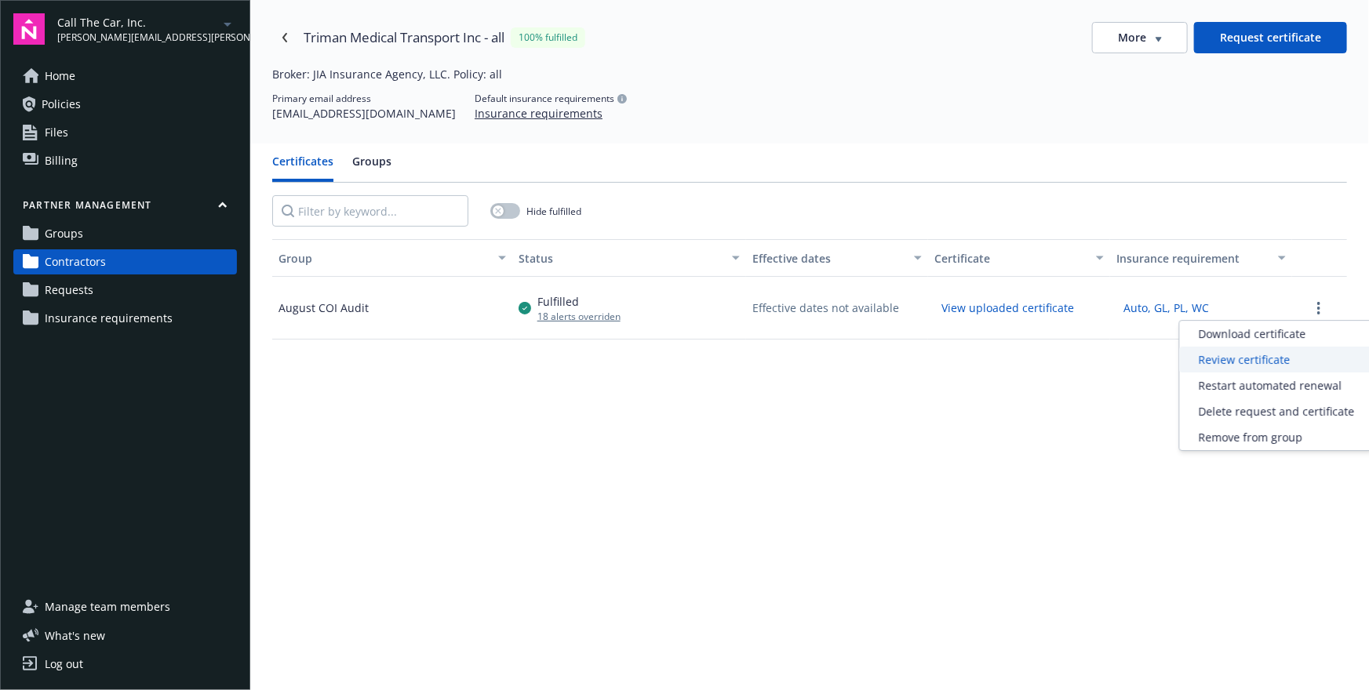
click at [1237, 358] on div "Review certificate" at bounding box center [1277, 360] width 194 height 26
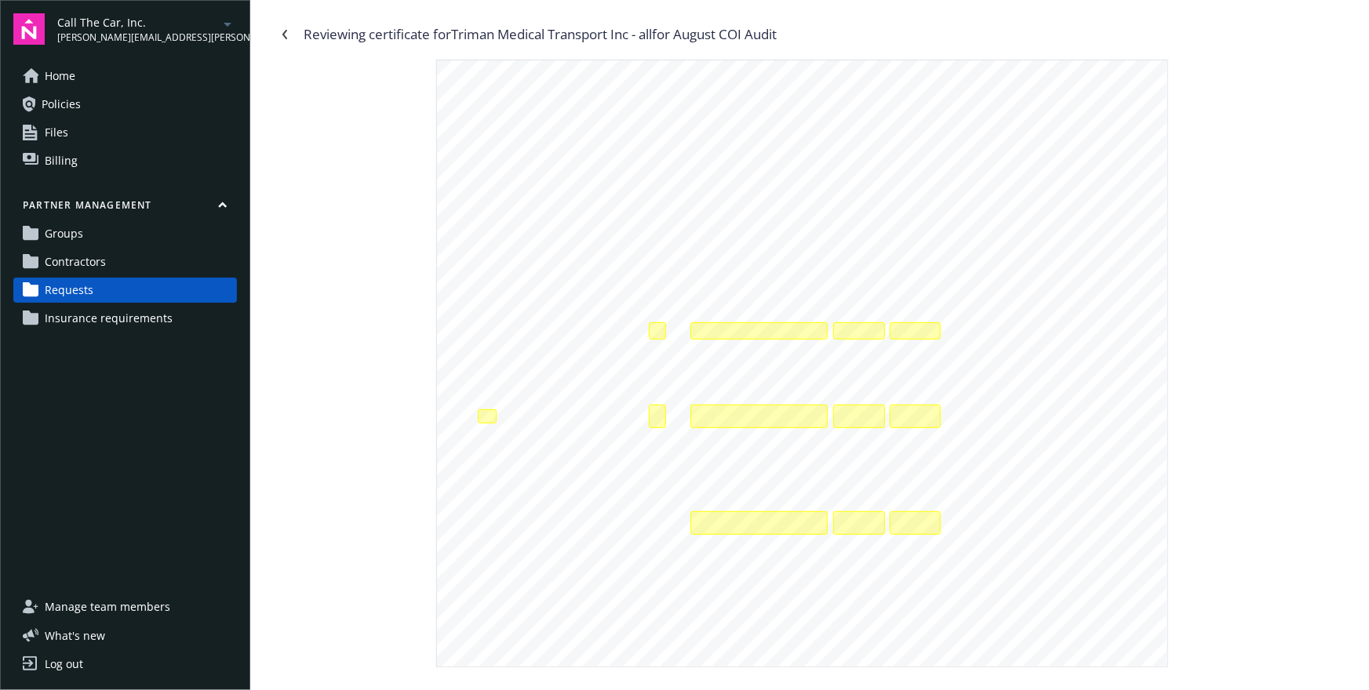
scroll to position [39, 0]
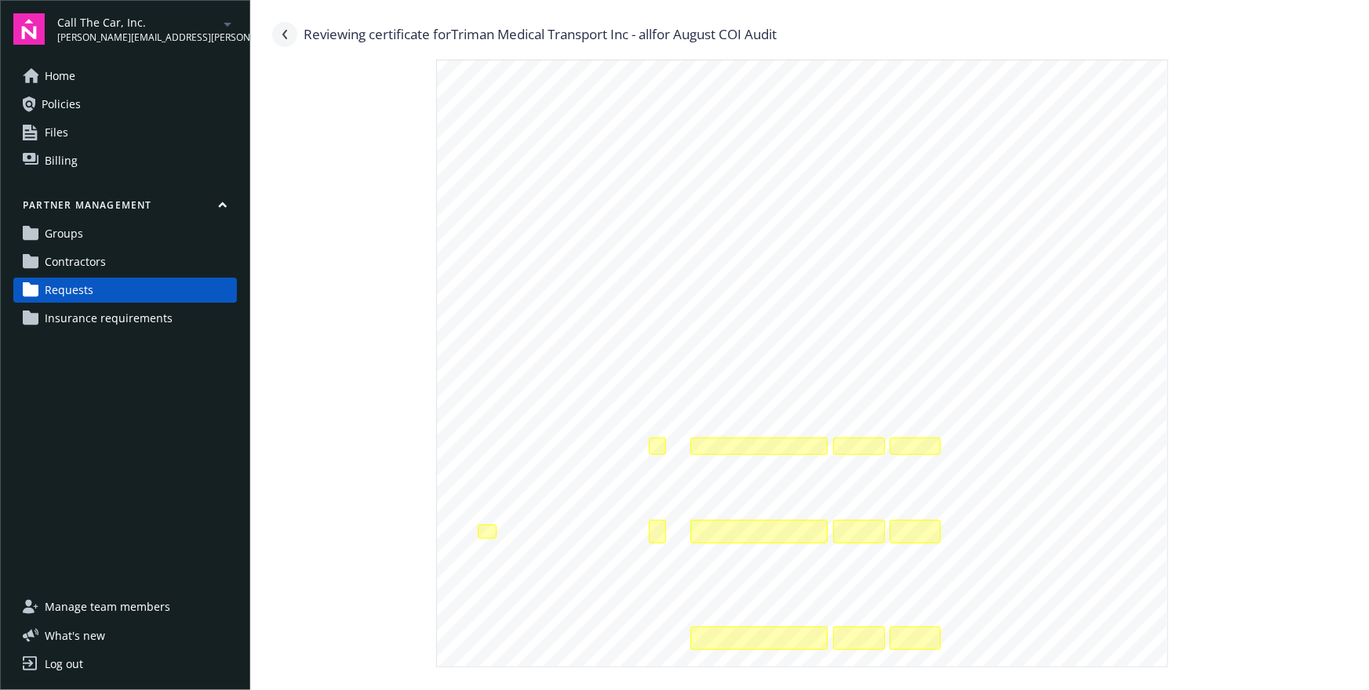
click at [288, 30] on icon "Navigate back" at bounding box center [284, 34] width 9 height 9
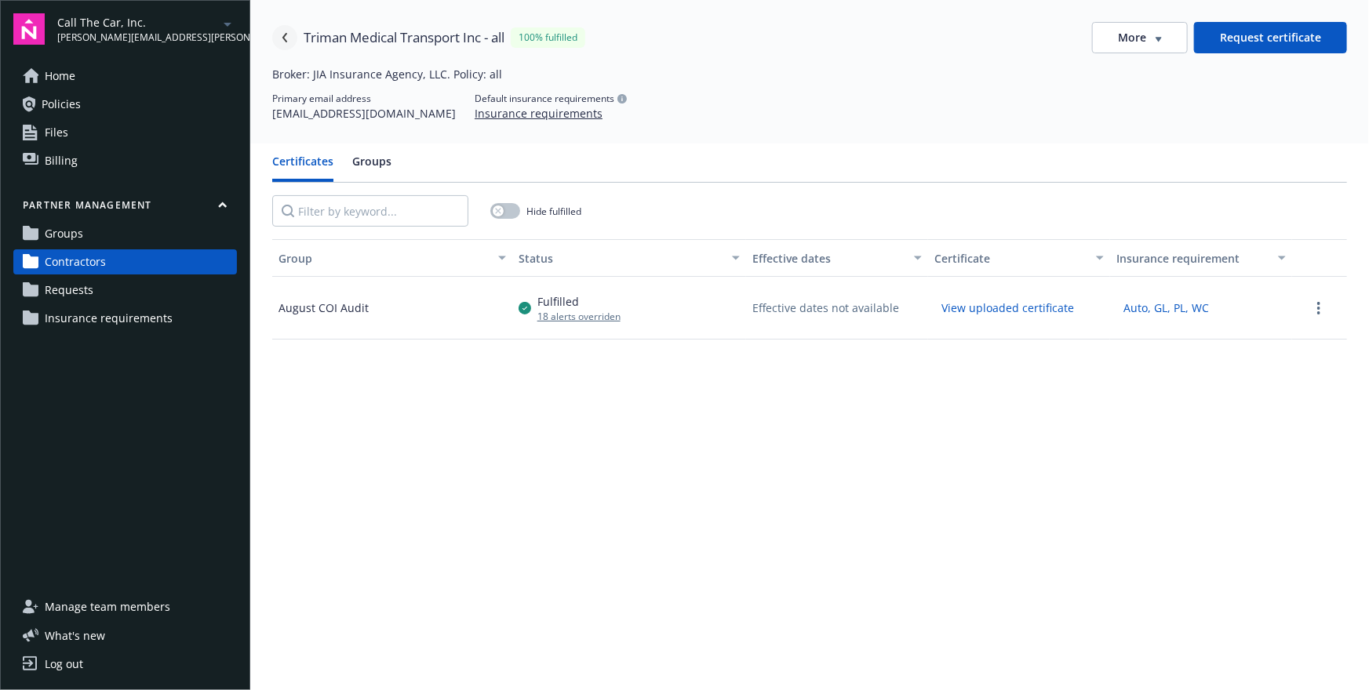
click at [279, 37] on link "Navigate back" at bounding box center [284, 37] width 25 height 25
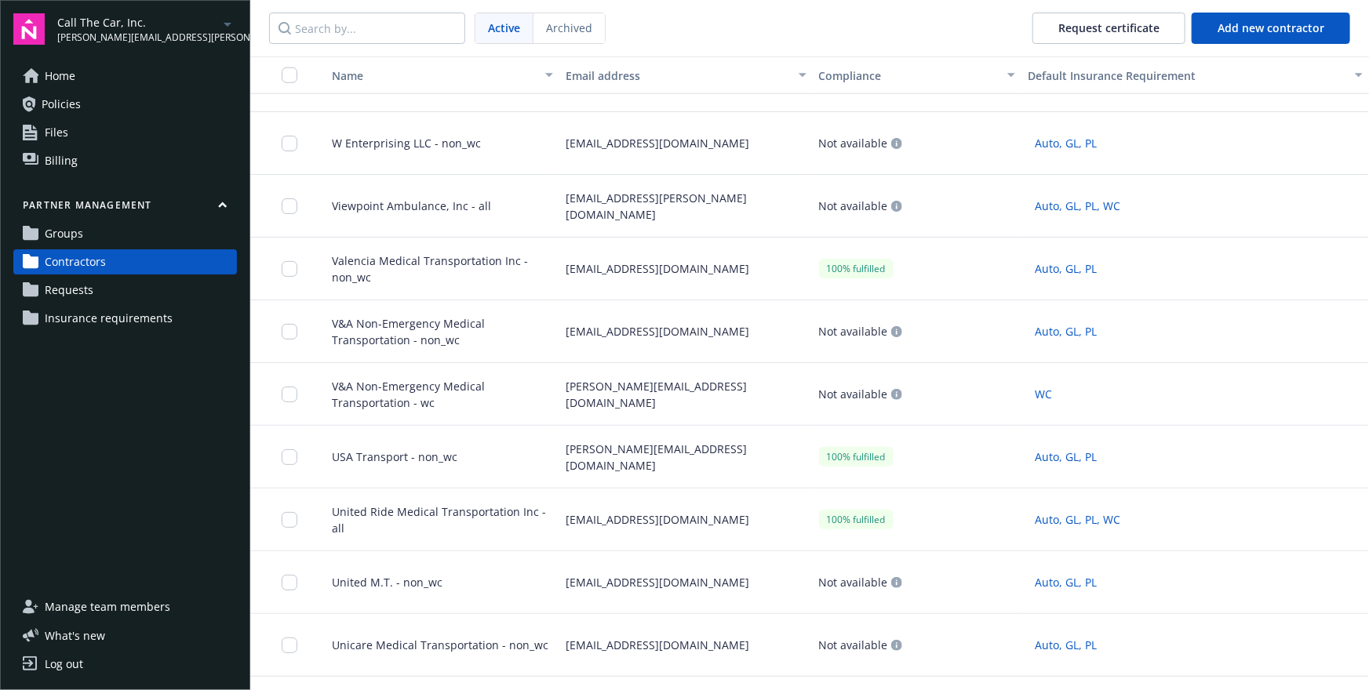
scroll to position [736, 0]
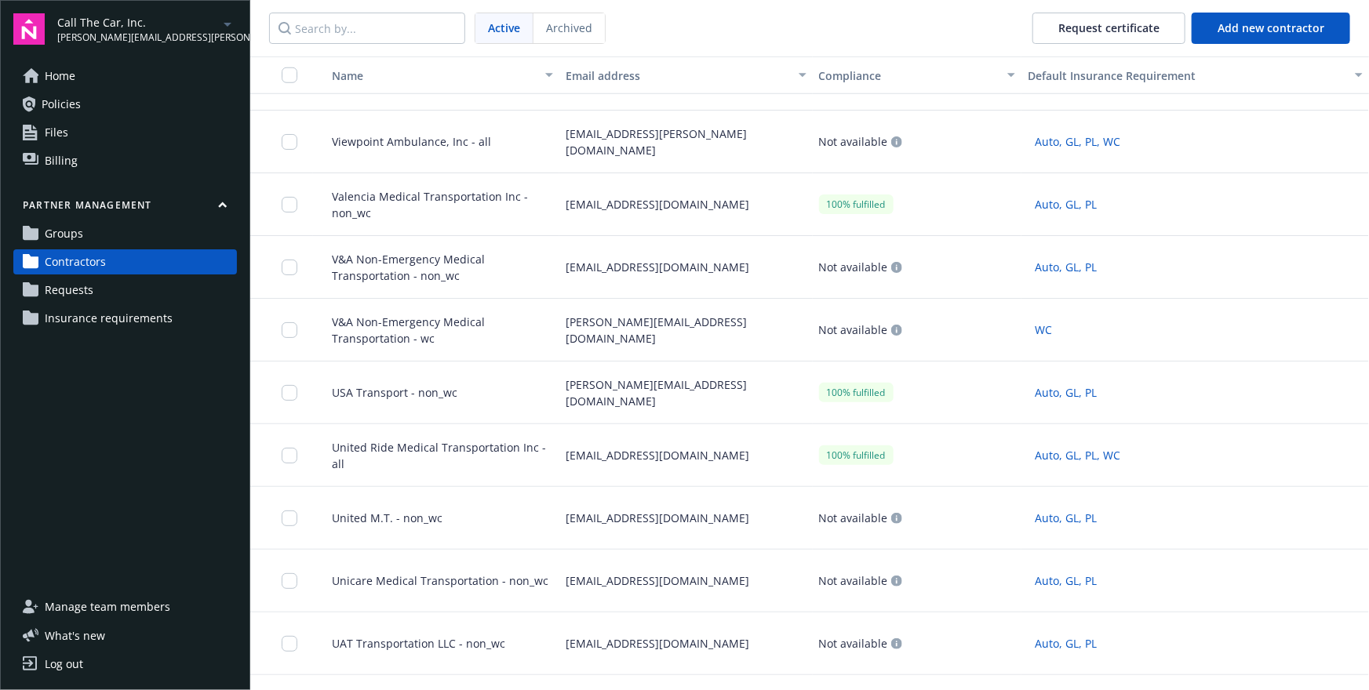
click at [665, 395] on div "craig@boia.net" at bounding box center [685, 393] width 253 height 63
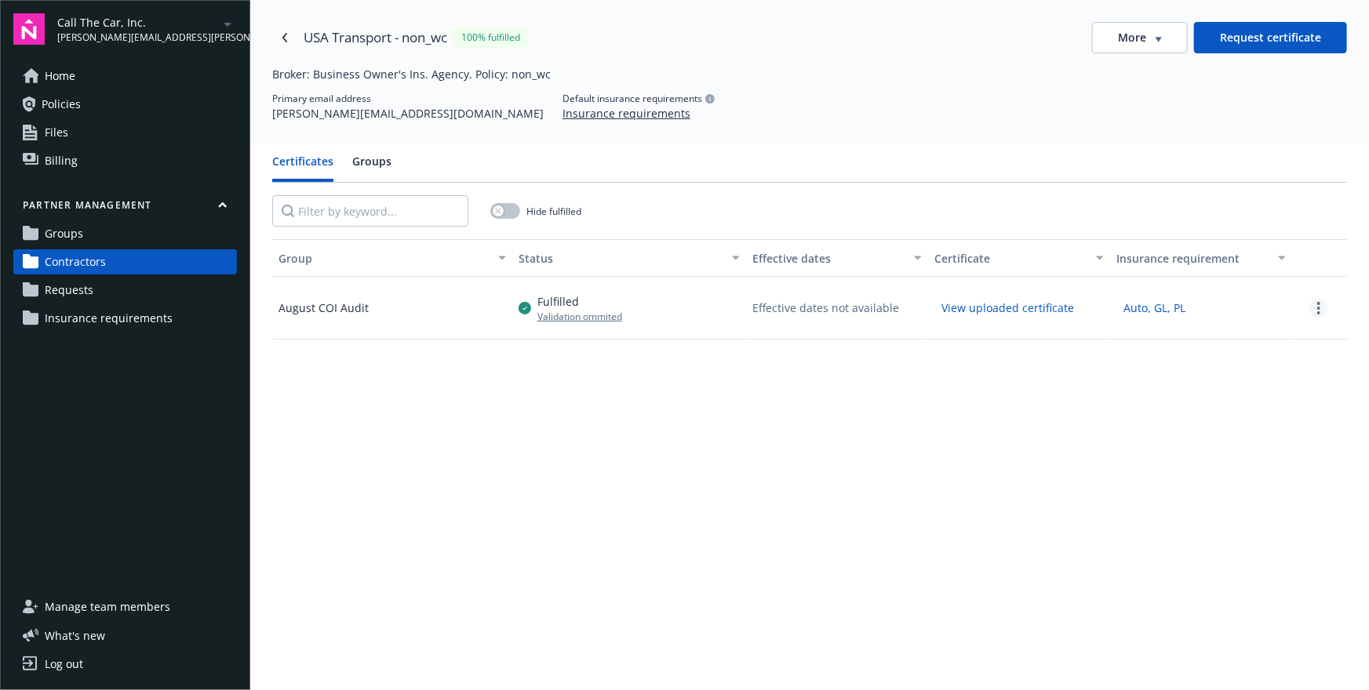
click at [1315, 311] on link "more" at bounding box center [1318, 308] width 19 height 19
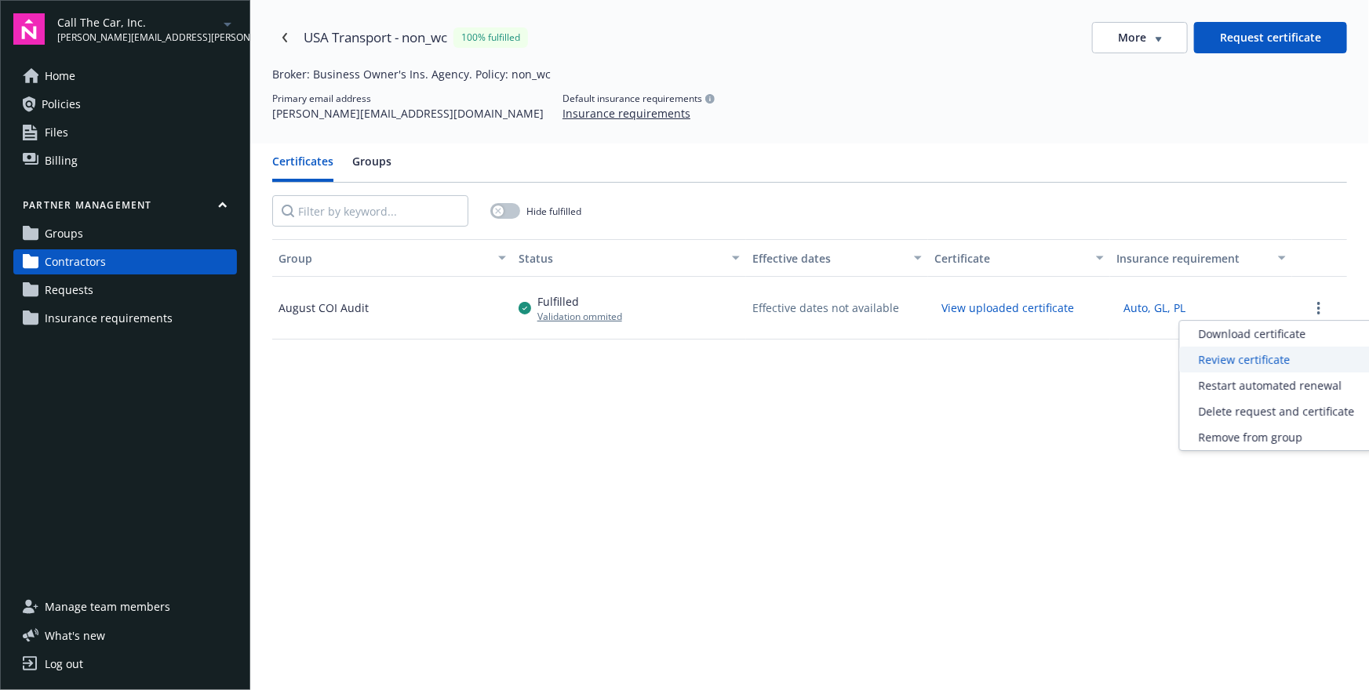
click at [1255, 351] on div "Review certificate" at bounding box center [1277, 360] width 194 height 26
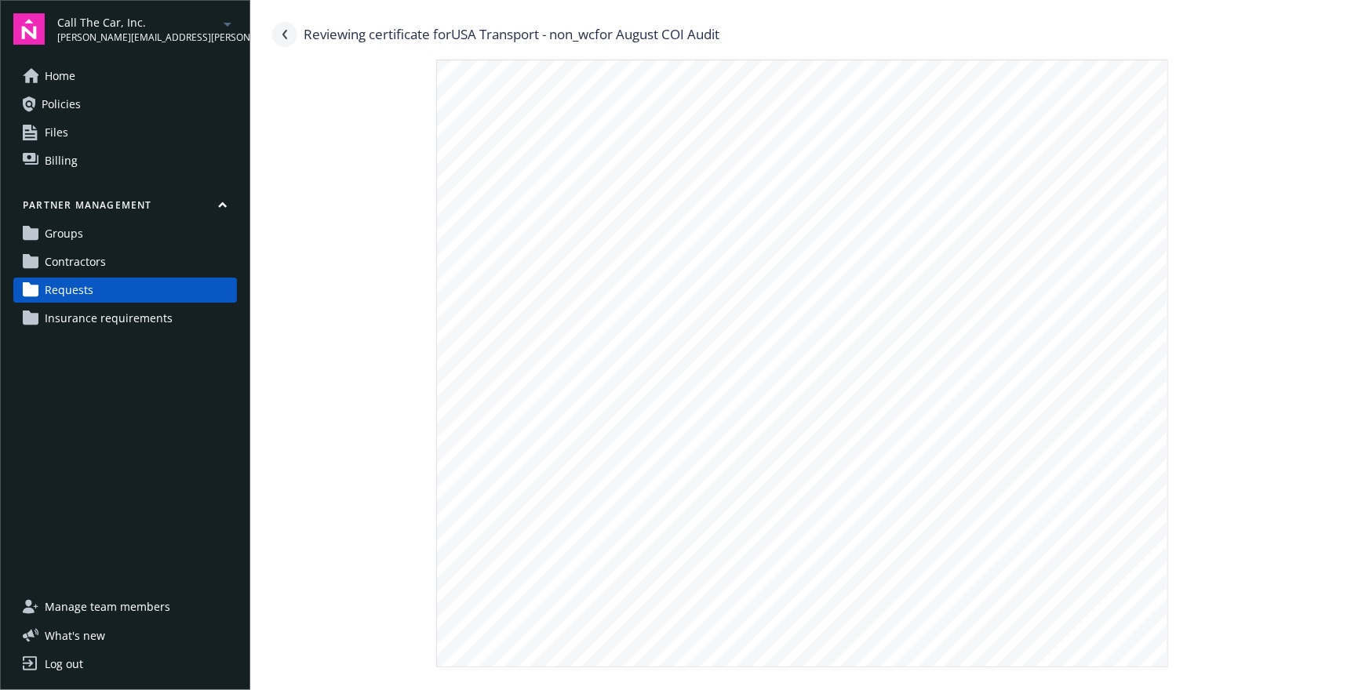
click at [285, 34] on icon "Navigate back" at bounding box center [284, 34] width 9 height 9
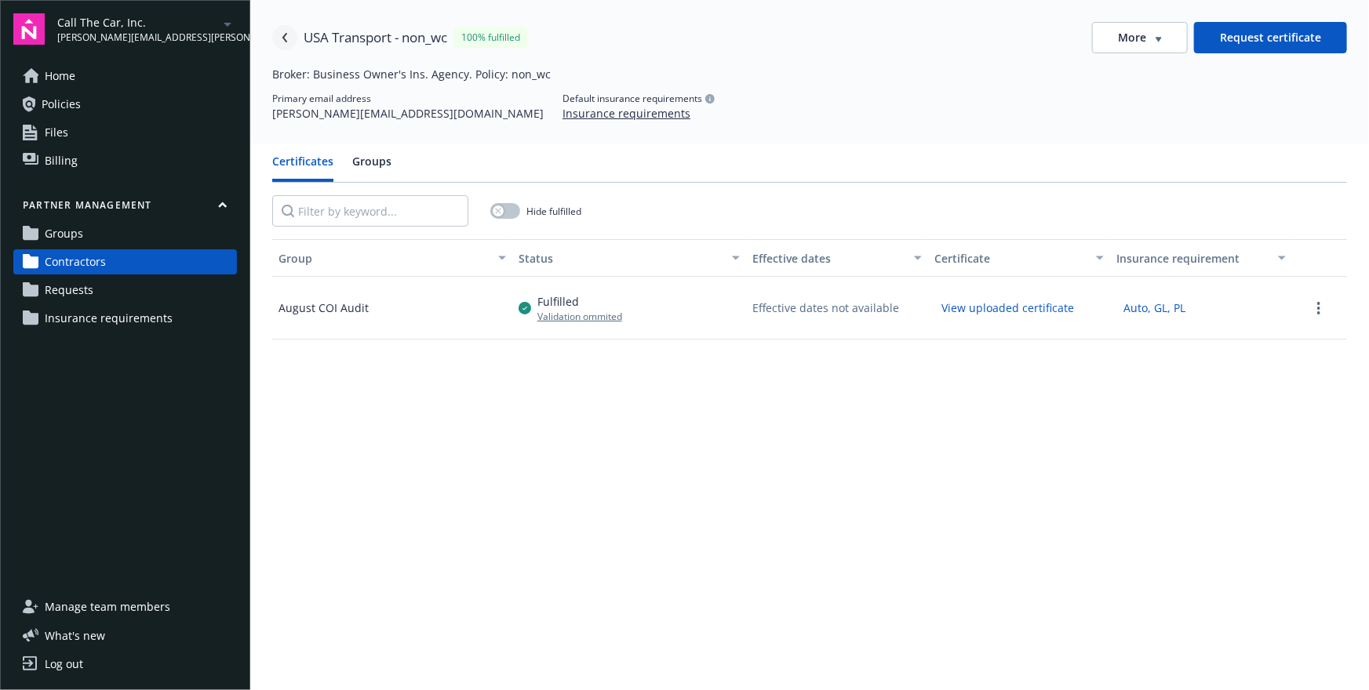
click at [281, 33] on icon "Navigate back" at bounding box center [284, 37] width 9 height 9
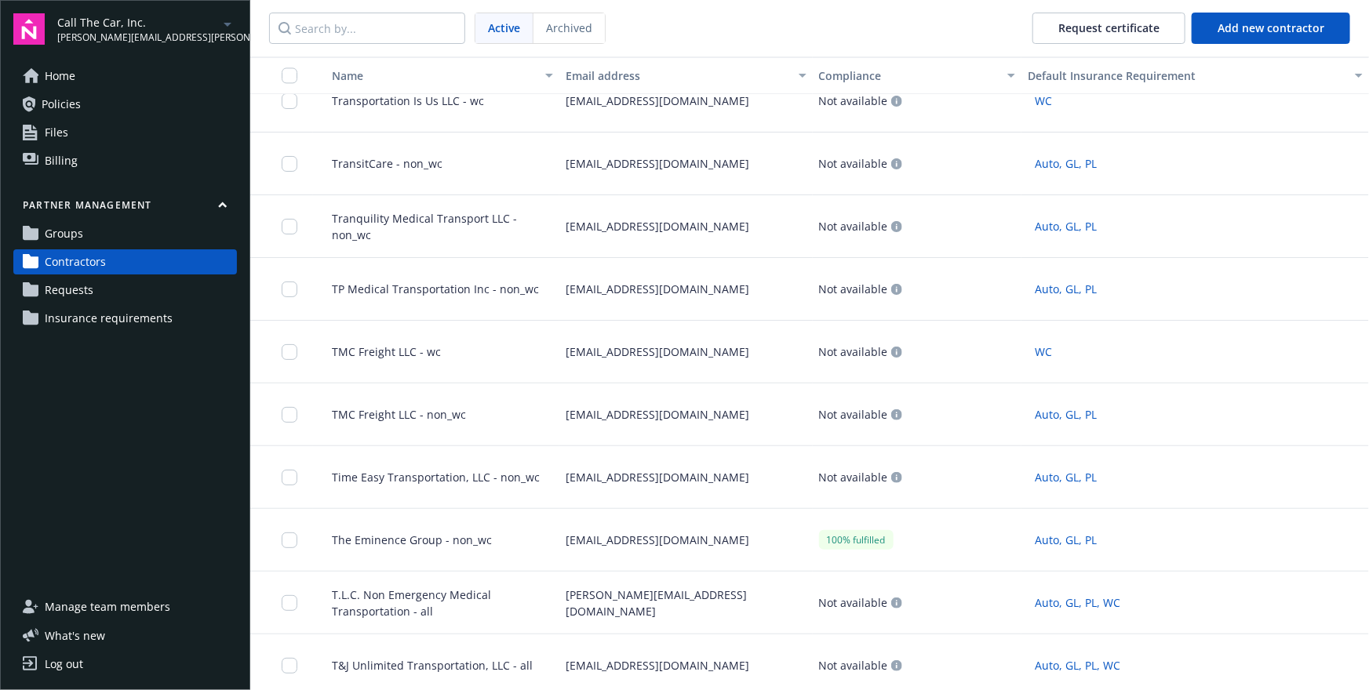
scroll to position [2026, 0]
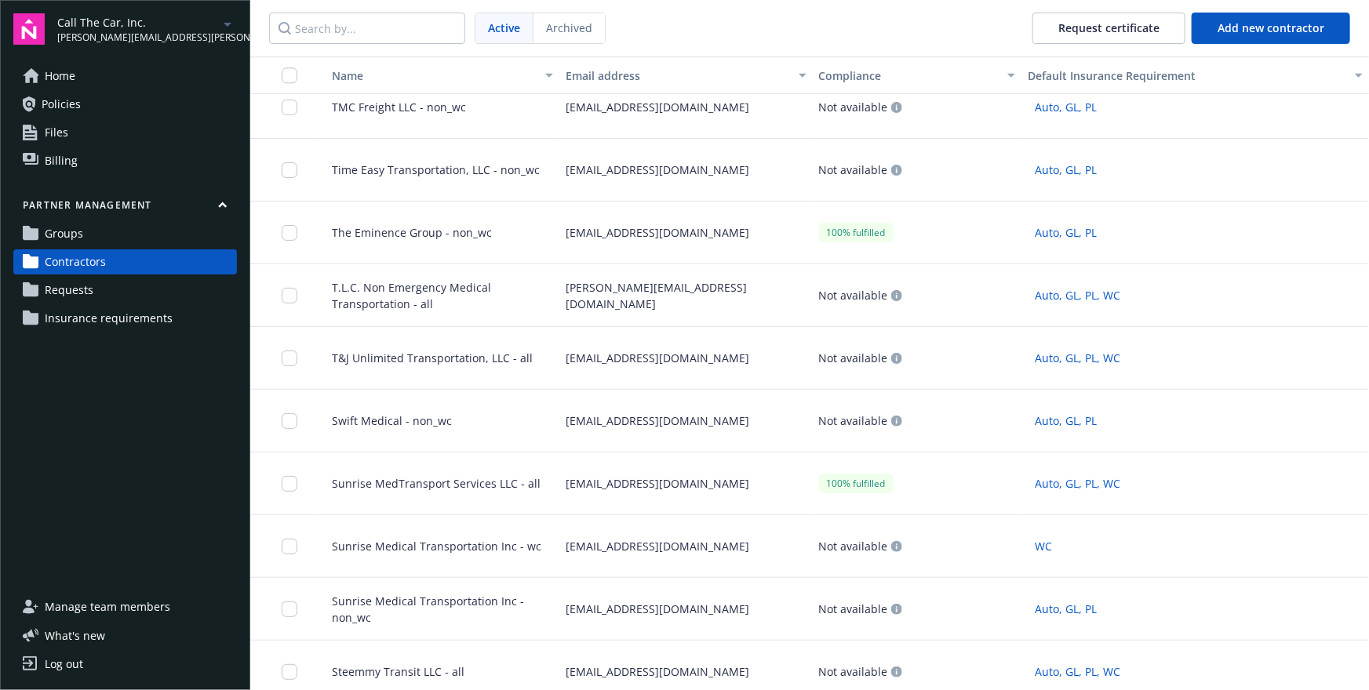
click at [634, 475] on div "rose@lageneralins.com" at bounding box center [685, 484] width 253 height 63
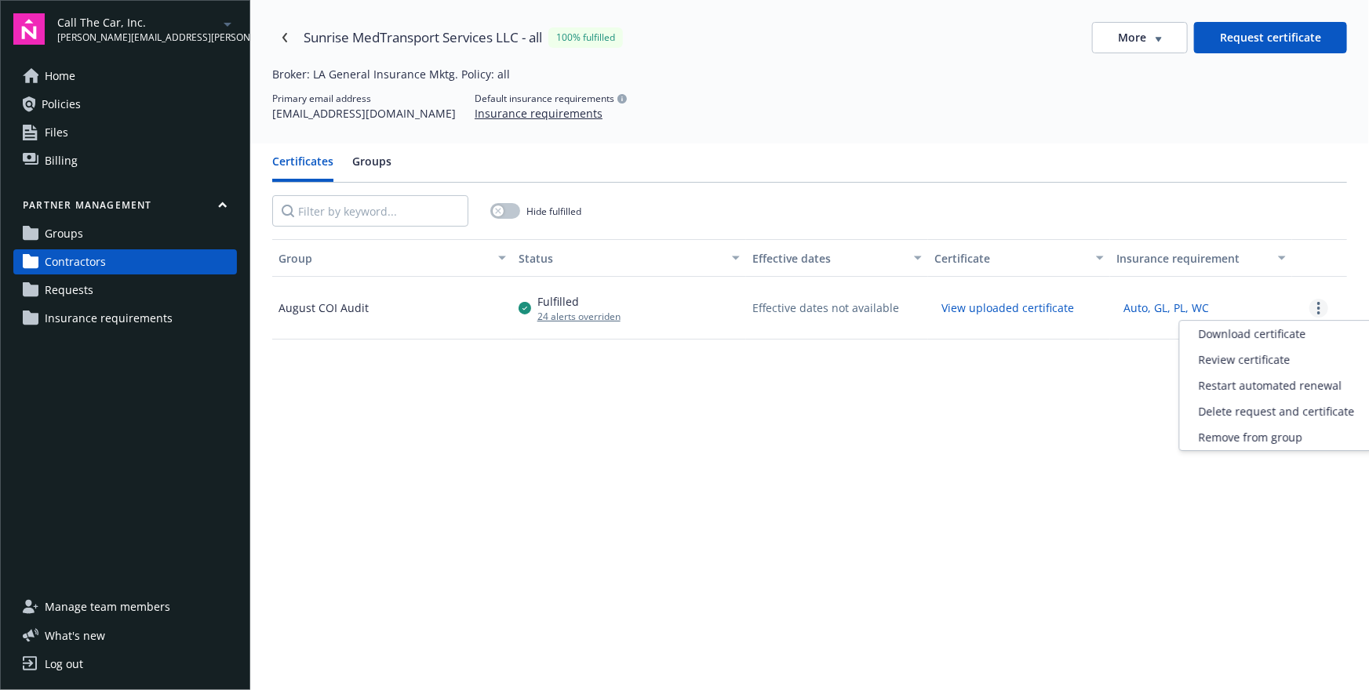
click at [1322, 302] on link "more" at bounding box center [1318, 308] width 19 height 19
click at [1240, 357] on div "Review certificate" at bounding box center [1277, 360] width 194 height 26
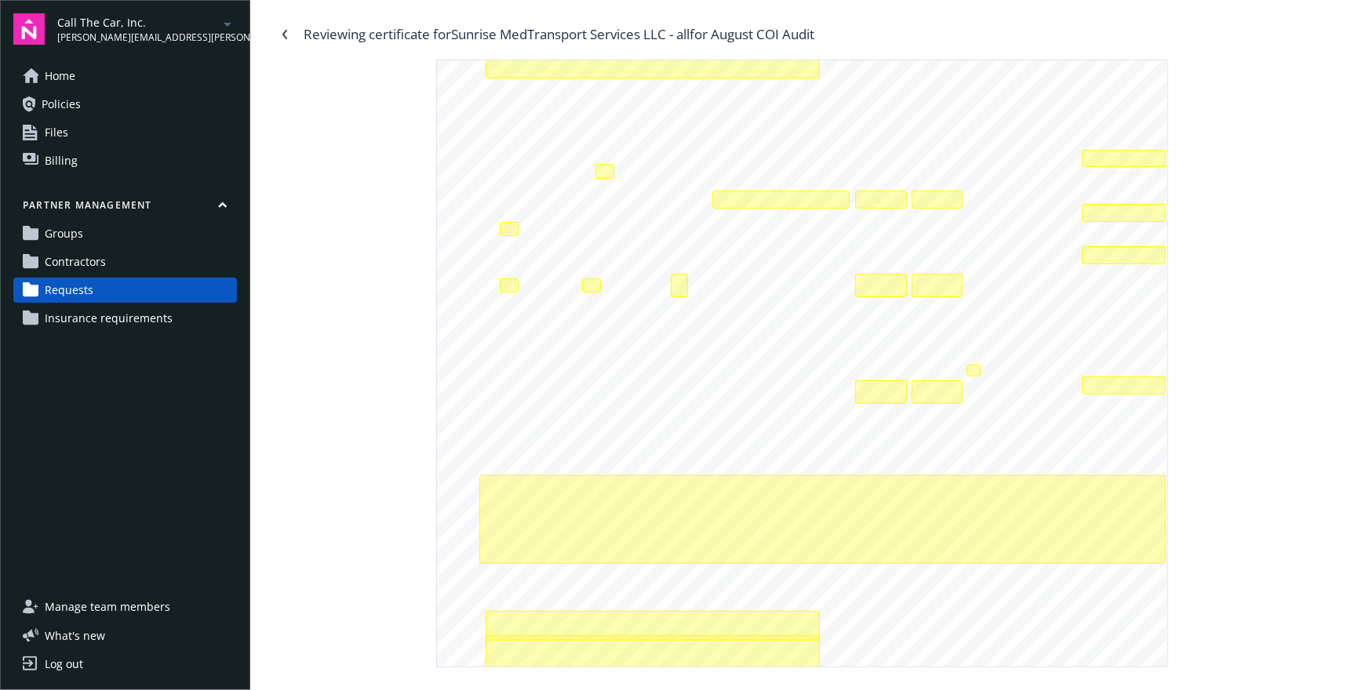
click at [1202, 308] on div "ANY PROPRIETOR/PARTNER/EXECUTIVE OFFICER/MEMBER EXCLUDED? INSR ADDL SUBR LTR IN…" at bounding box center [809, 364] width 1075 height 608
